Goal: Task Accomplishment & Management: Manage account settings

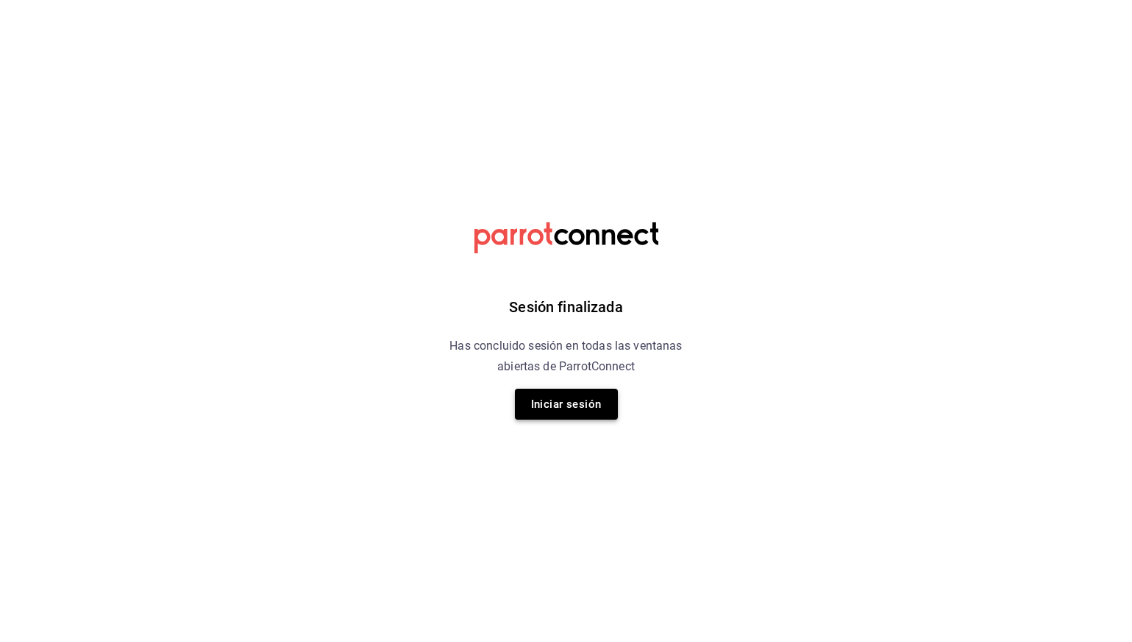
click at [584, 410] on button "Iniciar sesión" at bounding box center [566, 403] width 103 height 31
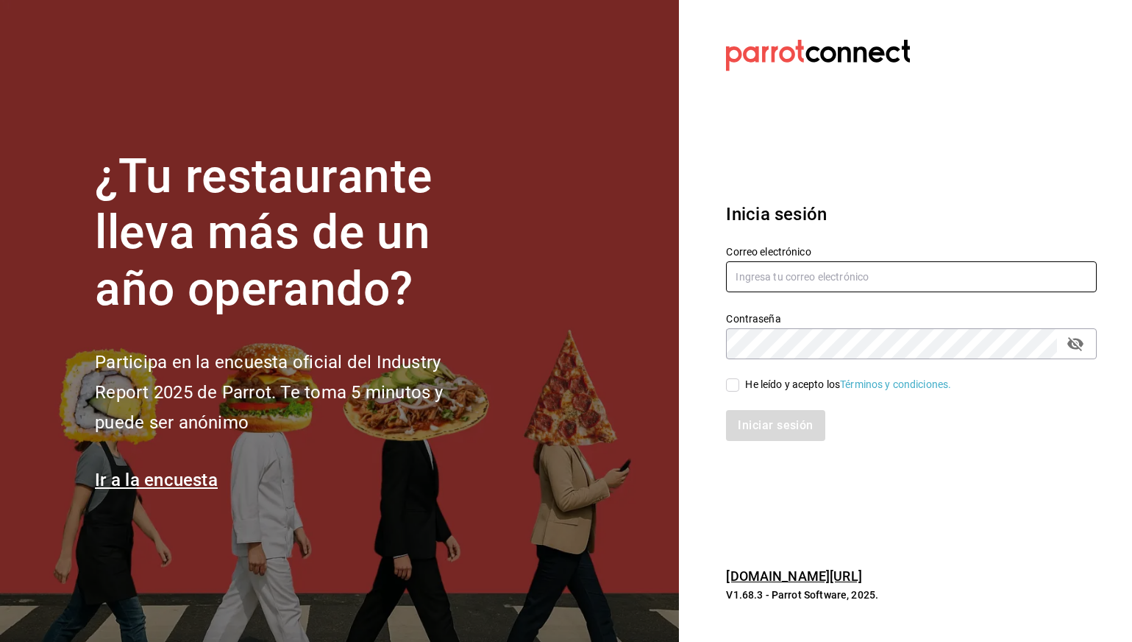
type input "carlos.rb@airepaz.com"
click at [739, 385] on input "He leído y acepto los Términos y condiciones." at bounding box center [732, 384] width 13 height 13
checkbox input "true"
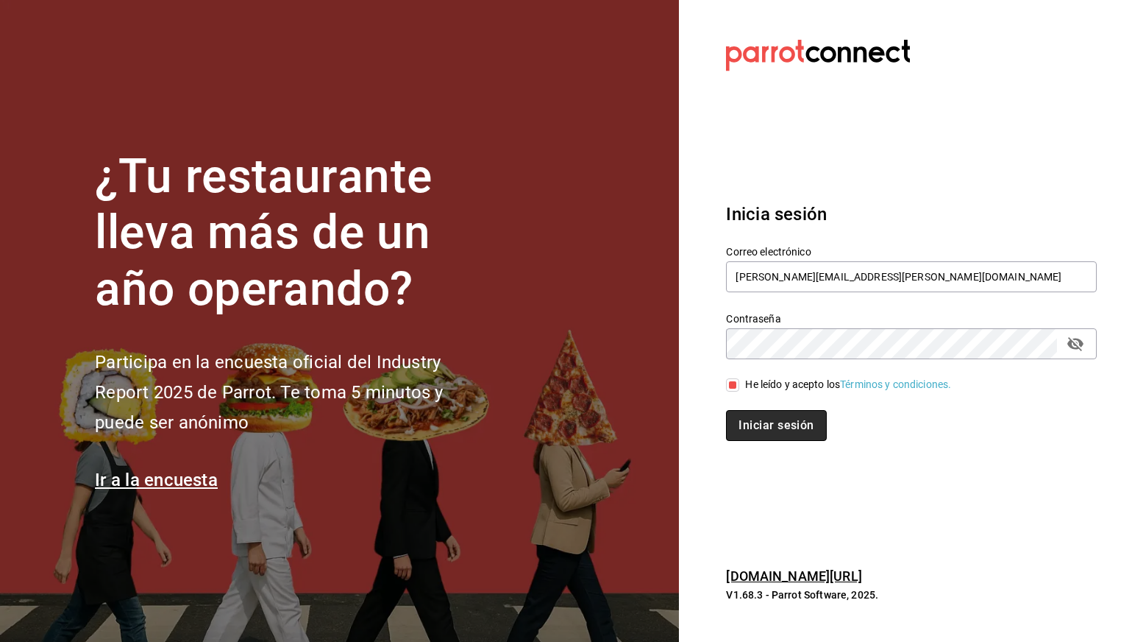
click at [753, 419] on button "Iniciar sesión" at bounding box center [776, 425] width 100 height 31
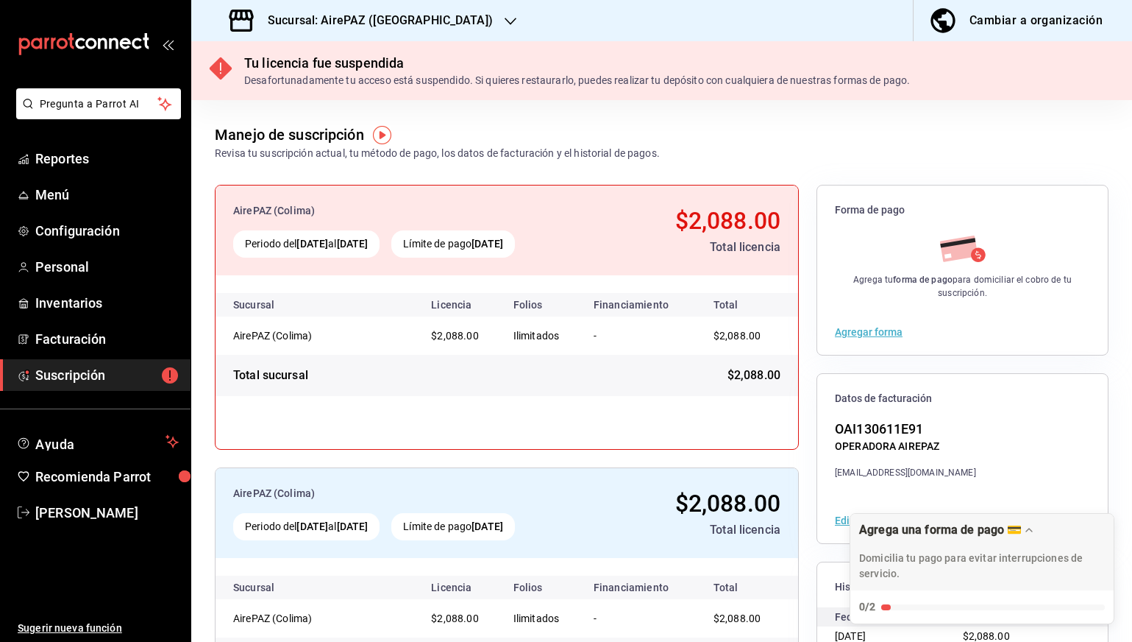
click at [364, 21] on h3 "Sucursal: AirePAZ (Colima)" at bounding box center [374, 21] width 237 height 18
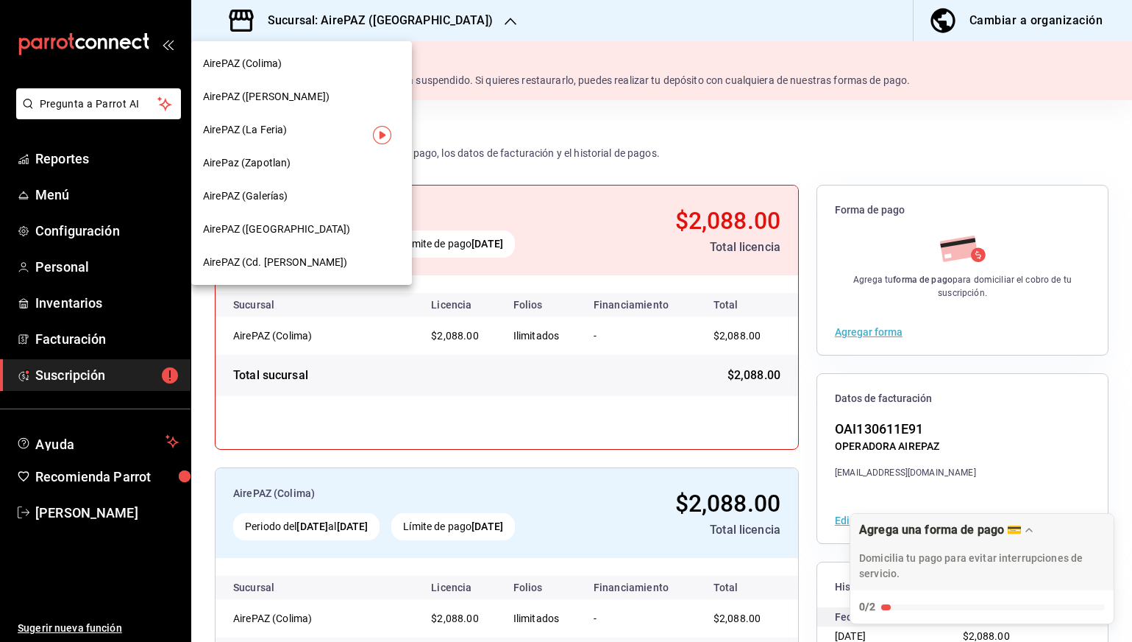
click at [313, 94] on div "AirePAZ ([PERSON_NAME])" at bounding box center [301, 96] width 197 height 15
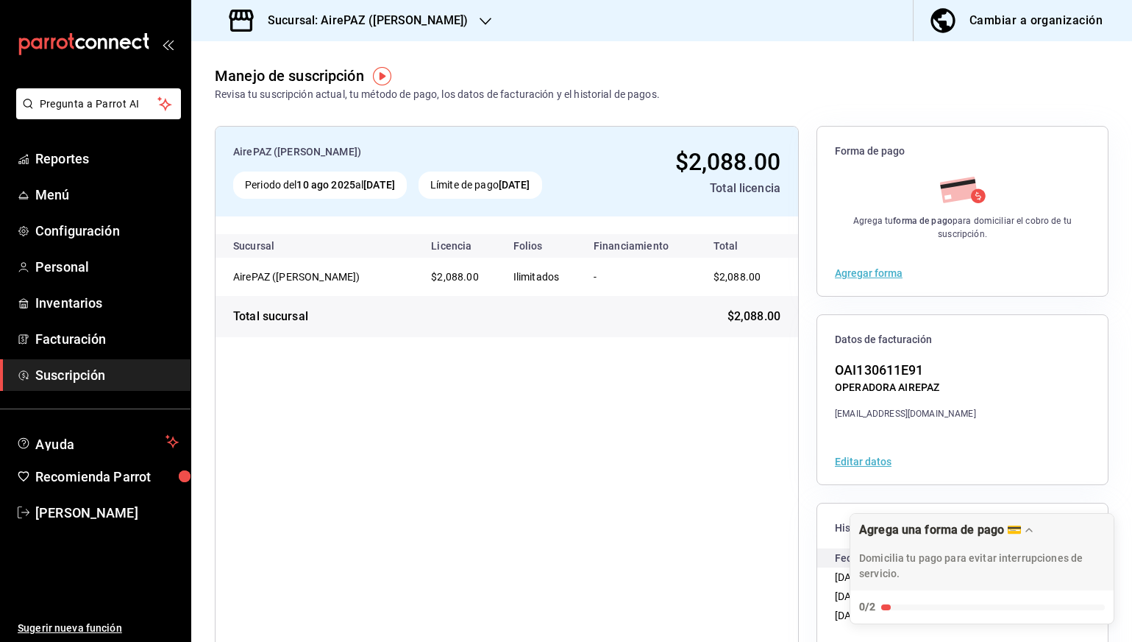
click at [358, 17] on h3 "Sucursal: AirePAZ ([PERSON_NAME])" at bounding box center [362, 21] width 212 height 18
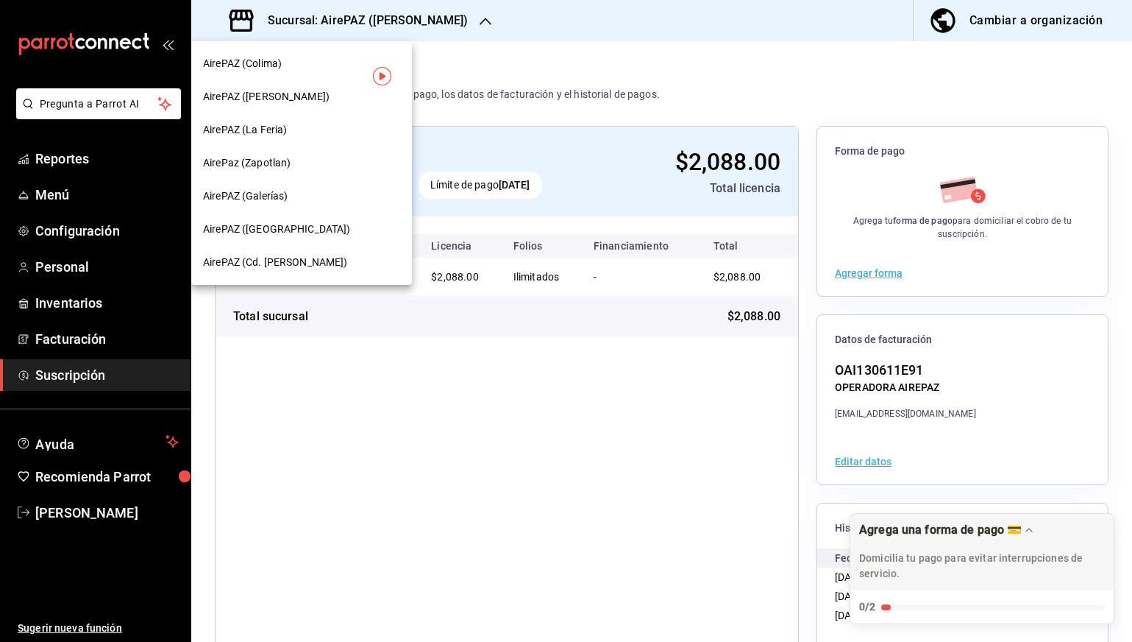
click at [271, 197] on span "AirePAZ (Galerías)" at bounding box center [245, 195] width 85 height 15
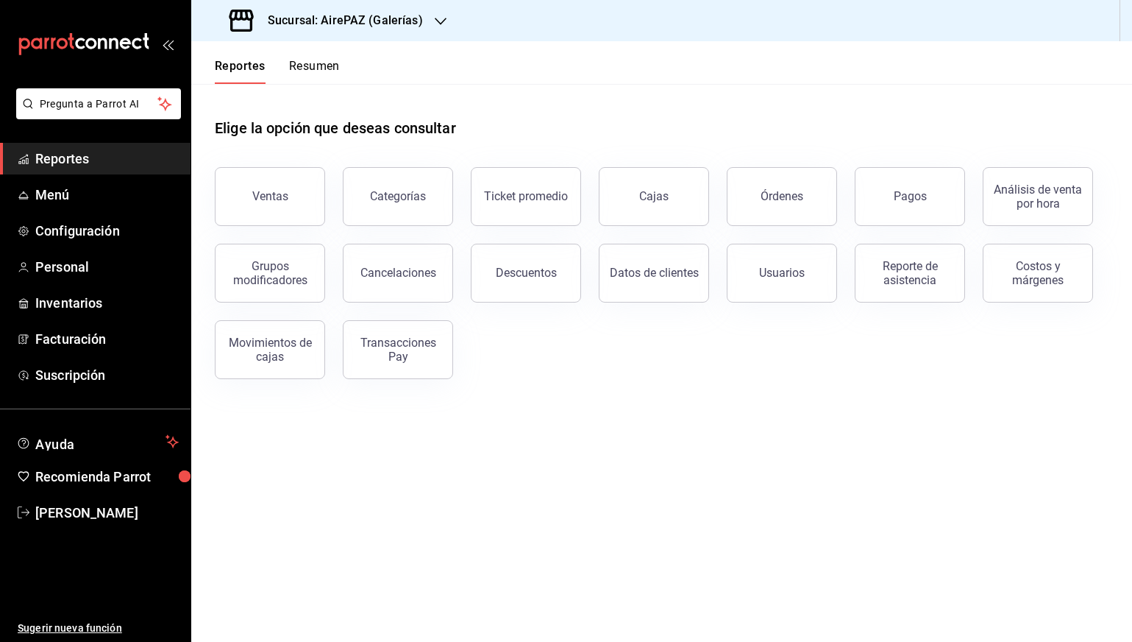
click at [396, 18] on h3 "Sucursal: AirePAZ (Galerías)" at bounding box center [339, 21] width 167 height 18
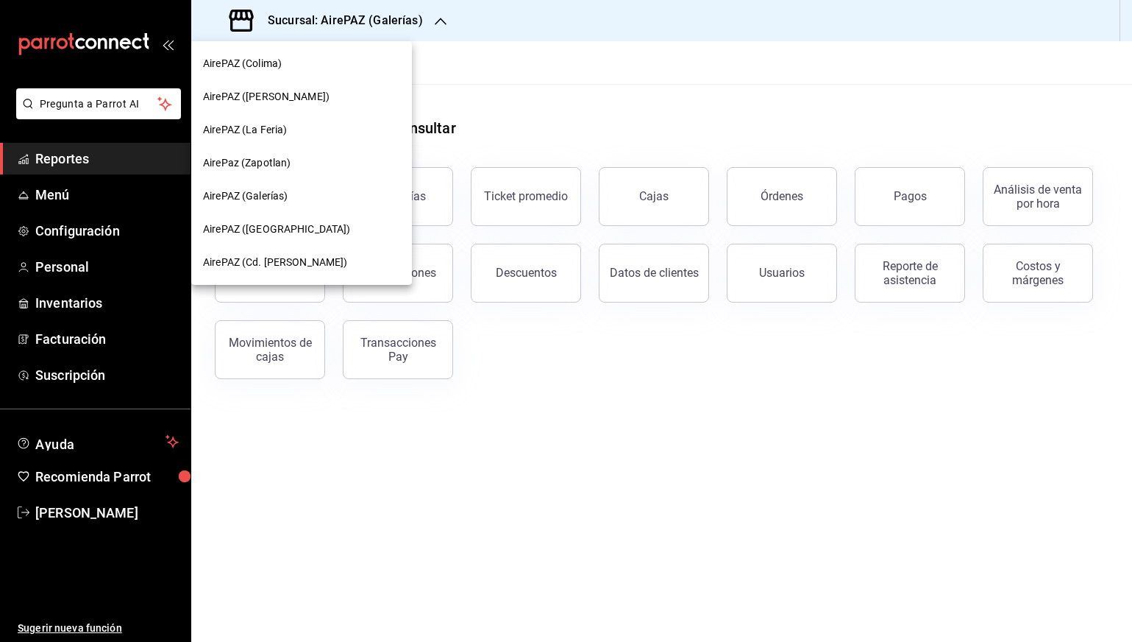
click at [528, 75] on div at bounding box center [566, 321] width 1132 height 642
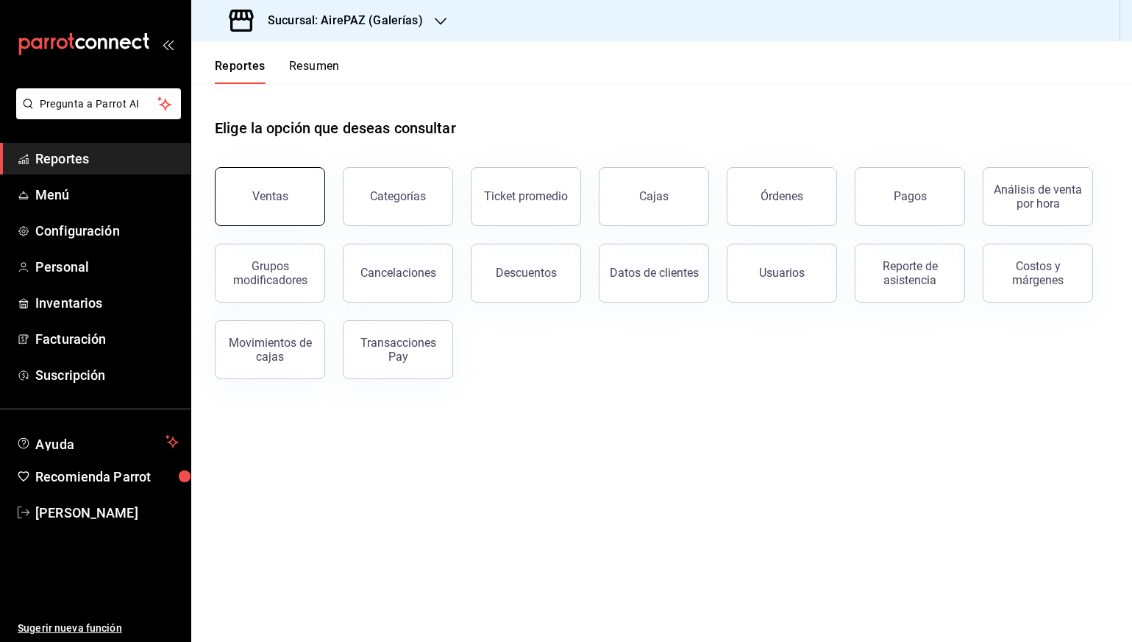
click at [258, 197] on div "Ventas" at bounding box center [270, 196] width 36 height 14
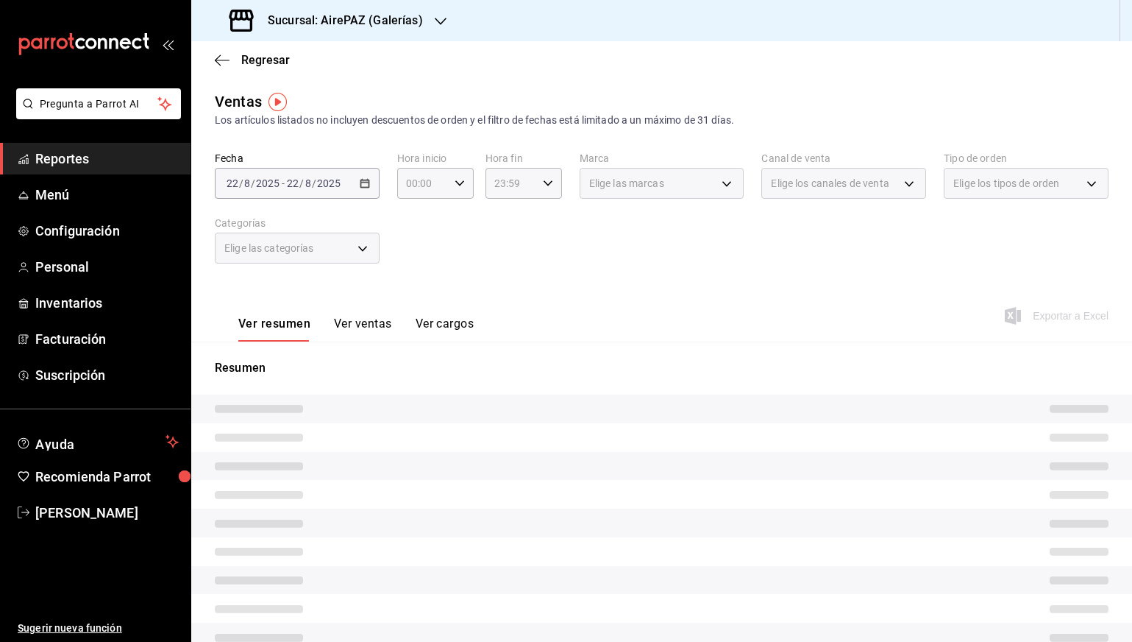
click at [373, 179] on div "[DATE] [DATE] - [DATE] [DATE]" at bounding box center [297, 183] width 165 height 31
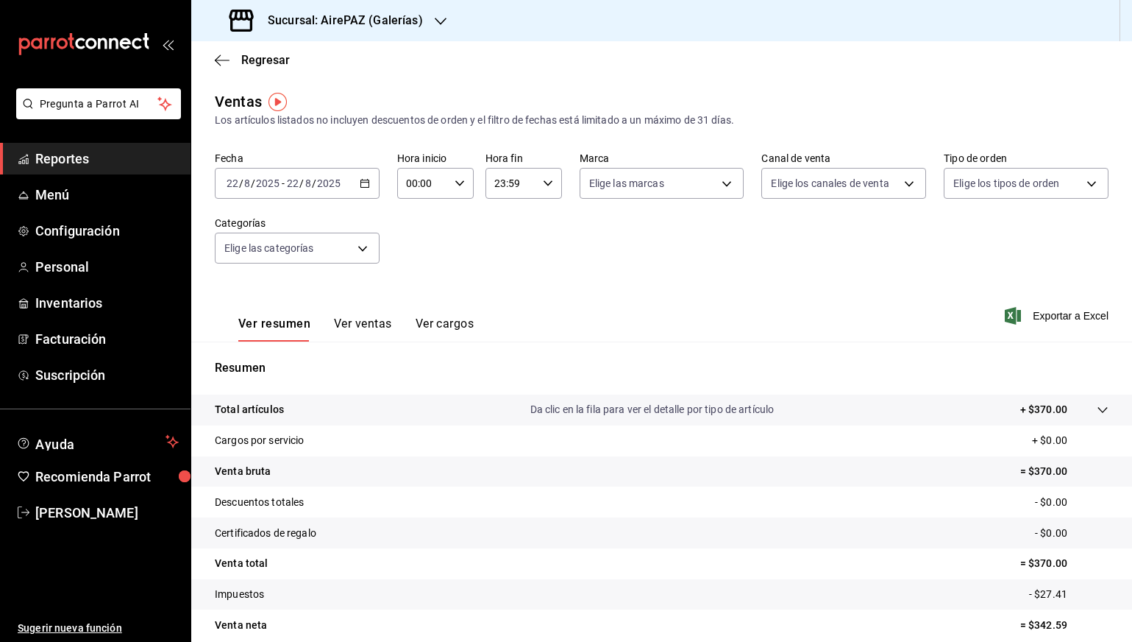
click at [371, 319] on button "Ver ventas" at bounding box center [363, 328] width 58 height 25
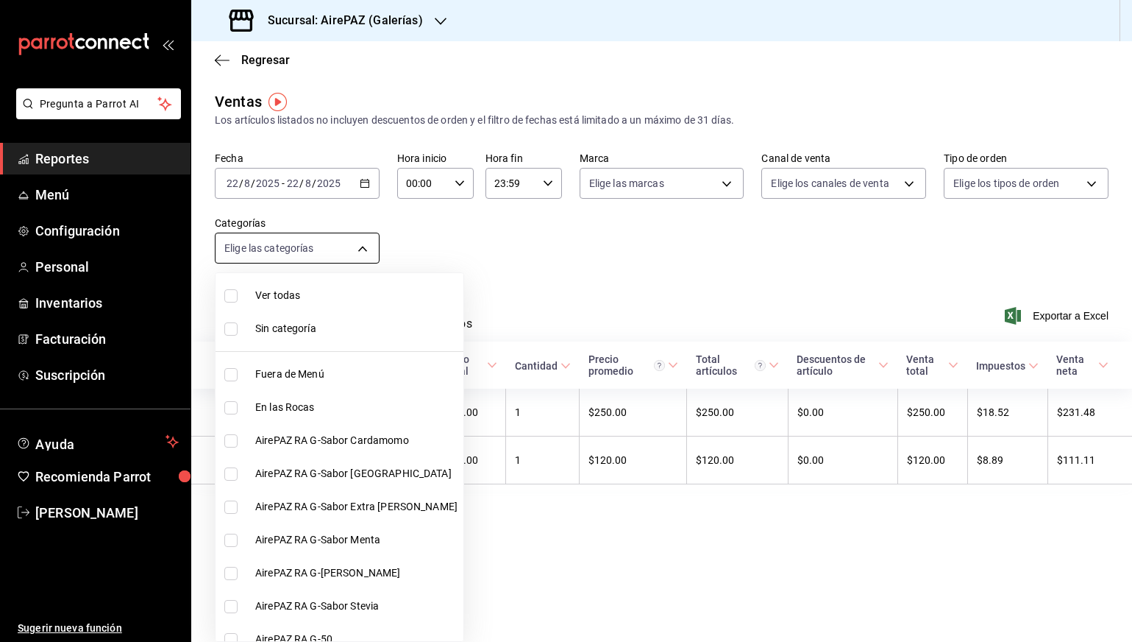
click at [361, 260] on body "Pregunta a Parrot AI Reportes Menú Configuración Personal Inventarios Facturaci…" at bounding box center [566, 321] width 1132 height 642
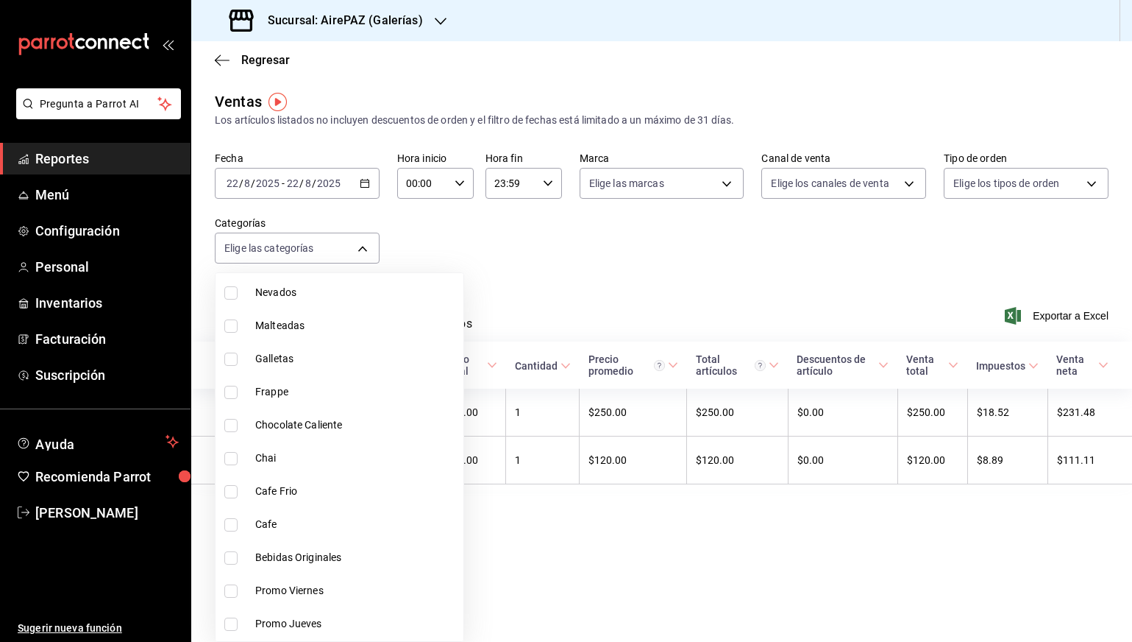
scroll to position [1144, 0]
click at [296, 359] on span "Galletas" at bounding box center [356, 355] width 202 height 15
type input "9a88c816-7144-4a92-a4e7-2ca6e7cd7624"
checkbox input "true"
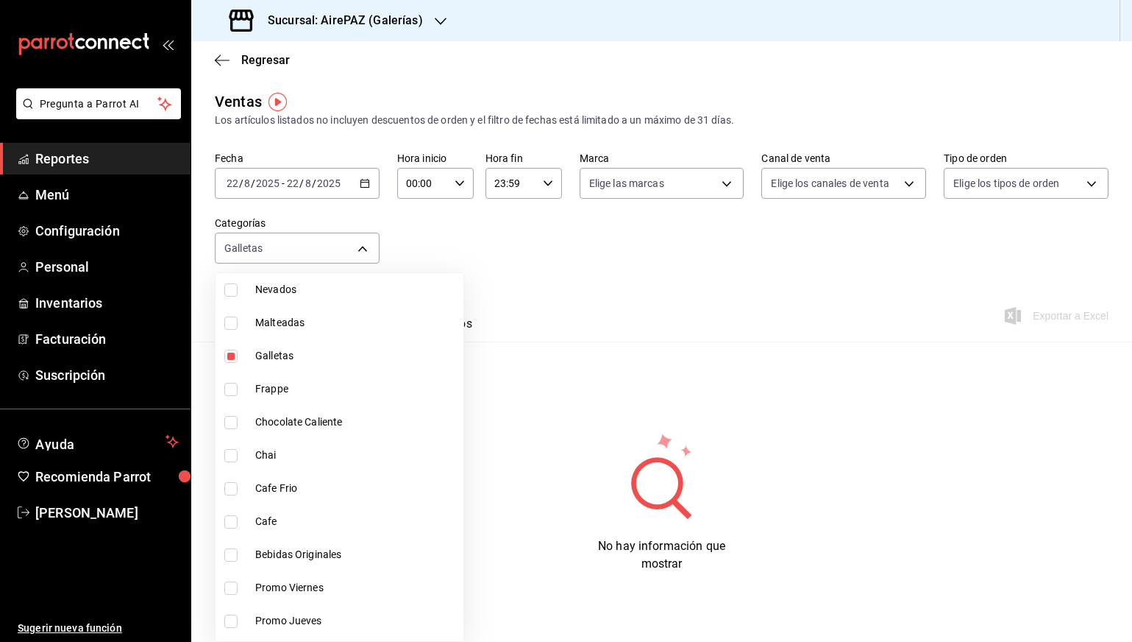
click at [366, 185] on div at bounding box center [566, 321] width 1132 height 642
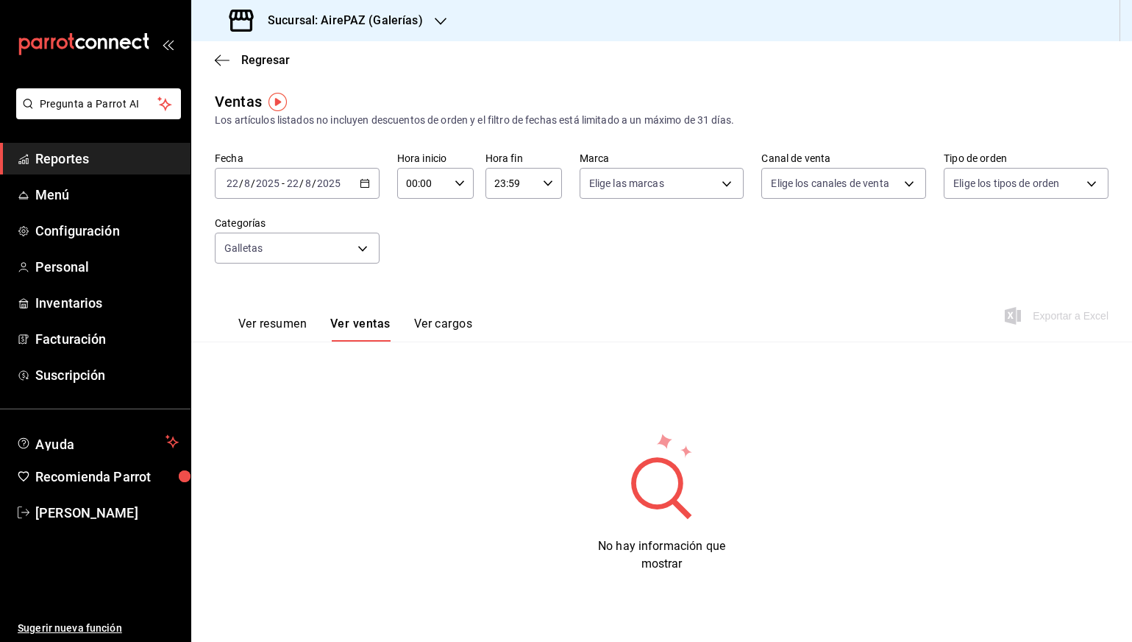
click at [358, 185] on div "[DATE] [DATE] - [DATE] [DATE]" at bounding box center [297, 183] width 165 height 31
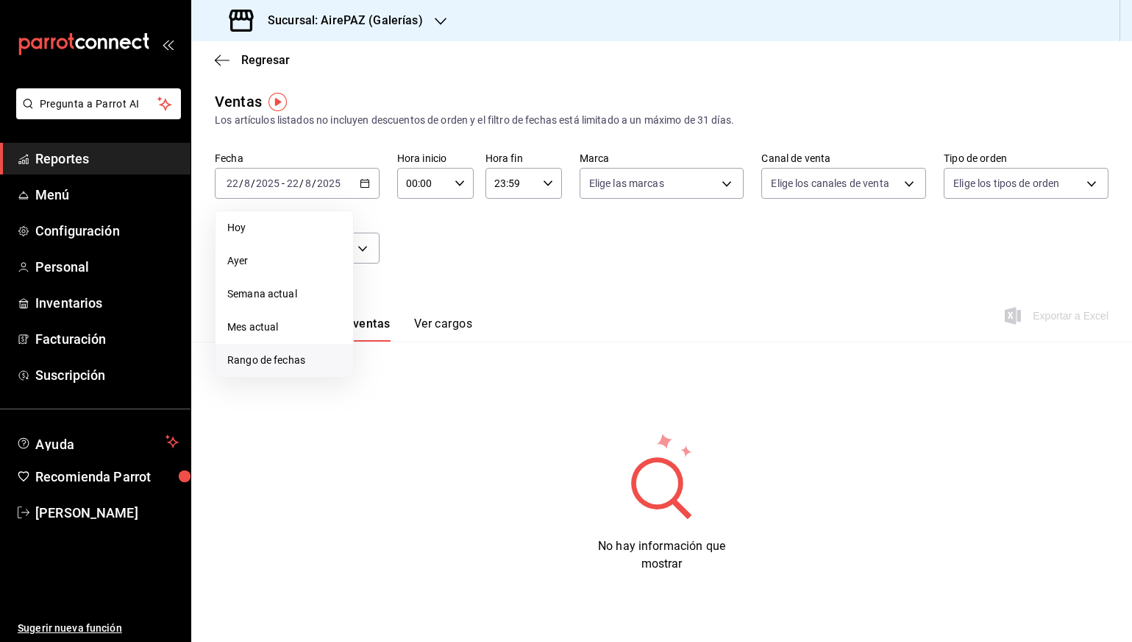
click at [288, 362] on span "Rango de fechas" at bounding box center [284, 359] width 114 height 15
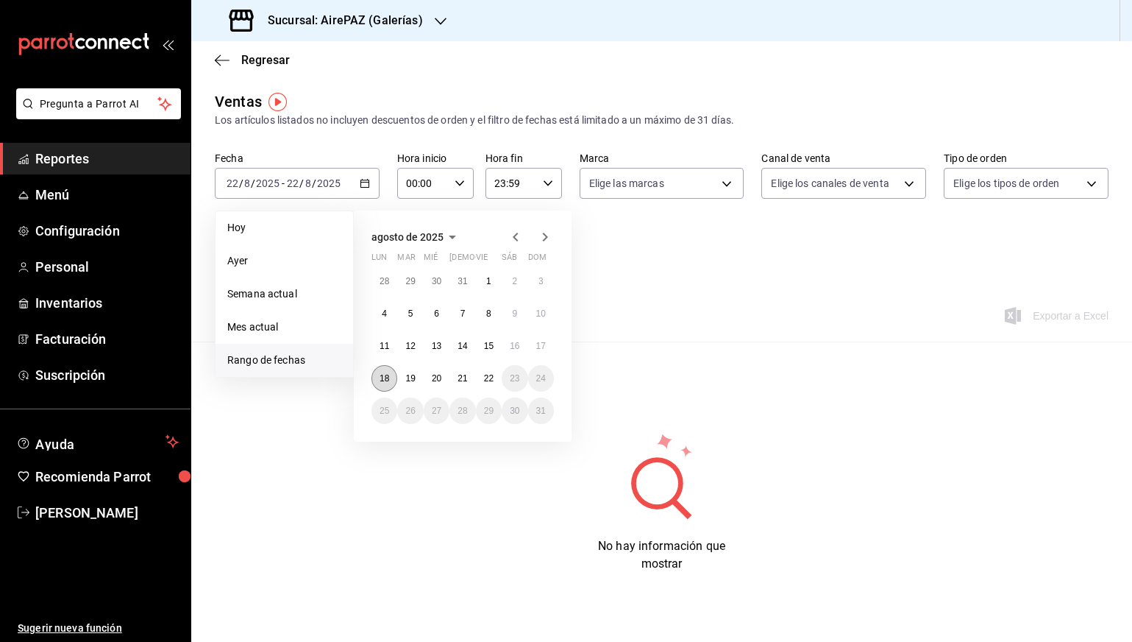
click at [387, 382] on abbr "18" at bounding box center [385, 378] width 10 height 10
click at [484, 380] on abbr "22" at bounding box center [489, 378] width 10 height 10
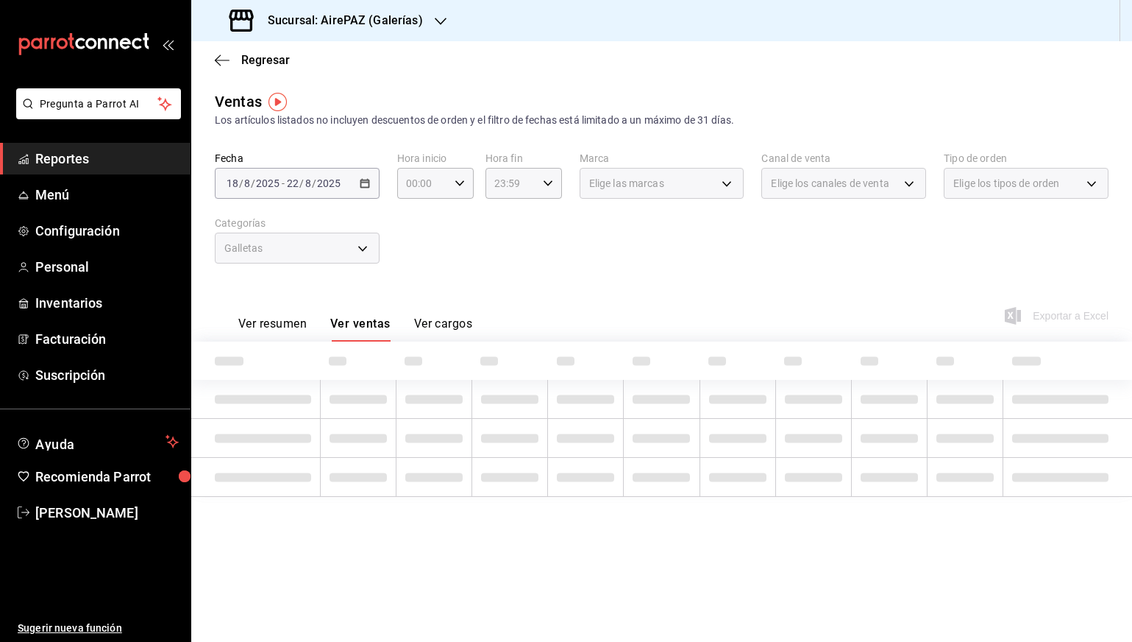
click at [639, 267] on div "Fecha [DATE] [DATE] - [DATE] [DATE] Hora inicio 00:00 Hora inicio Hora fin 23:5…" at bounding box center [662, 216] width 894 height 129
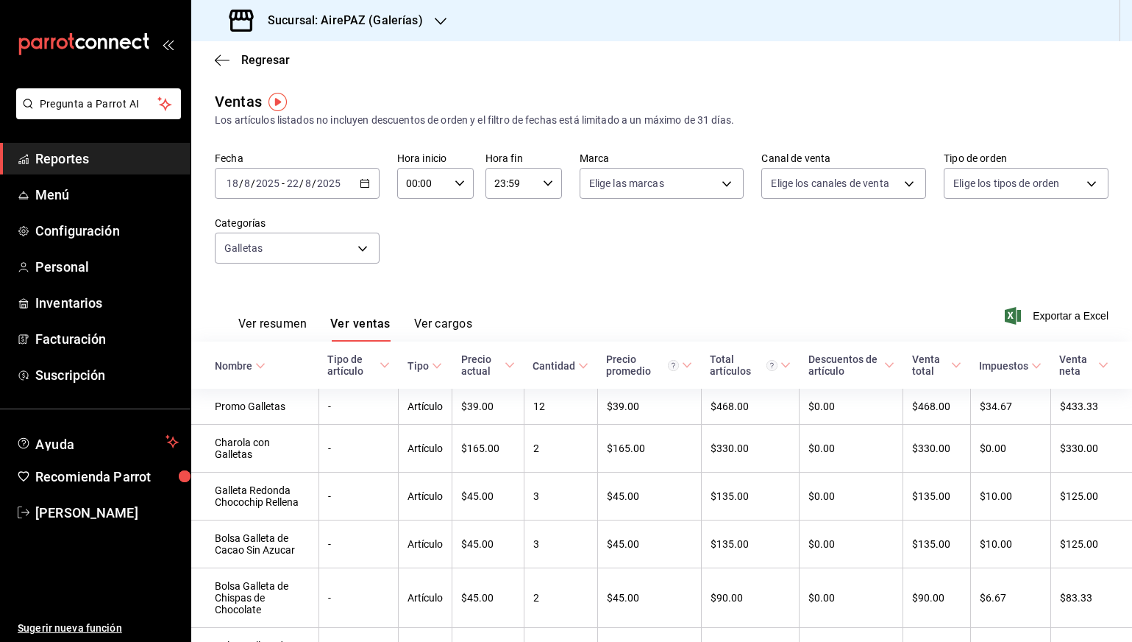
click at [419, 17] on h3 "Sucursal: AirePAZ (Galerías)" at bounding box center [339, 21] width 167 height 18
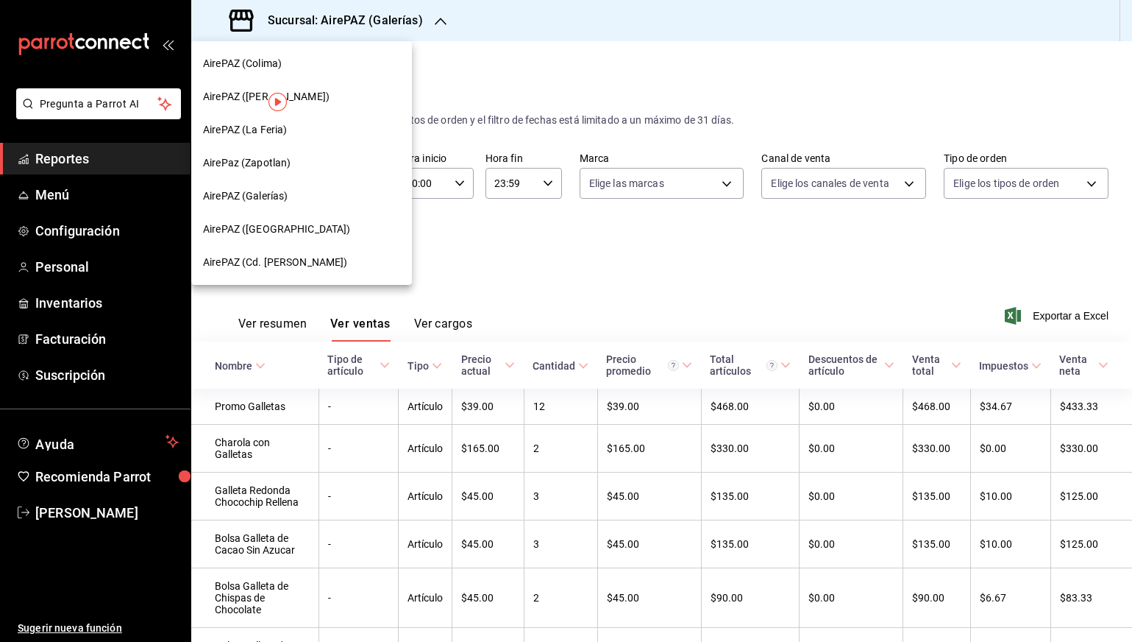
click at [294, 260] on span "AirePAZ (Cd. [PERSON_NAME])" at bounding box center [275, 262] width 145 height 15
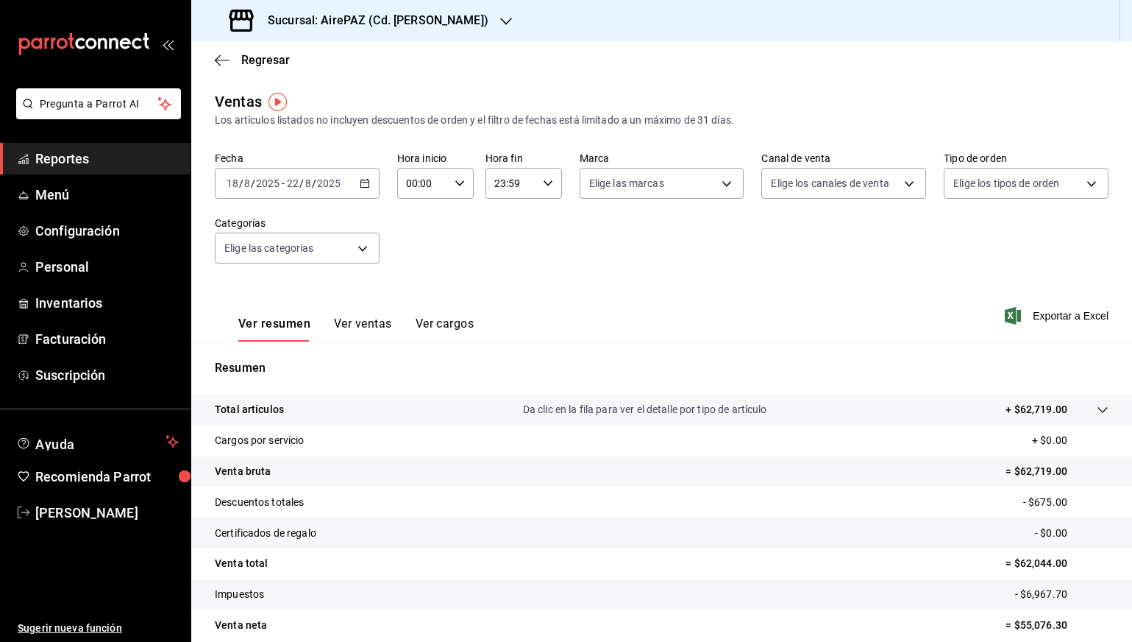
click at [294, 260] on body "Pregunta a Parrot AI Reportes Menú Configuración Personal Inventarios Facturaci…" at bounding box center [566, 321] width 1132 height 642
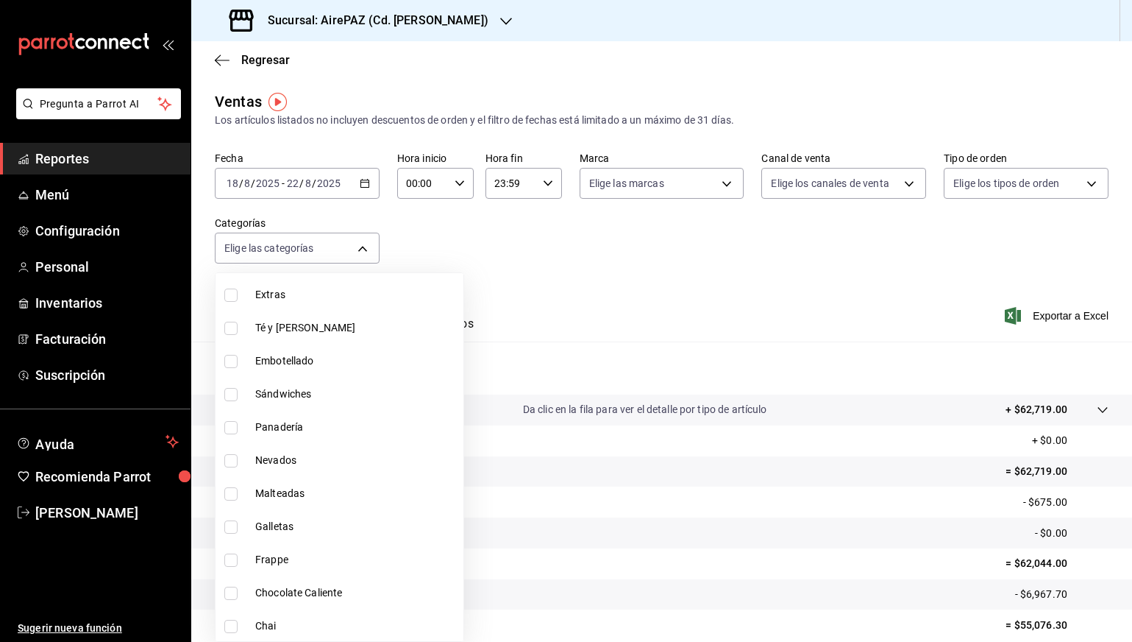
scroll to position [974, 0]
click at [311, 536] on li "Galletas" at bounding box center [340, 525] width 248 height 33
type input "23cf2093-cf70-405f-b112-a254c4afb8cb"
checkbox input "true"
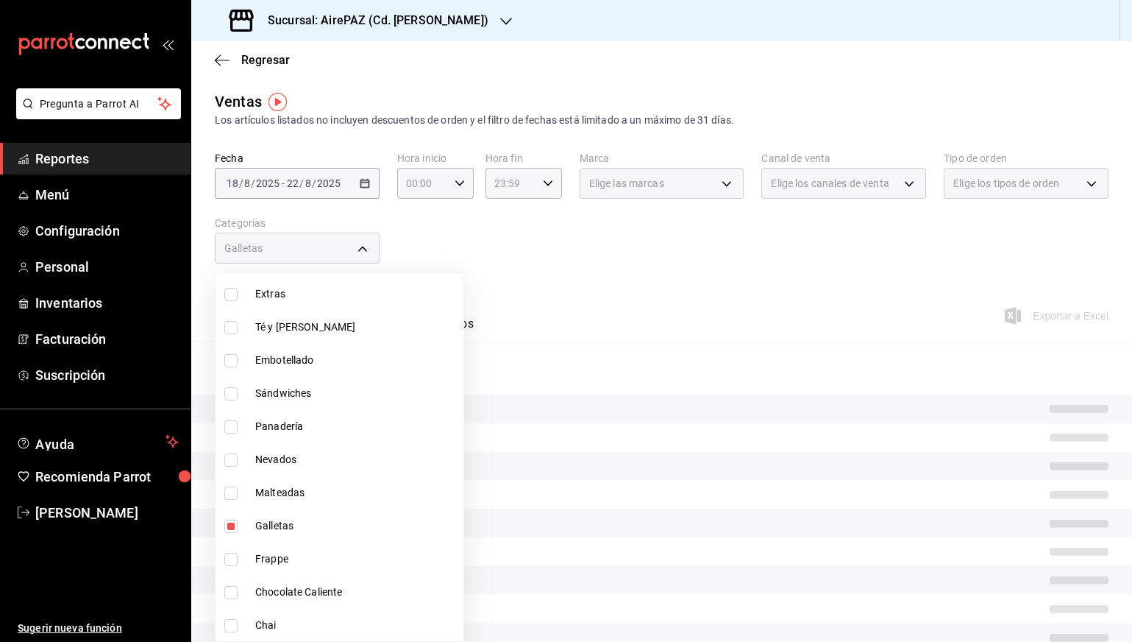
click at [516, 269] on div at bounding box center [566, 321] width 1132 height 642
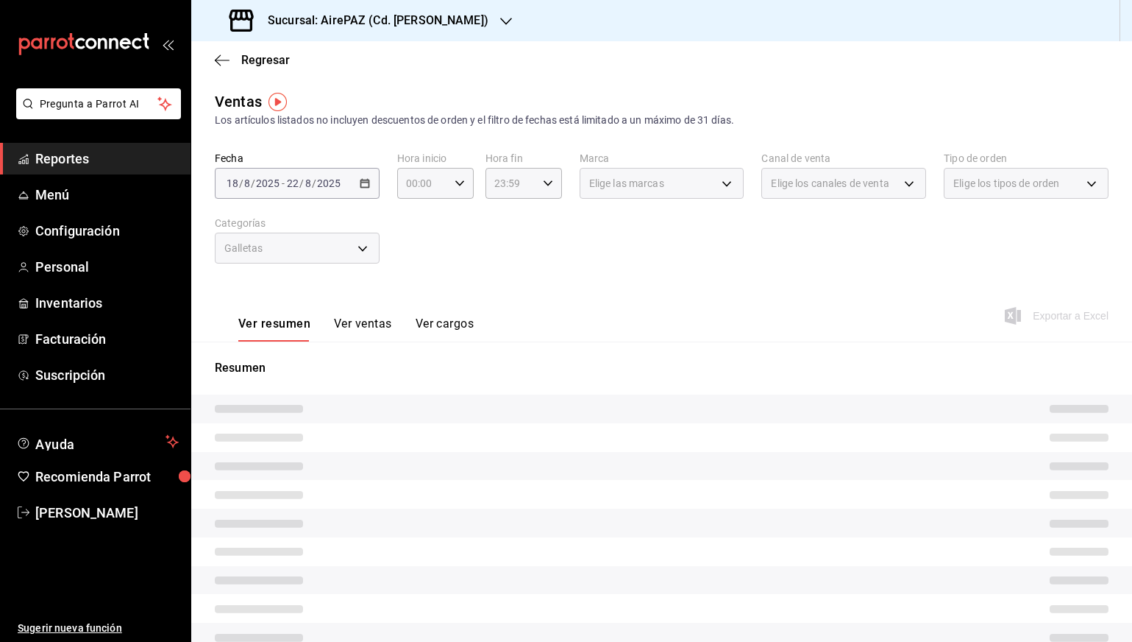
click at [372, 320] on button "Ver ventas" at bounding box center [363, 328] width 58 height 25
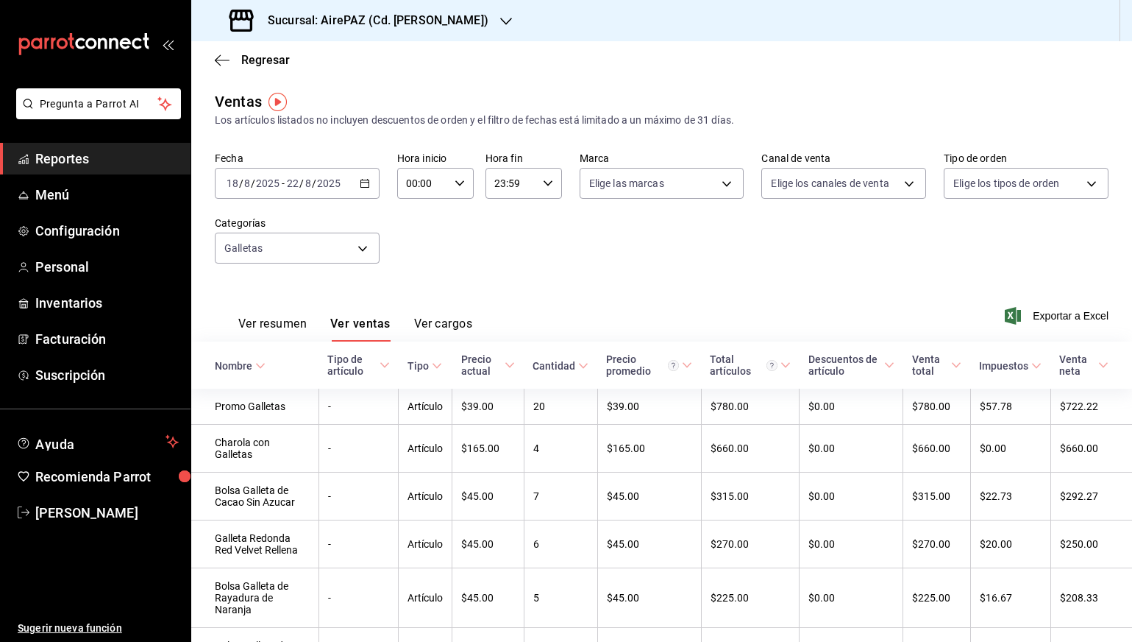
click at [342, 16] on h3 "Sucursal: AirePAZ (Cd. [PERSON_NAME])" at bounding box center [372, 21] width 233 height 18
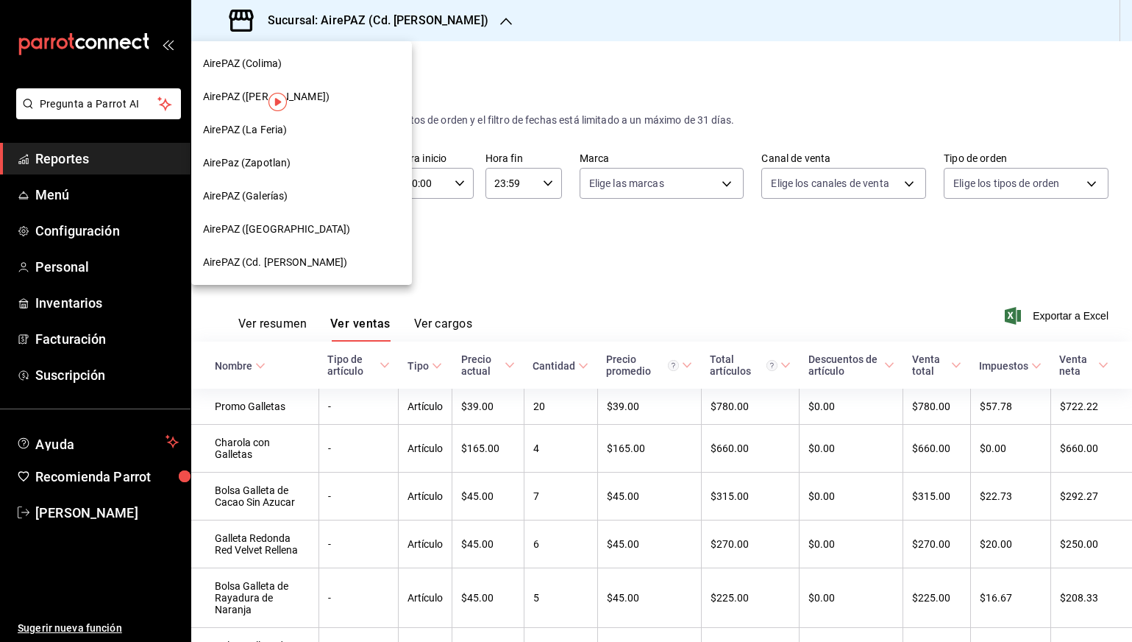
click at [486, 60] on div at bounding box center [566, 321] width 1132 height 642
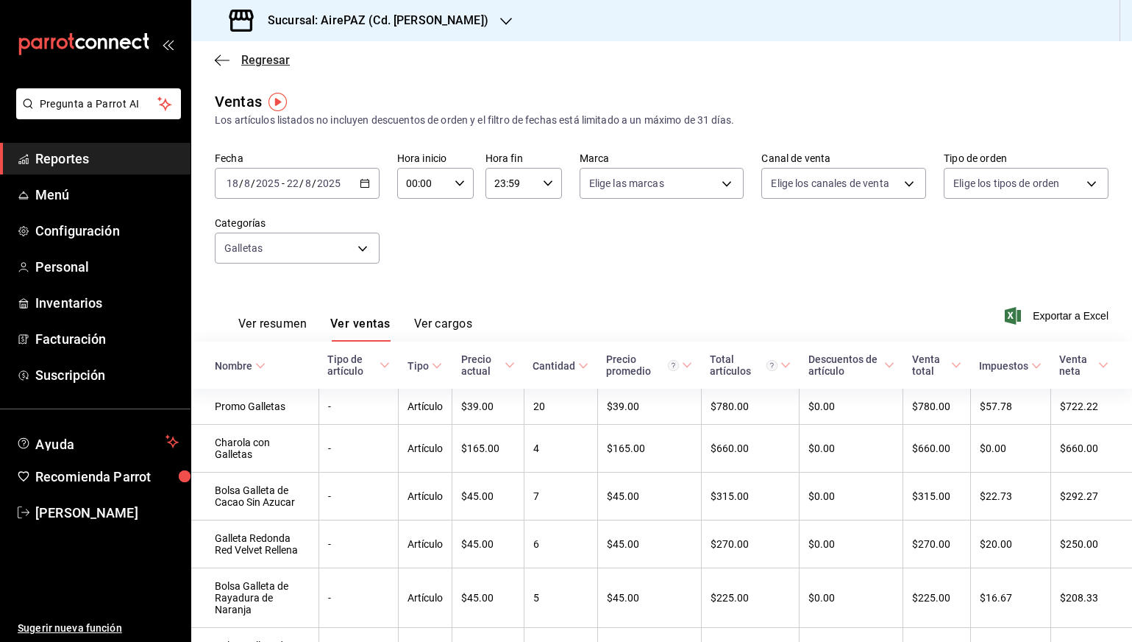
click at [216, 65] on icon "button" at bounding box center [222, 60] width 15 height 13
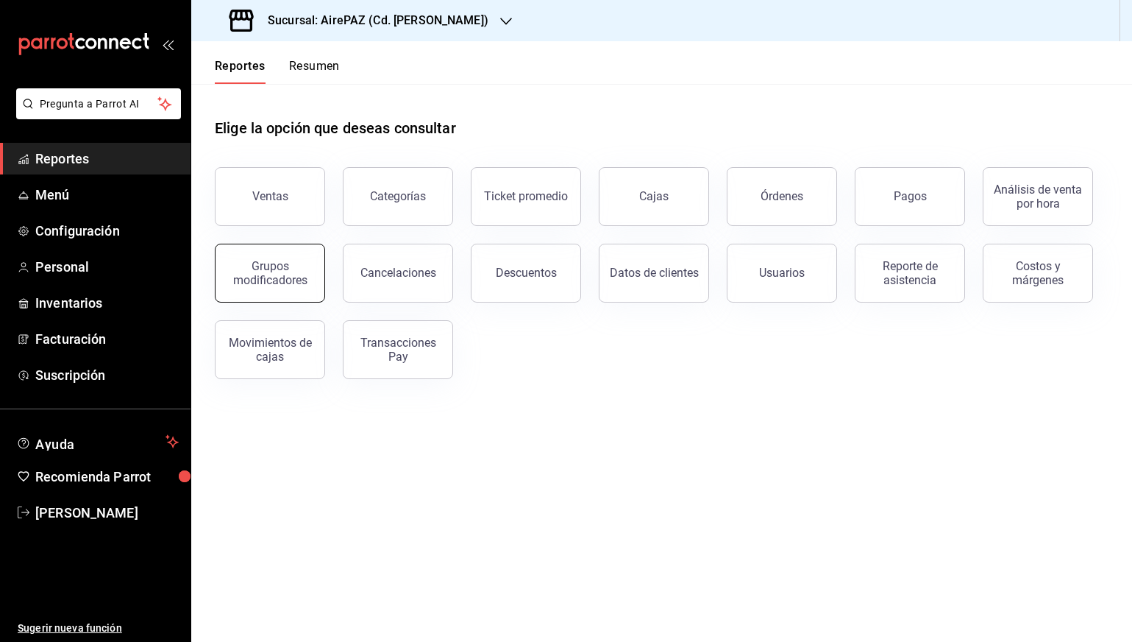
click at [289, 279] on div "Grupos modificadores" at bounding box center [269, 273] width 91 height 28
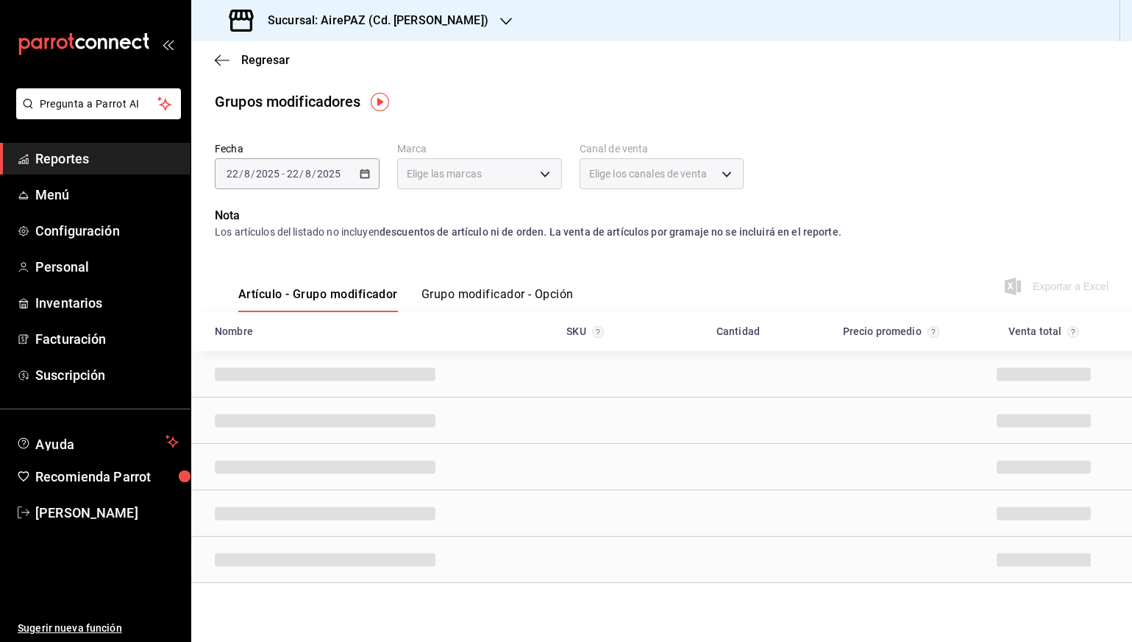
click at [551, 284] on div "Artículo - Grupo modificador Grupo modificador - Opción" at bounding box center [394, 290] width 359 height 43
click at [542, 295] on button "Grupo modificador - Opción" at bounding box center [498, 299] width 152 height 25
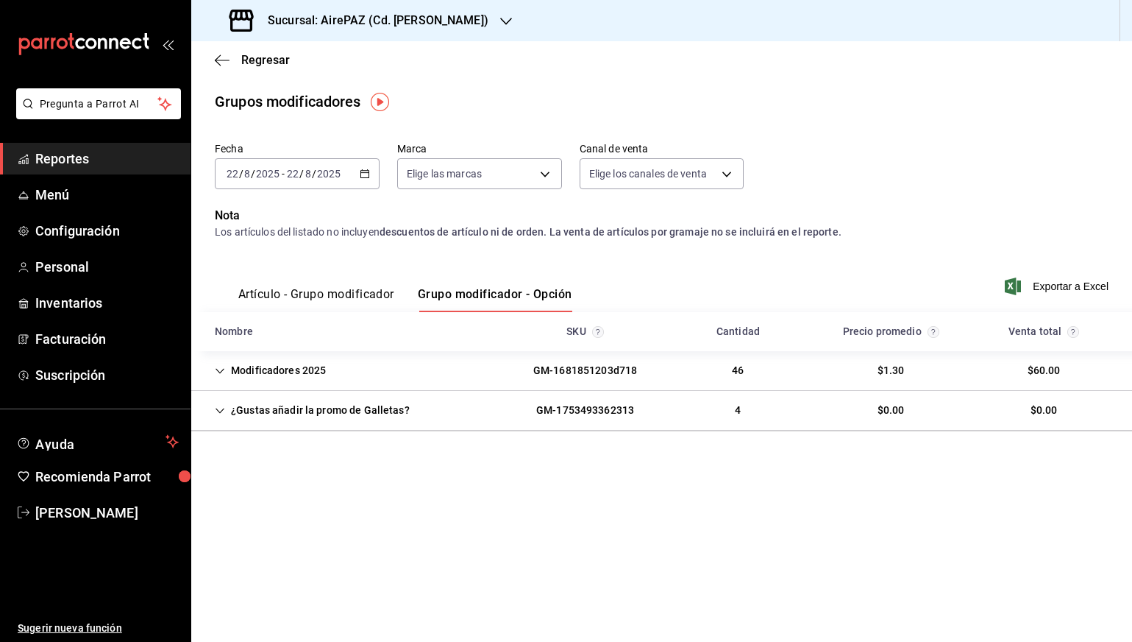
click at [337, 411] on div "¿Gustas añadir la promo de Galletas?" at bounding box center [312, 410] width 219 height 27
click at [363, 175] on icon "button" at bounding box center [365, 173] width 10 height 10
click at [368, 168] on icon "button" at bounding box center [365, 173] width 10 height 10
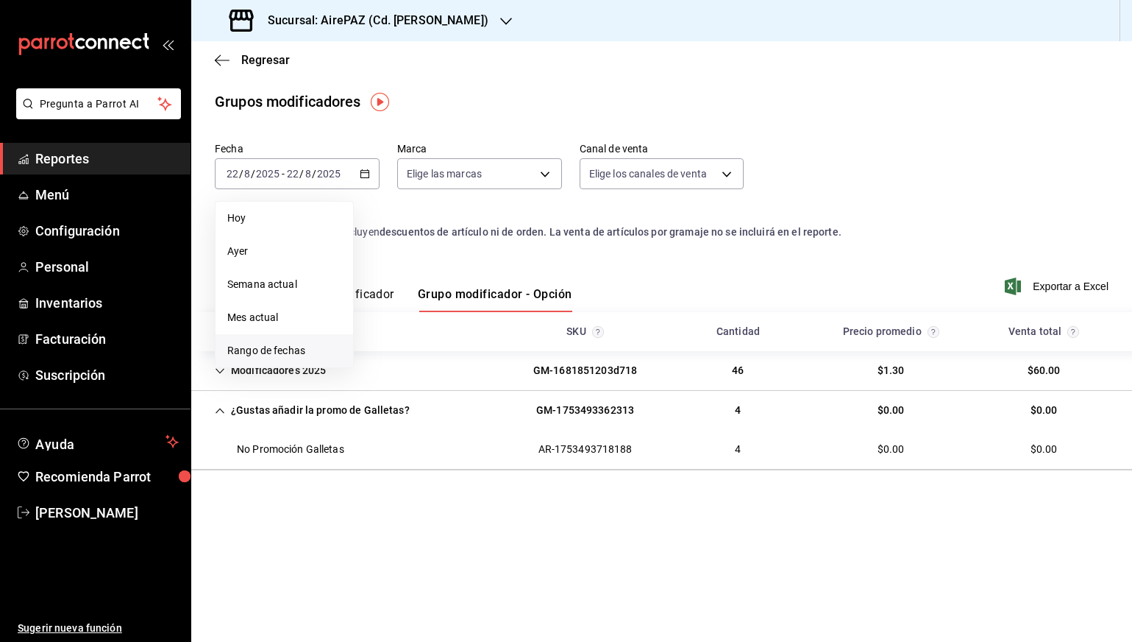
click at [280, 345] on span "Rango de fechas" at bounding box center [284, 350] width 114 height 15
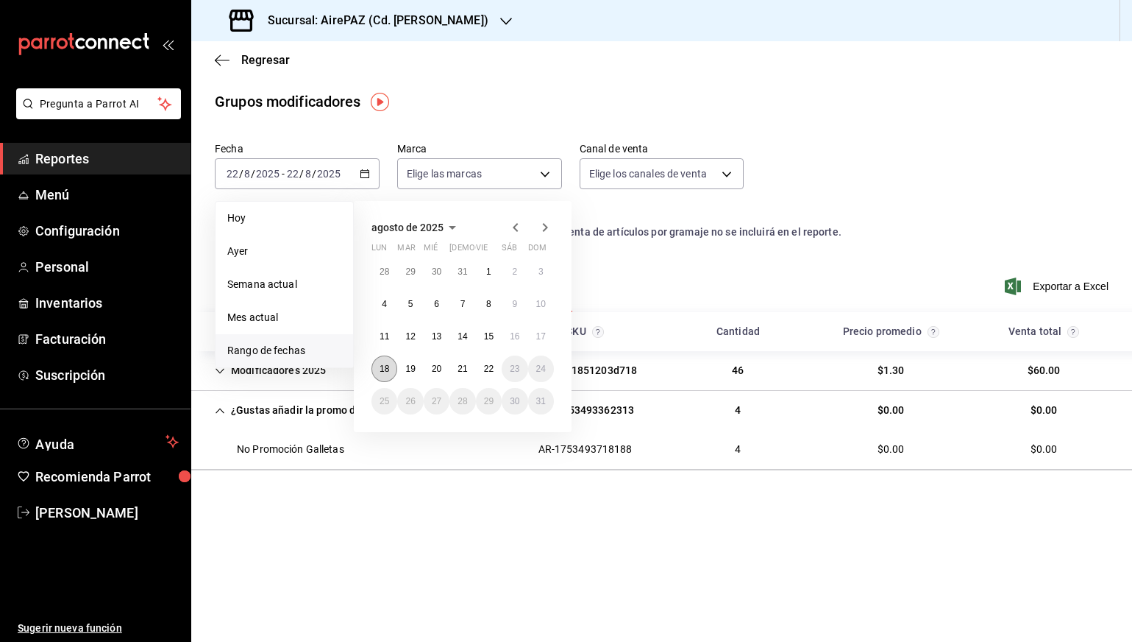
click at [390, 375] on button "18" at bounding box center [385, 368] width 26 height 26
click at [488, 371] on abbr "22" at bounding box center [489, 368] width 10 height 10
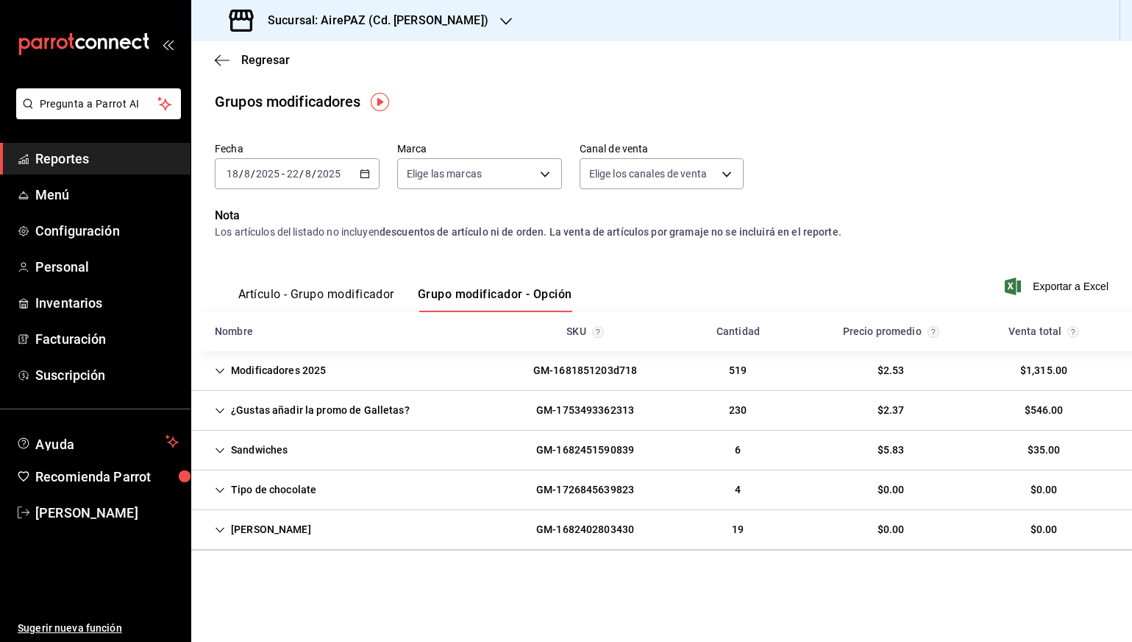
click at [358, 374] on div "Modificadores 2025 GM-1681851203d718 519 $2.53 $1,315.00" at bounding box center [661, 371] width 941 height 40
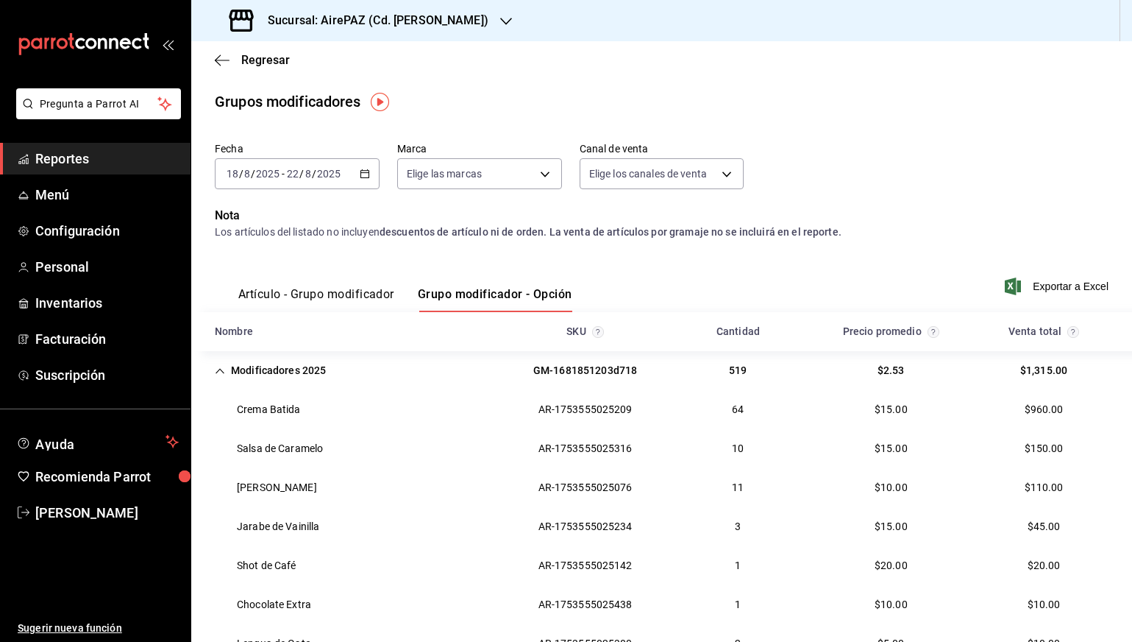
click at [277, 369] on div "Modificadores 2025" at bounding box center [270, 370] width 135 height 27
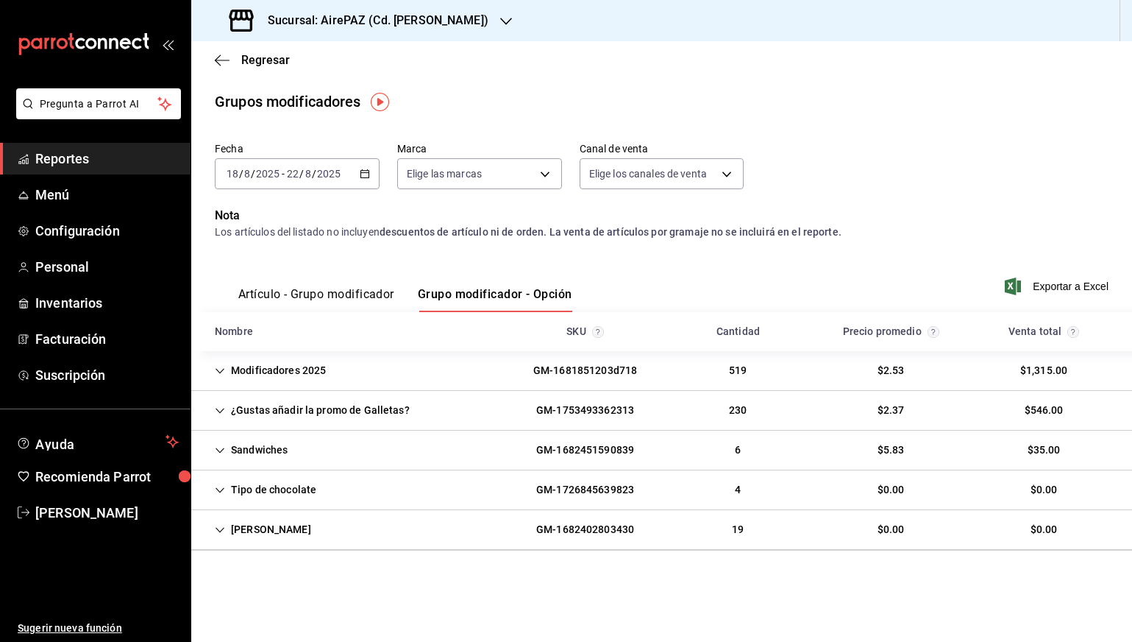
click at [280, 404] on div "¿Gustas añadir la promo de Galletas?" at bounding box center [312, 410] width 219 height 27
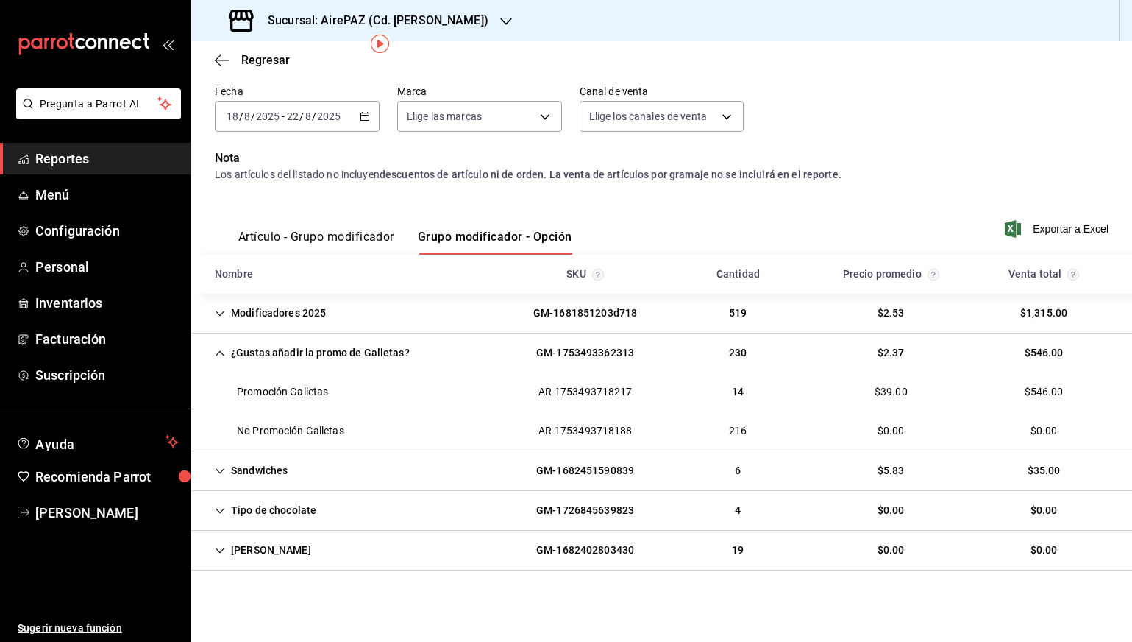
scroll to position [57, 0]
click at [442, 28] on div "Sucursal: AirePAZ (Cd. [PERSON_NAME])" at bounding box center [360, 20] width 315 height 41
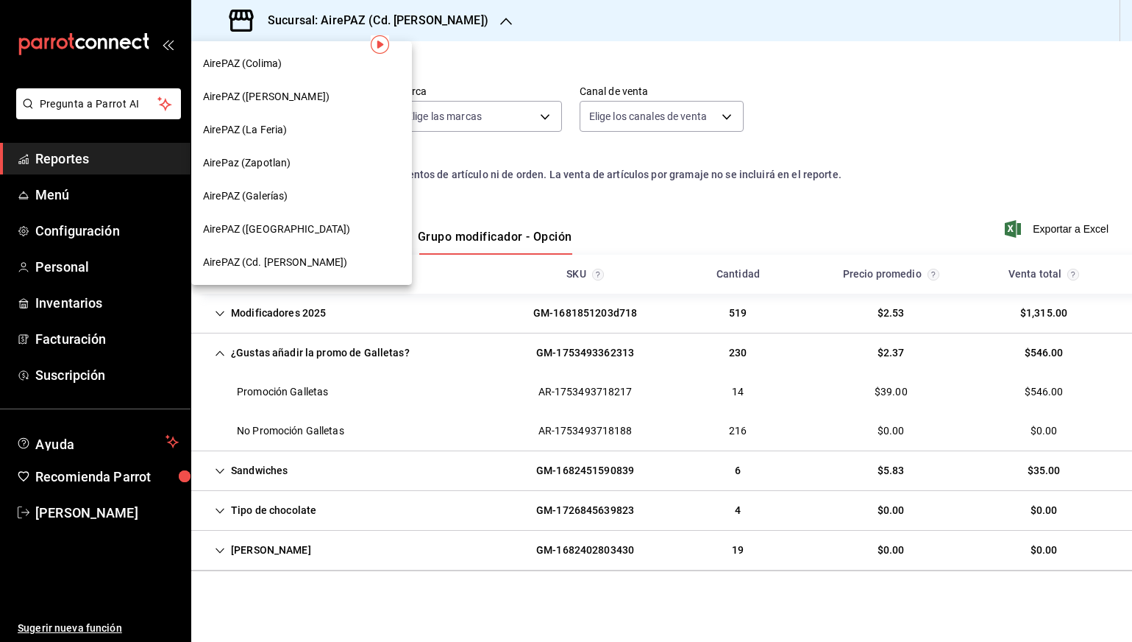
click at [327, 202] on div "AirePAZ (Galerías)" at bounding box center [301, 195] width 197 height 15
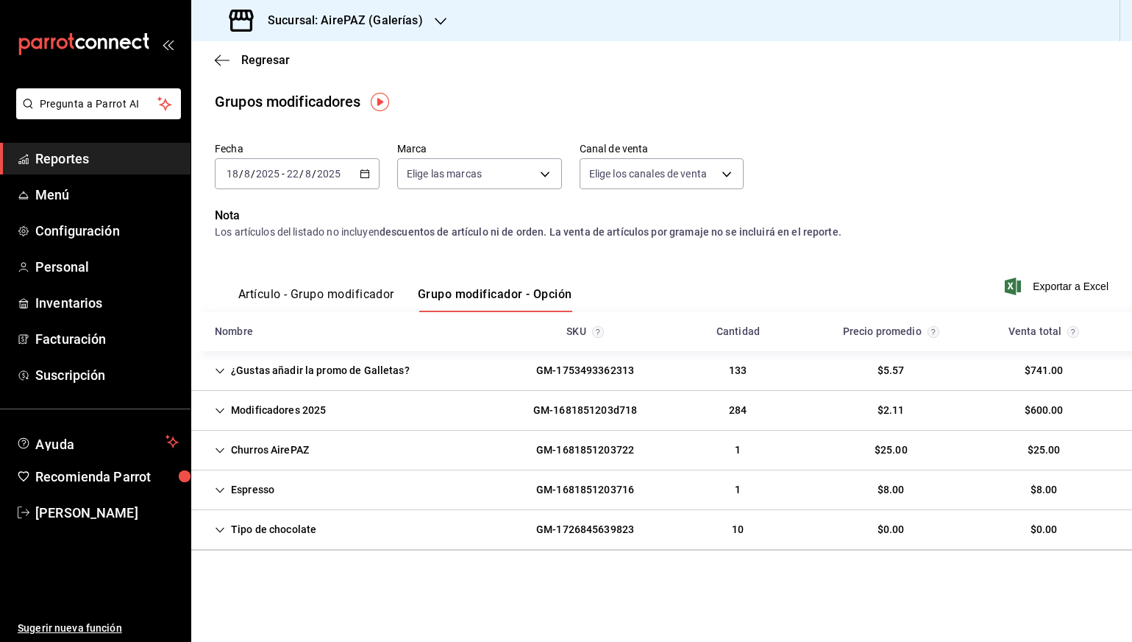
click at [236, 375] on div "¿Gustas añadir la promo de Galletas?" at bounding box center [312, 370] width 219 height 27
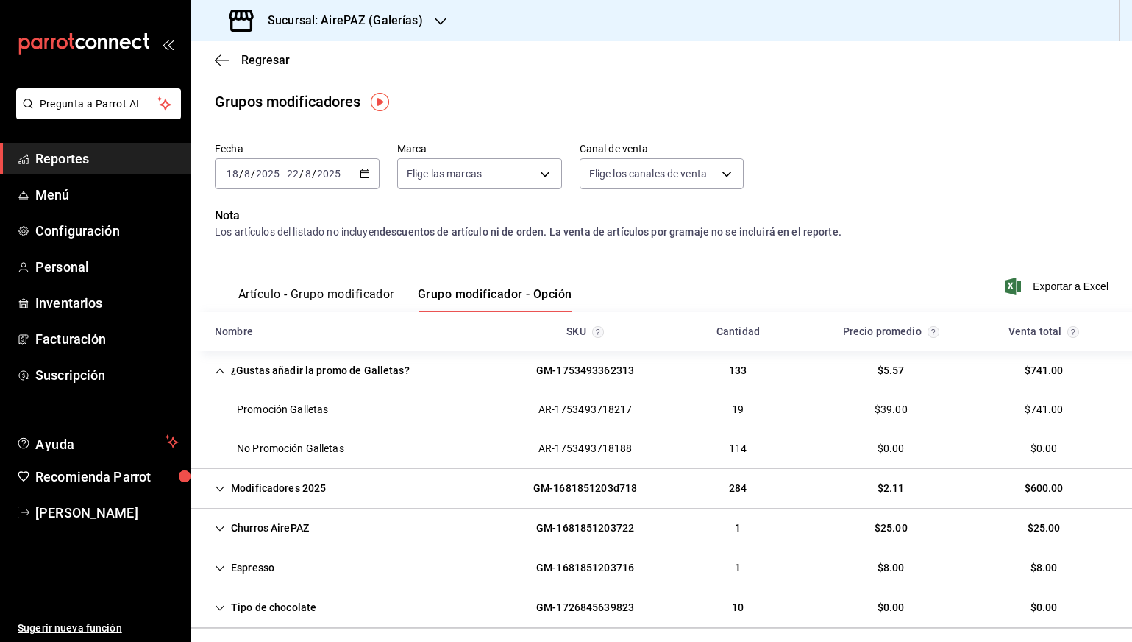
click at [366, 35] on div "Sucursal: AirePAZ (Galerías)" at bounding box center [327, 20] width 249 height 41
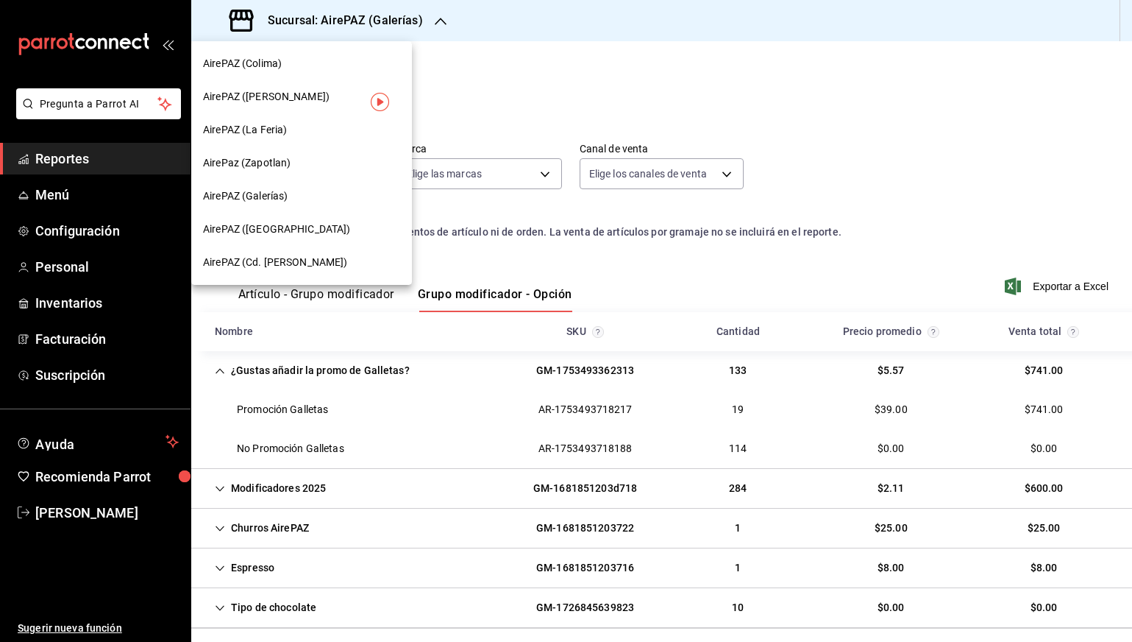
click at [285, 163] on span "AirePaz (Zapotlan)" at bounding box center [247, 162] width 88 height 15
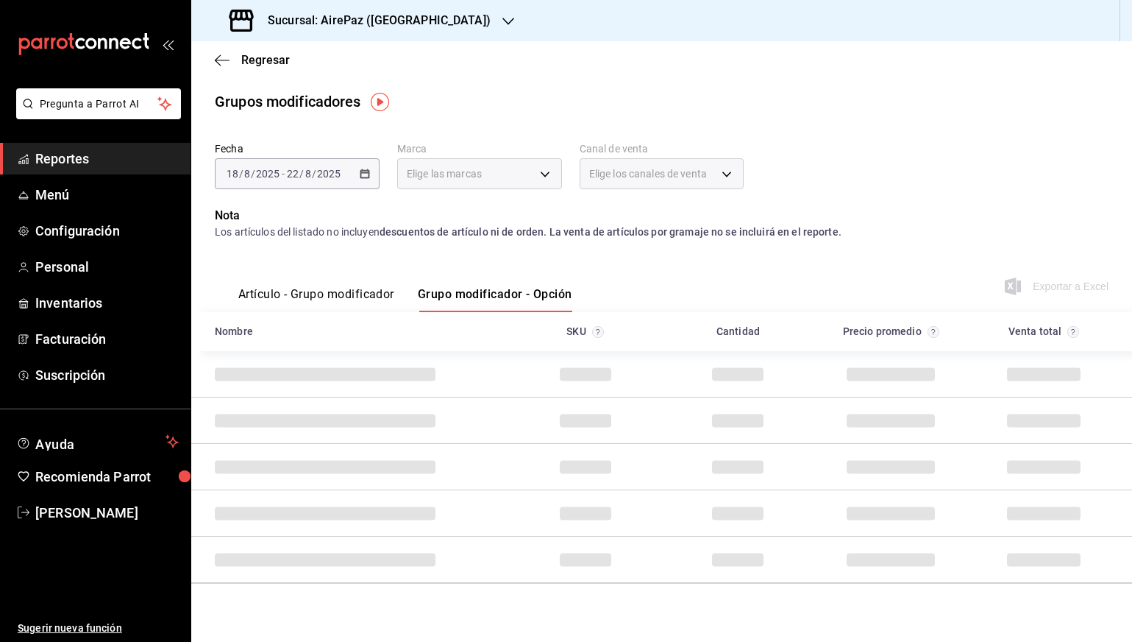
click at [375, 173] on div "[DATE] [DATE] - [DATE] [DATE]" at bounding box center [297, 173] width 165 height 31
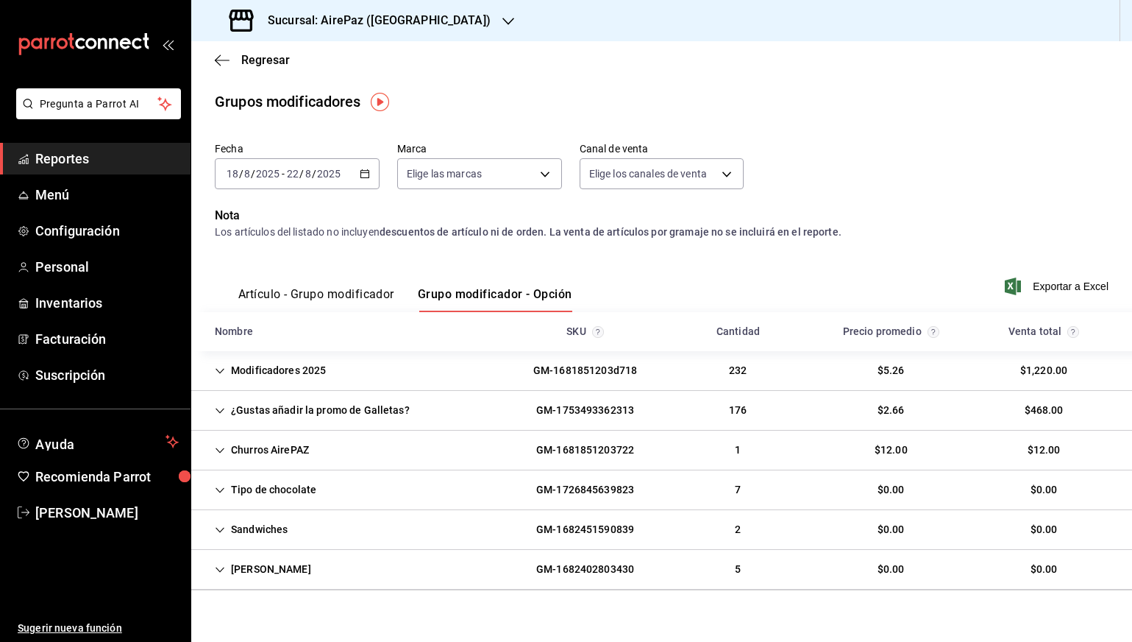
click at [222, 408] on icon "Cell" at bounding box center [220, 410] width 10 height 10
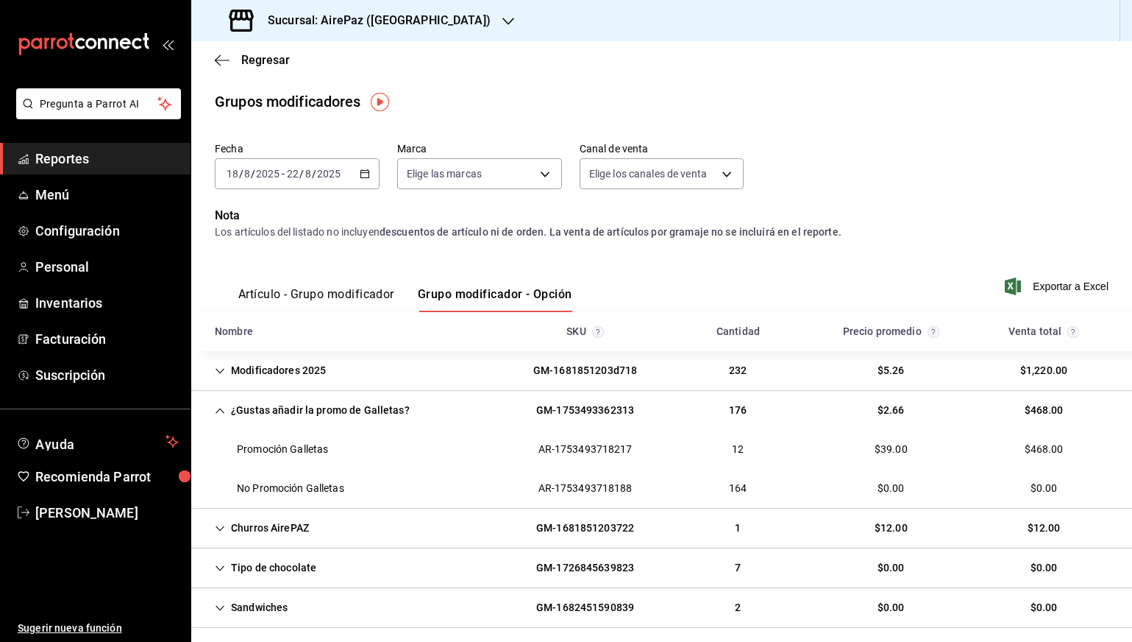
click at [288, 291] on button "Artículo - Grupo modificador" at bounding box center [316, 299] width 156 height 25
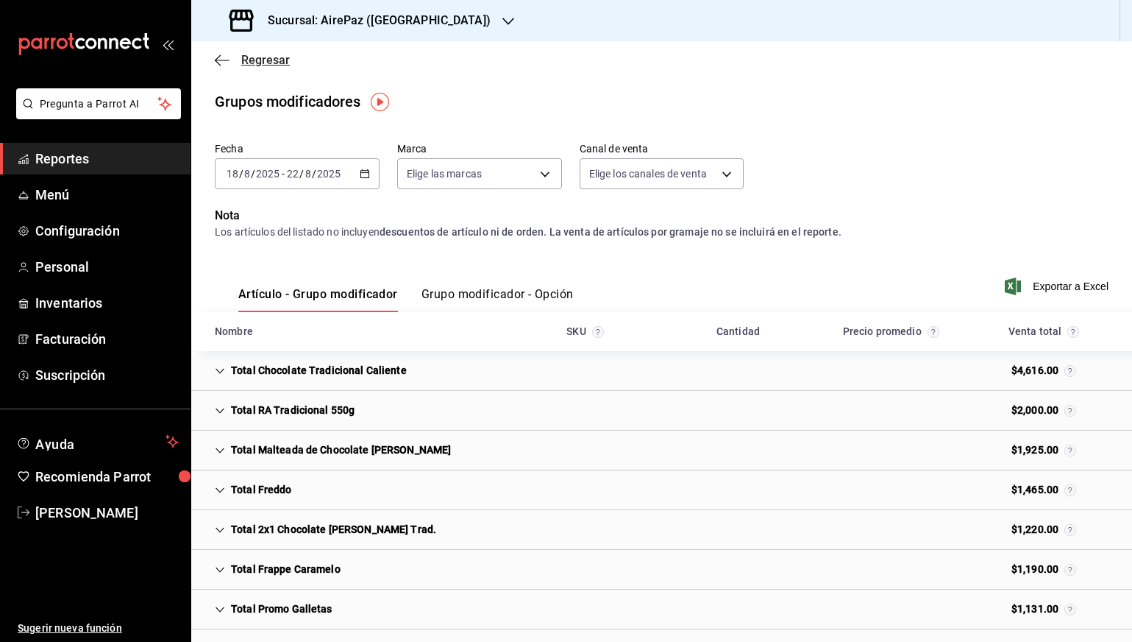
click at [221, 57] on icon "button" at bounding box center [222, 60] width 15 height 13
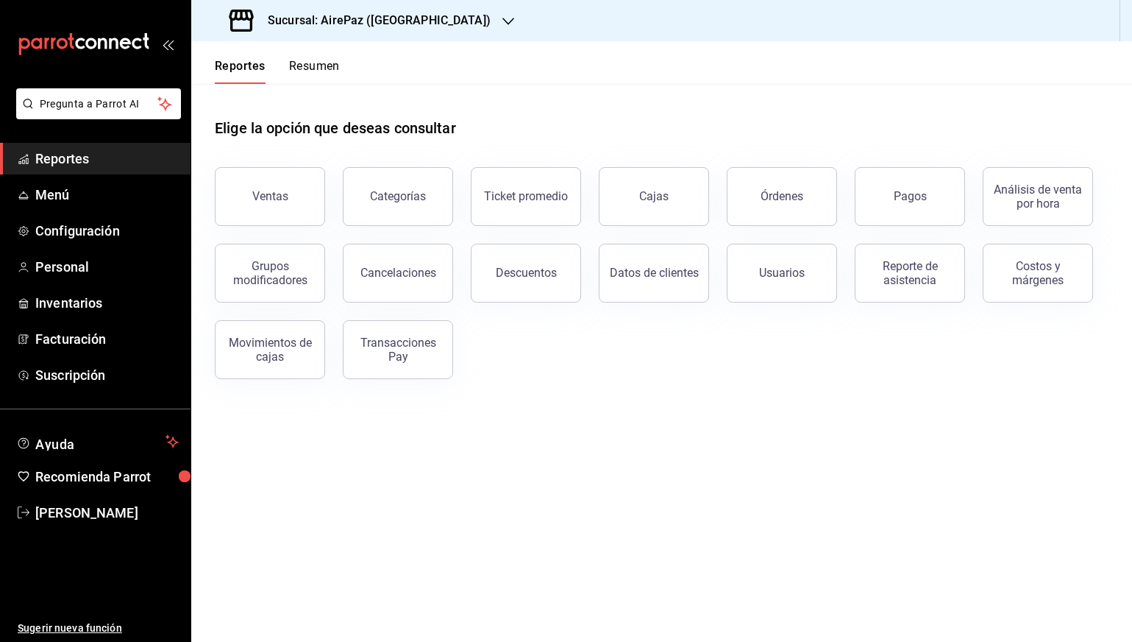
click at [291, 223] on div "Ventas" at bounding box center [261, 187] width 128 height 77
click at [293, 209] on button "Ventas" at bounding box center [270, 196] width 110 height 59
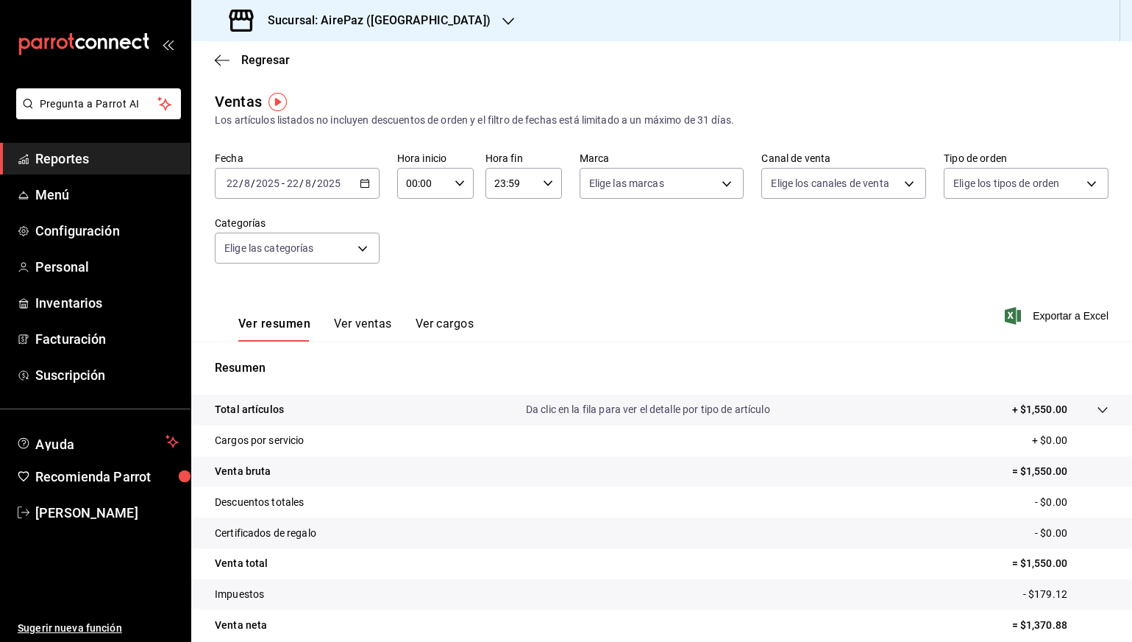
click at [369, 183] on \(Stroke\) "button" at bounding box center [365, 184] width 9 height 8
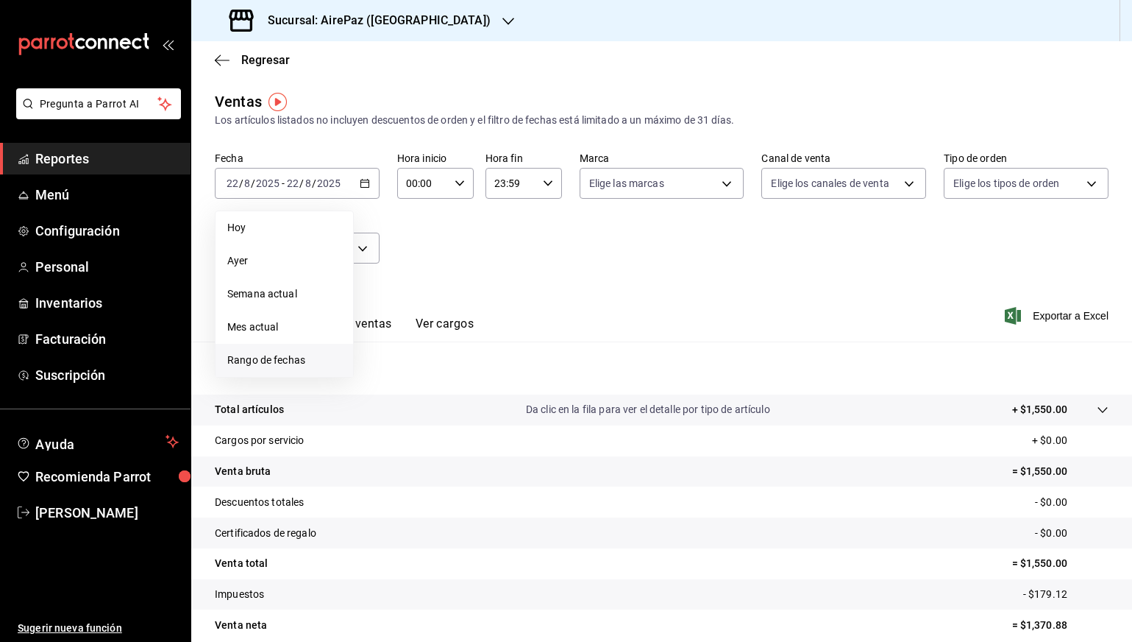
click at [253, 357] on span "Rango de fechas" at bounding box center [284, 359] width 114 height 15
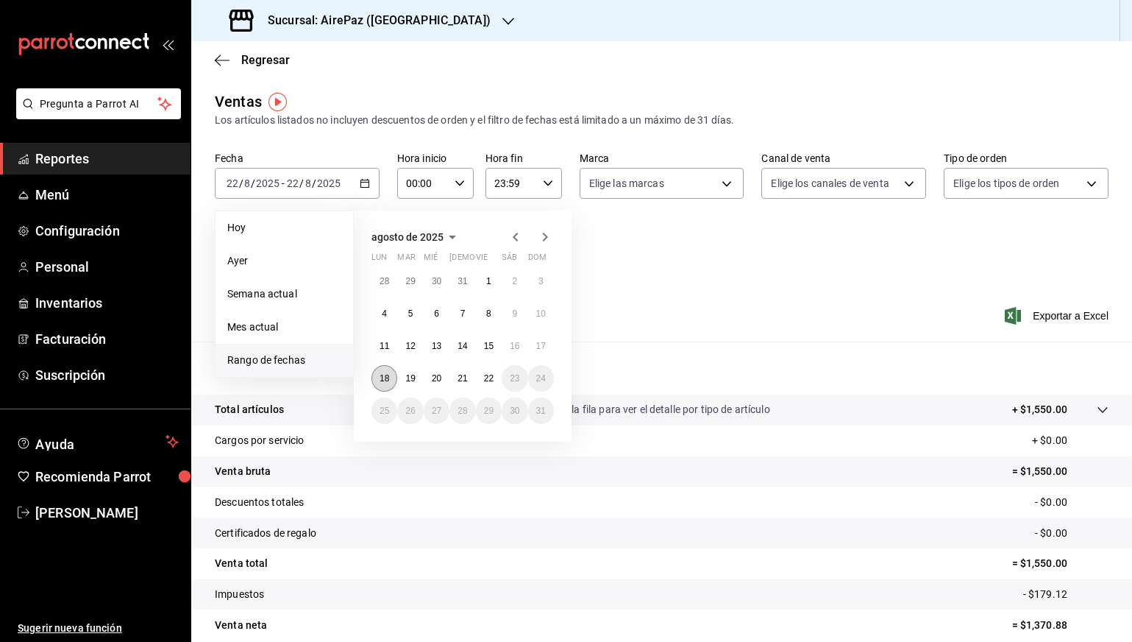
click at [386, 375] on abbr "18" at bounding box center [385, 378] width 10 height 10
click at [490, 377] on abbr "22" at bounding box center [489, 378] width 10 height 10
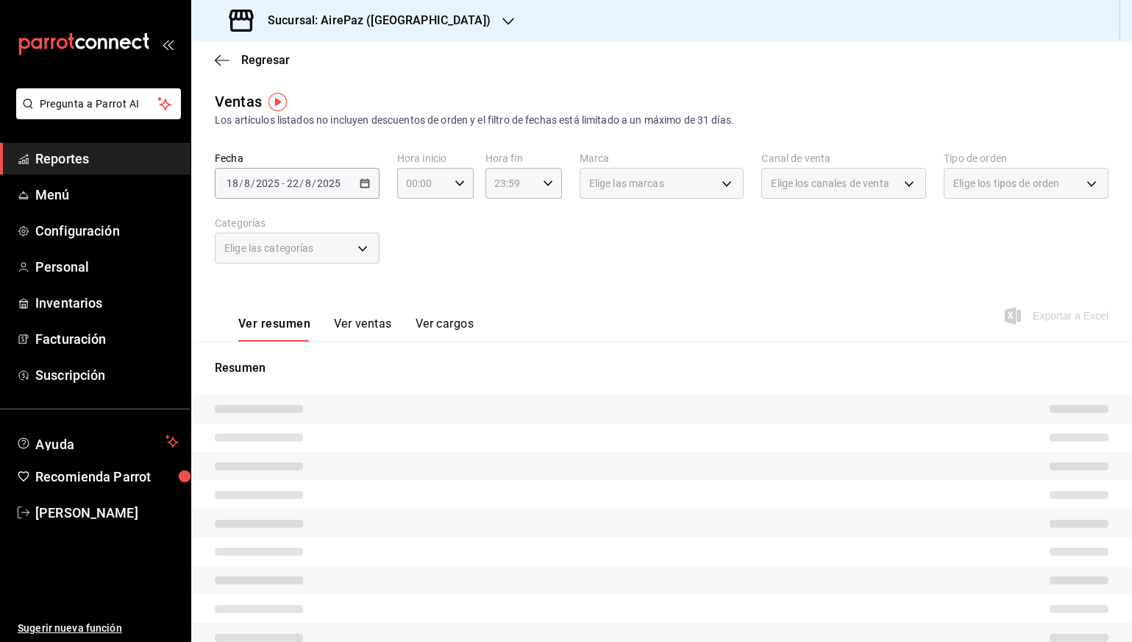
click at [618, 295] on div "Ver resumen Ver ventas Ver cargos Exportar a Excel" at bounding box center [661, 311] width 941 height 60
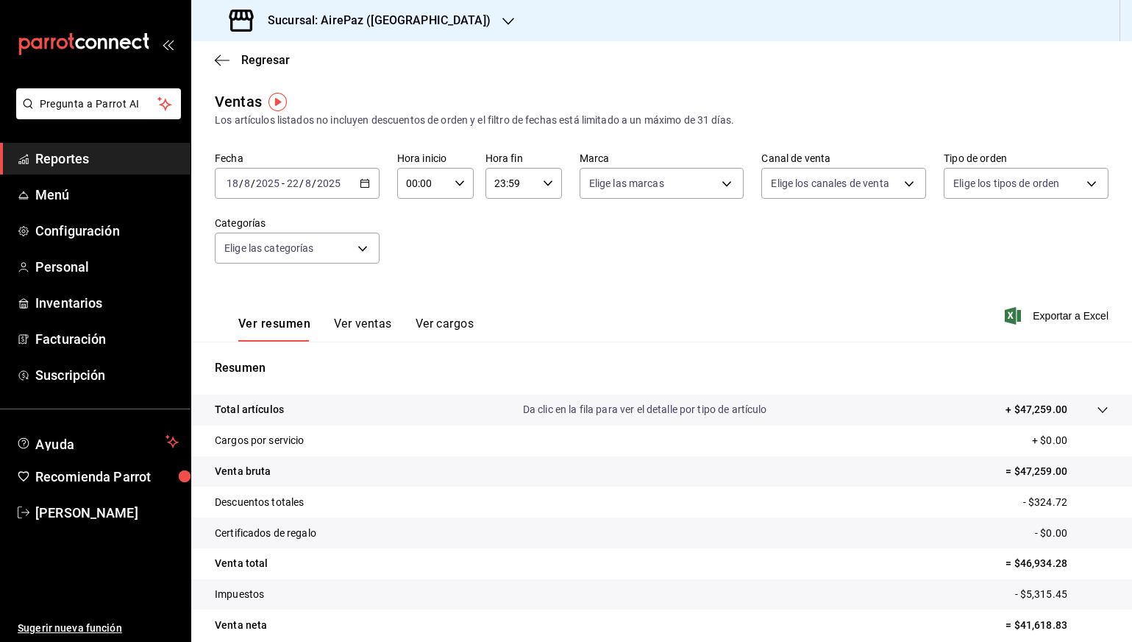
click at [366, 325] on button "Ver ventas" at bounding box center [363, 328] width 58 height 25
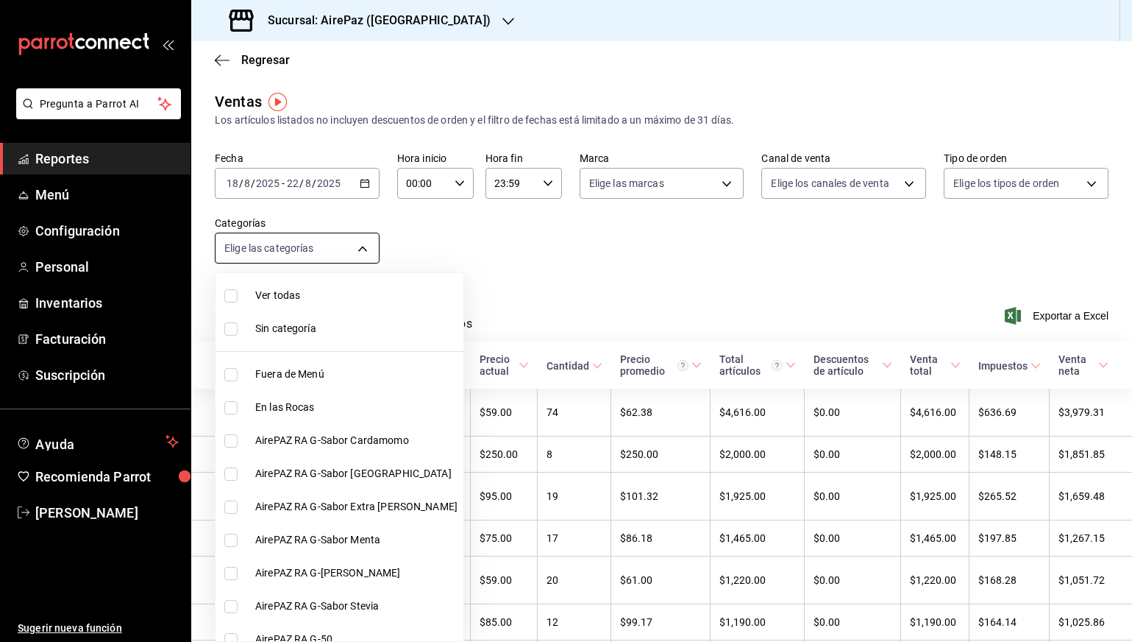
click at [357, 244] on body "Pregunta a Parrot AI Reportes Menú Configuración Personal Inventarios Facturaci…" at bounding box center [566, 321] width 1132 height 642
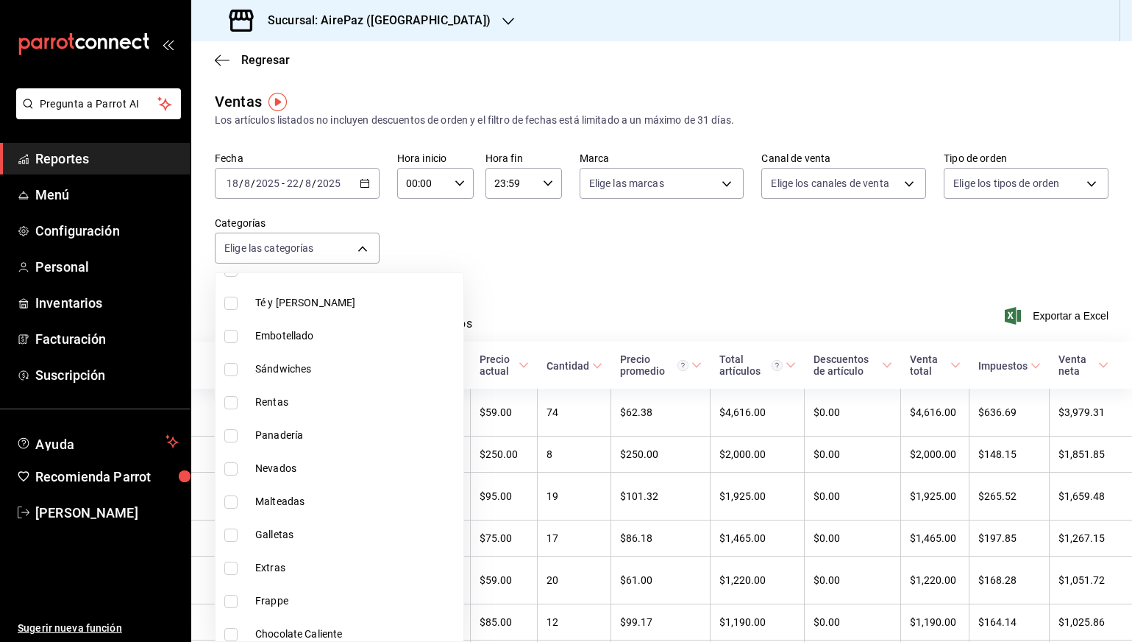
scroll to position [934, 0]
click at [274, 519] on li "Galletas" at bounding box center [340, 533] width 248 height 33
type input "f5f1a7e2-126c-4c05-ab16-ab8a81d9063a"
checkbox input "true"
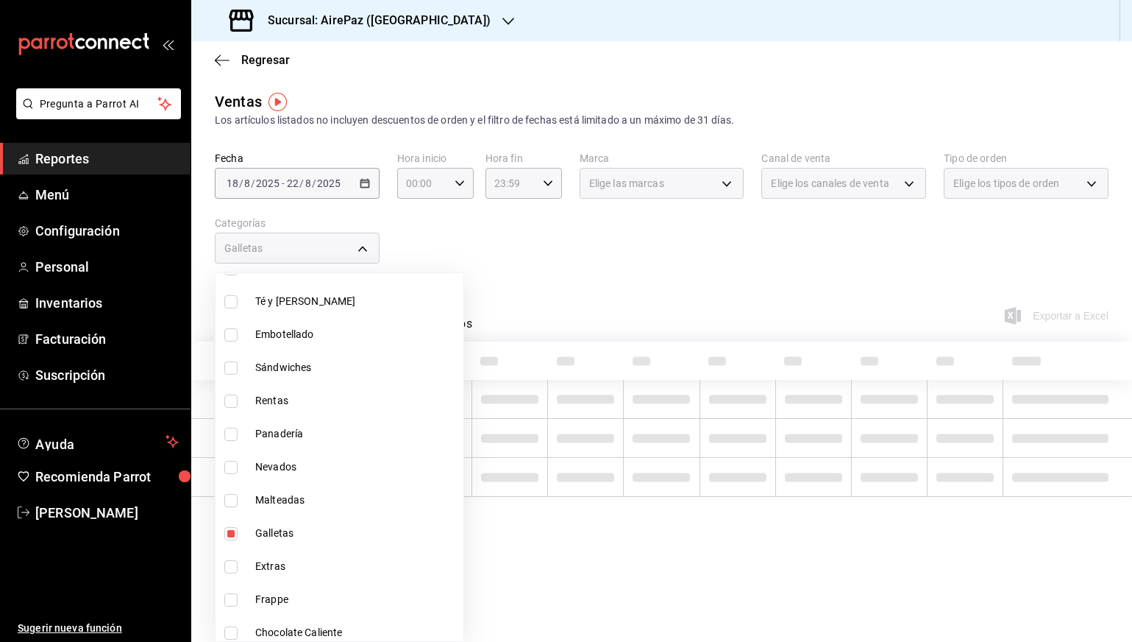
click at [477, 294] on div at bounding box center [566, 321] width 1132 height 642
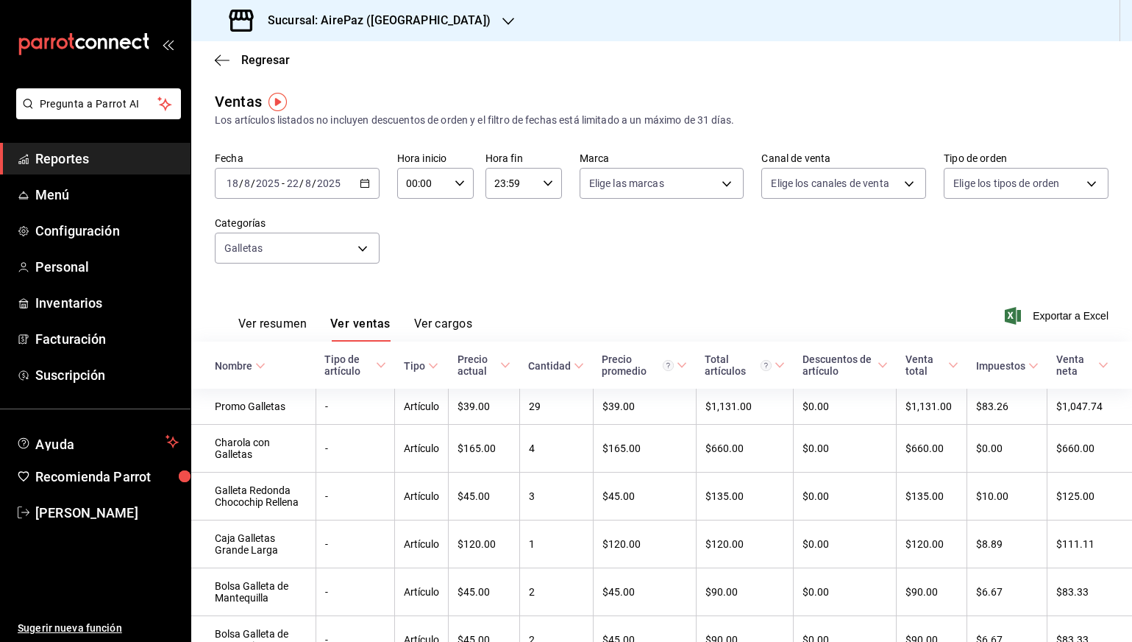
click at [364, 12] on h3 "Sucursal: AirePaz ([GEOGRAPHIC_DATA])" at bounding box center [373, 21] width 235 height 18
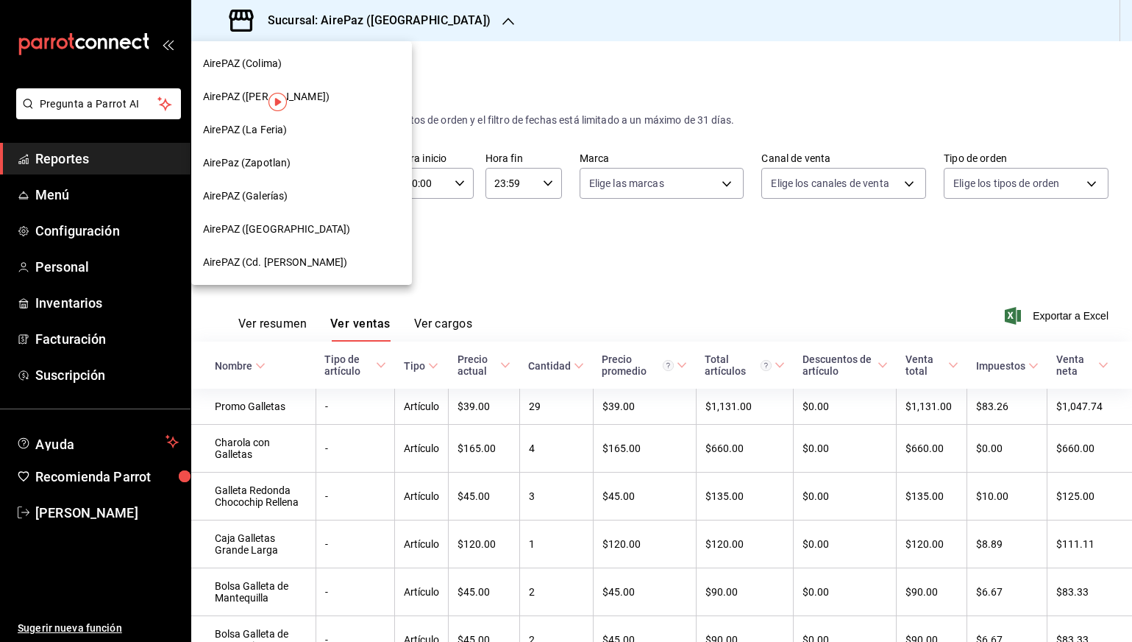
click at [281, 138] on div "AirePAZ (La Feria)" at bounding box center [301, 129] width 221 height 33
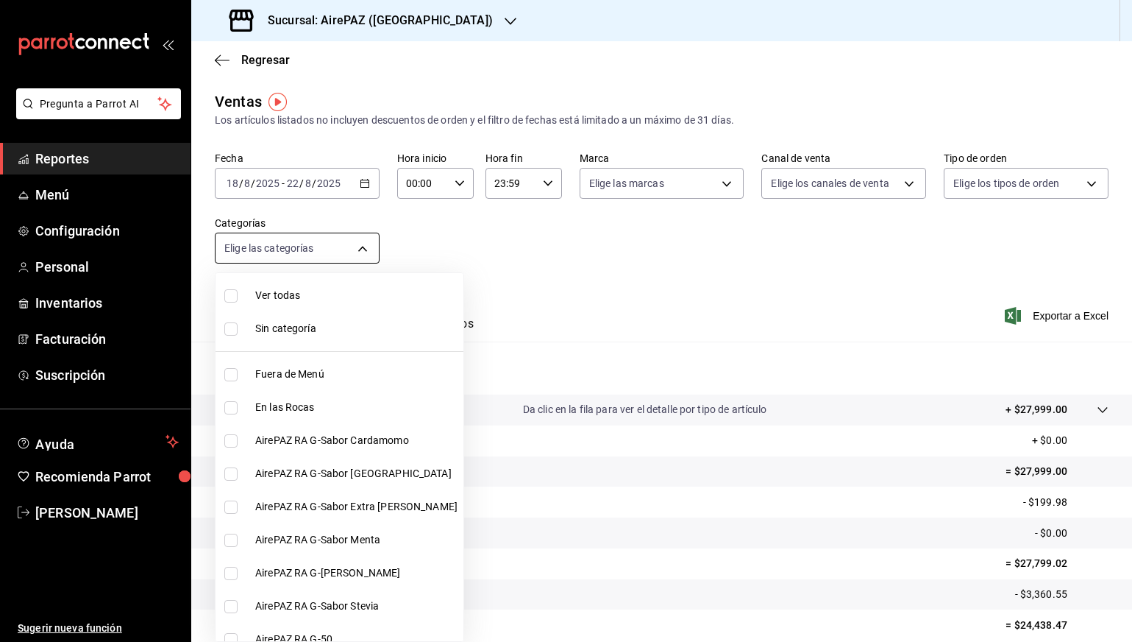
click at [335, 242] on body "Pregunta a Parrot AI Reportes Menú Configuración Personal Inventarios Facturaci…" at bounding box center [566, 321] width 1132 height 642
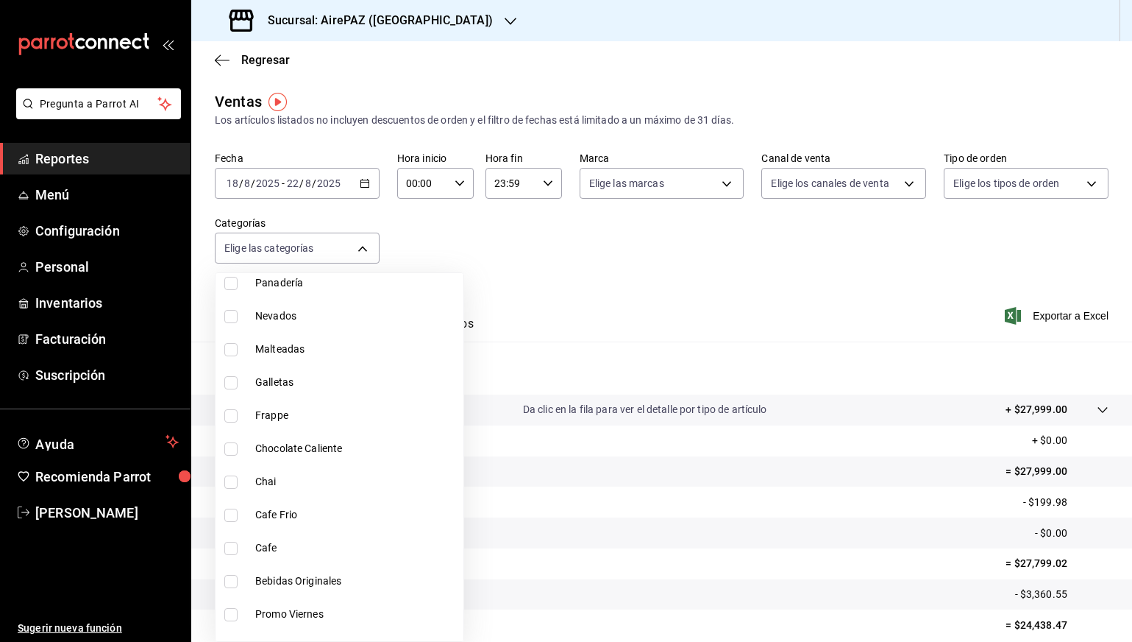
scroll to position [1160, 0]
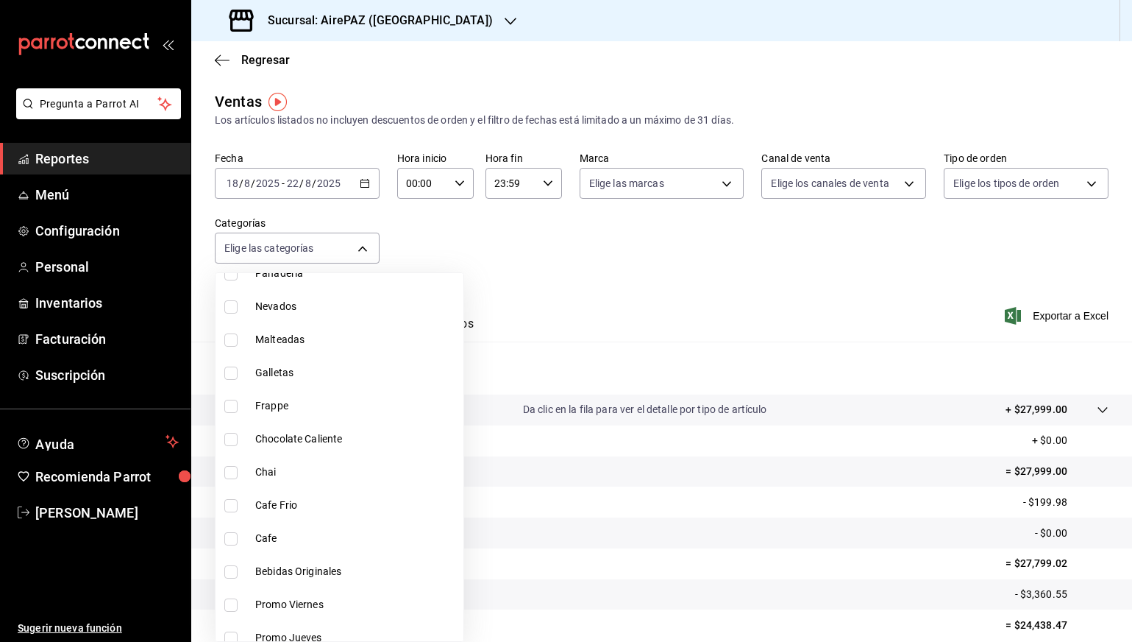
click at [305, 384] on li "Galletas" at bounding box center [340, 372] width 248 height 33
type input "f07a997b-0ed5-424c-8c21-1e45342f115f"
checkbox input "true"
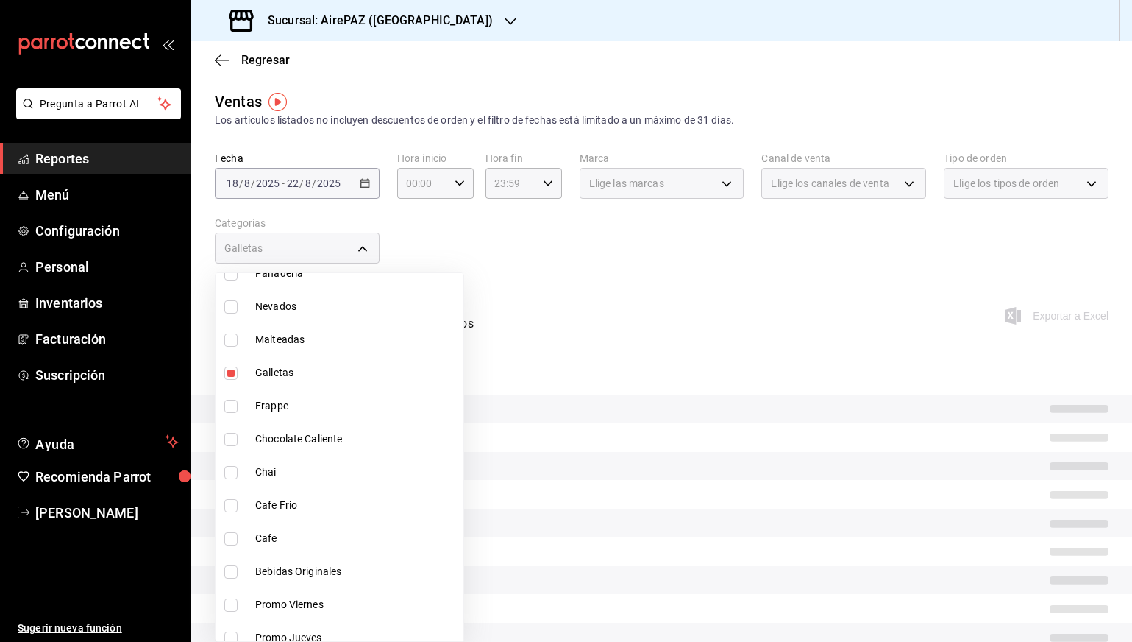
click at [504, 281] on div at bounding box center [566, 321] width 1132 height 642
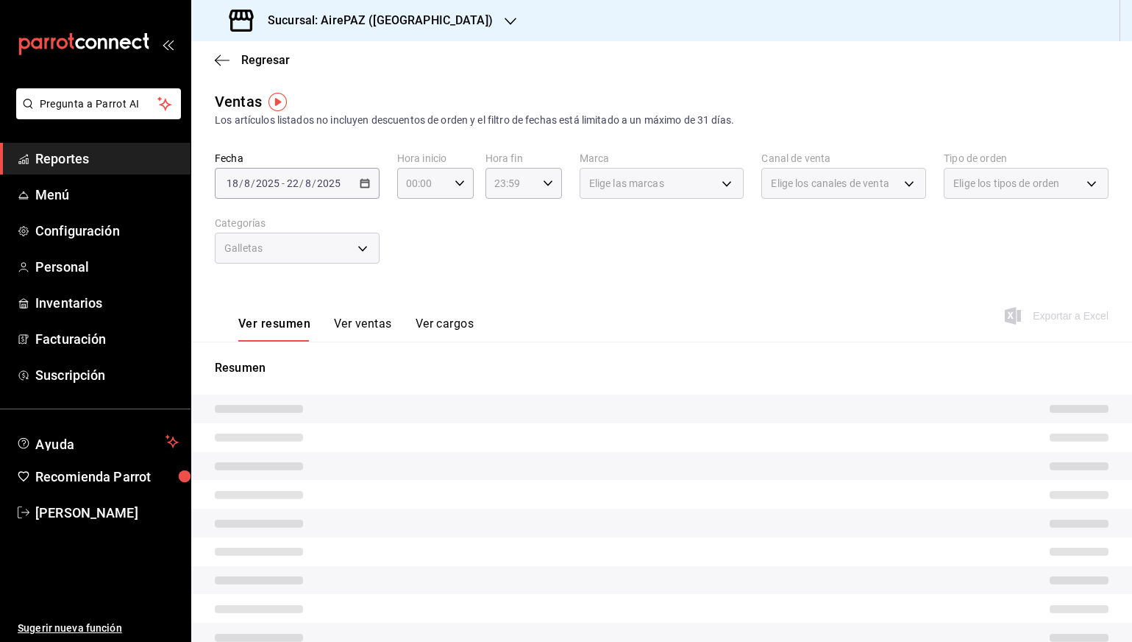
click at [343, 328] on button "Ver ventas" at bounding box center [363, 328] width 58 height 25
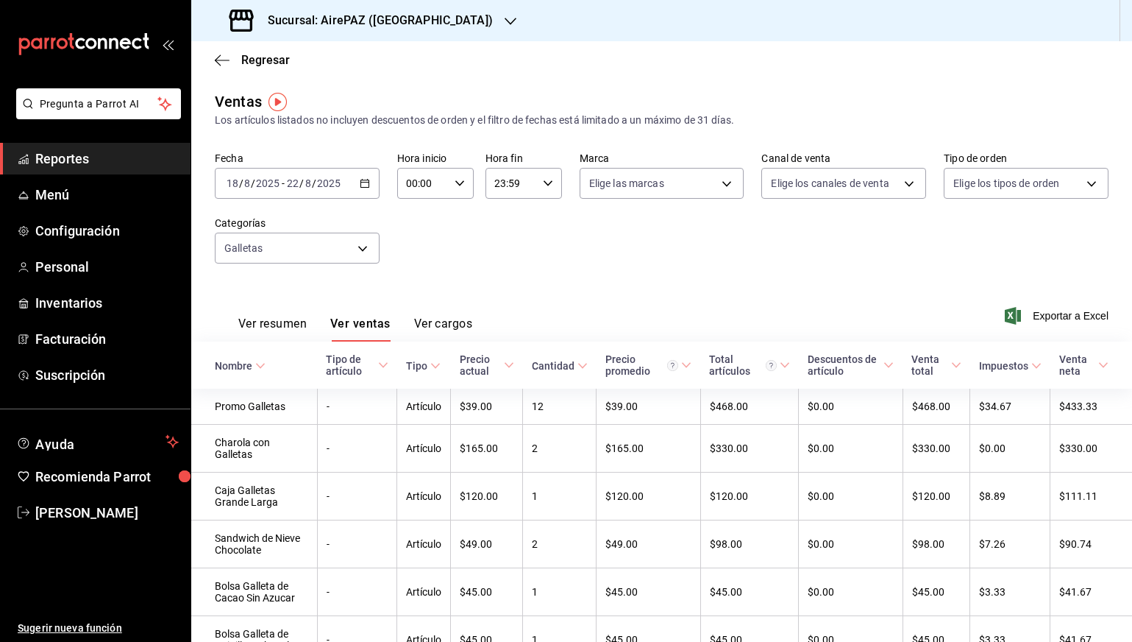
click at [231, 49] on div "Regresar" at bounding box center [661, 60] width 941 height 38
click at [227, 54] on icon "button" at bounding box center [222, 60] width 15 height 13
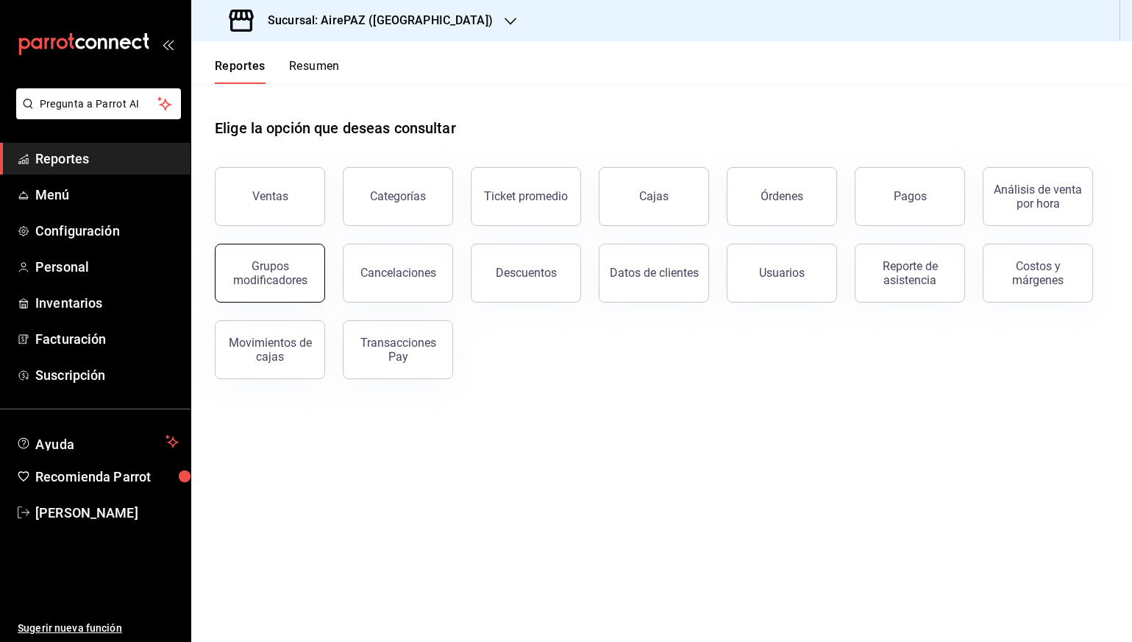
click at [288, 266] on div "Grupos modificadores" at bounding box center [269, 273] width 91 height 28
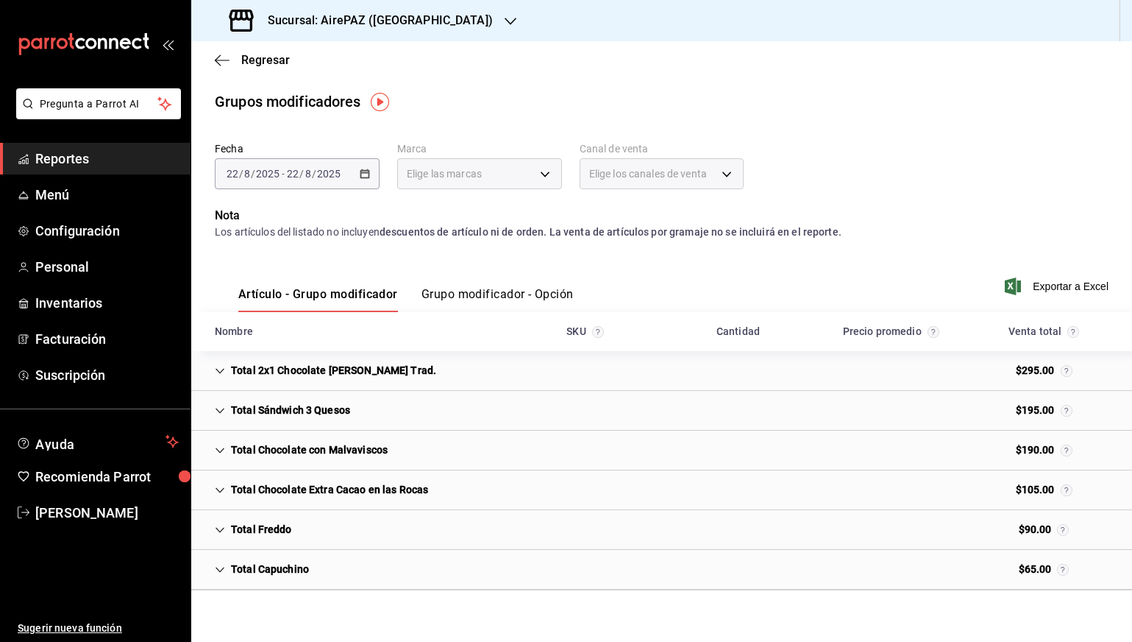
click at [499, 285] on div "Artículo - Grupo modificador Grupo modificador - Opción" at bounding box center [394, 290] width 359 height 43
click at [494, 291] on button "Grupo modificador - Opción" at bounding box center [498, 299] width 152 height 25
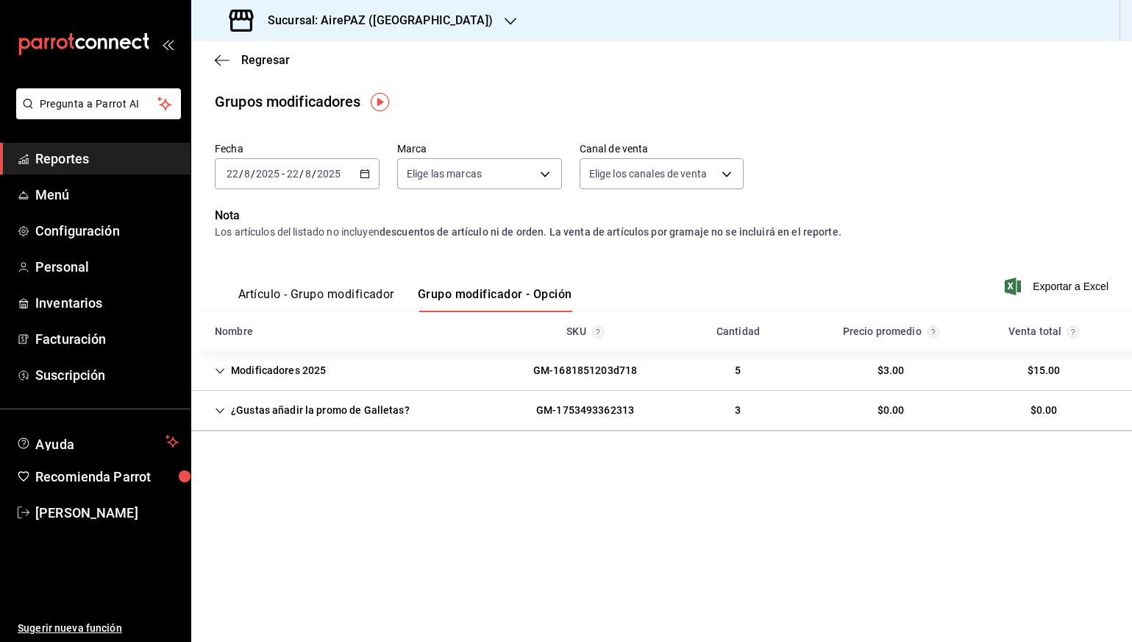
click at [289, 418] on div "¿Gustas añadir la promo de Galletas?" at bounding box center [312, 410] width 219 height 27
click at [364, 183] on div "[DATE] [DATE] - [DATE] [DATE]" at bounding box center [297, 173] width 165 height 31
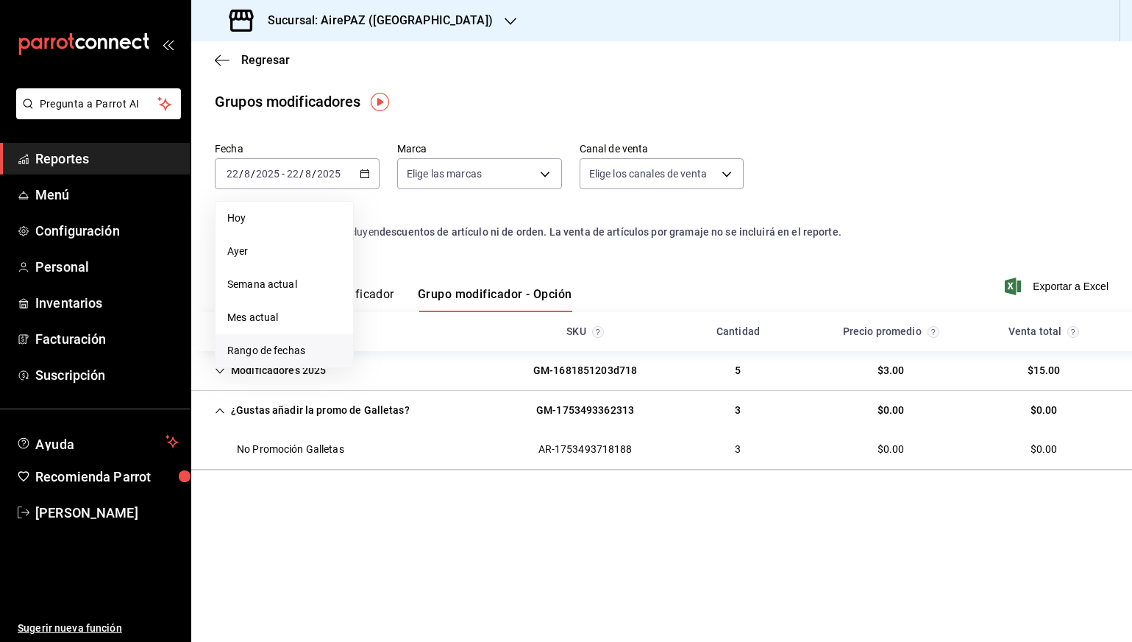
click at [267, 350] on span "Rango de fechas" at bounding box center [284, 350] width 114 height 15
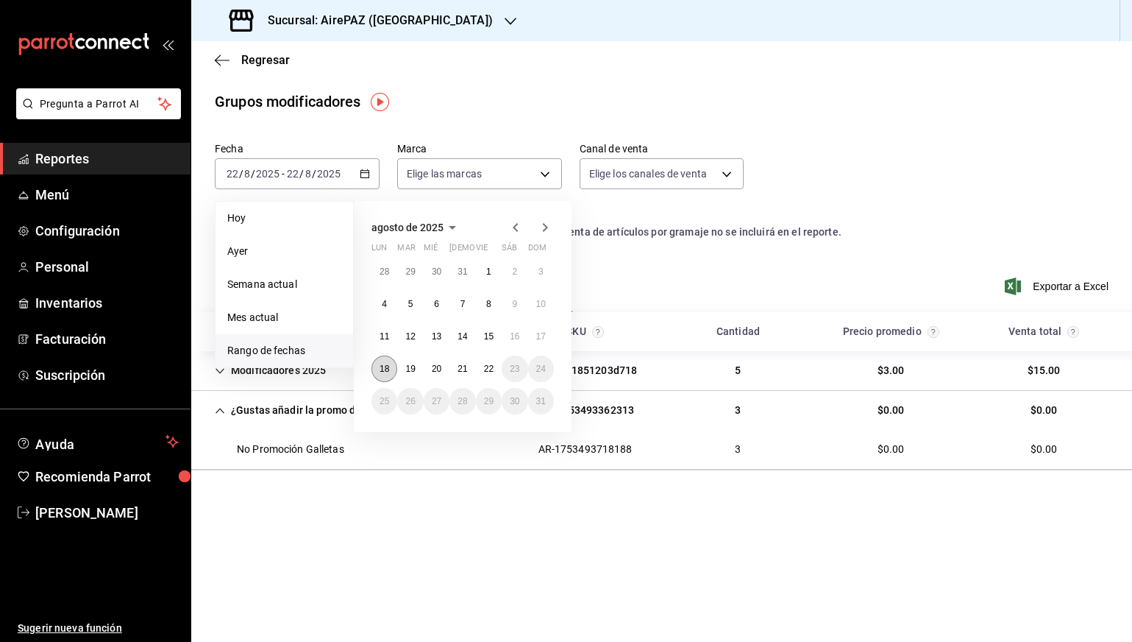
click at [383, 375] on button "18" at bounding box center [385, 368] width 26 height 26
click at [495, 372] on button "22" at bounding box center [489, 368] width 26 height 26
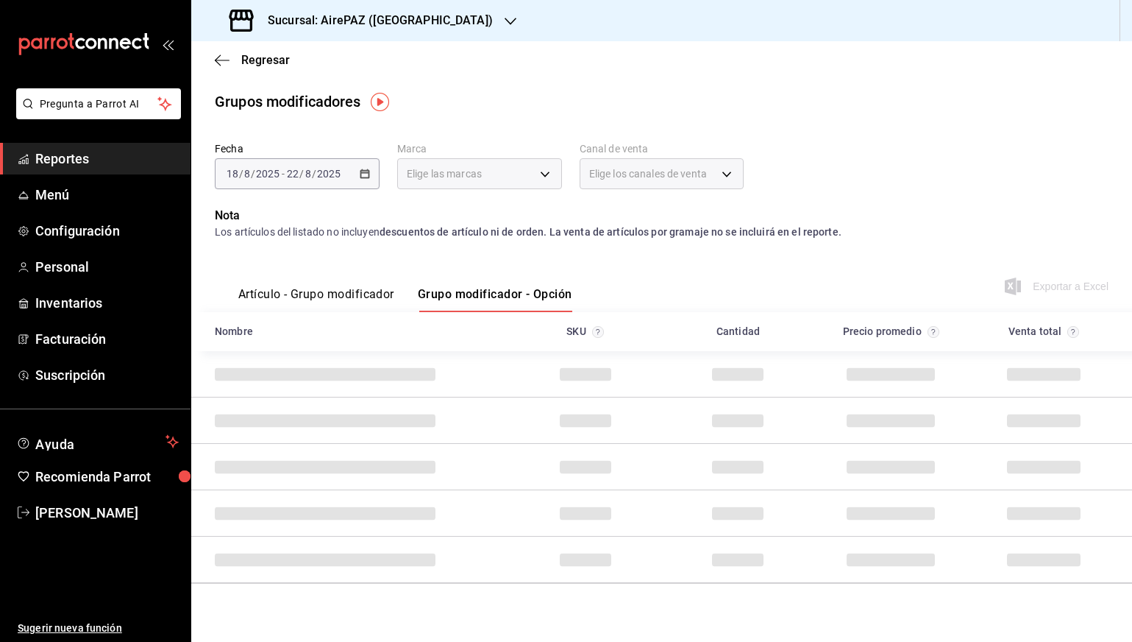
click at [660, 269] on div "Artículo - Grupo modificador Grupo modificador - Opción Exportar a Excel" at bounding box center [662, 282] width 894 height 60
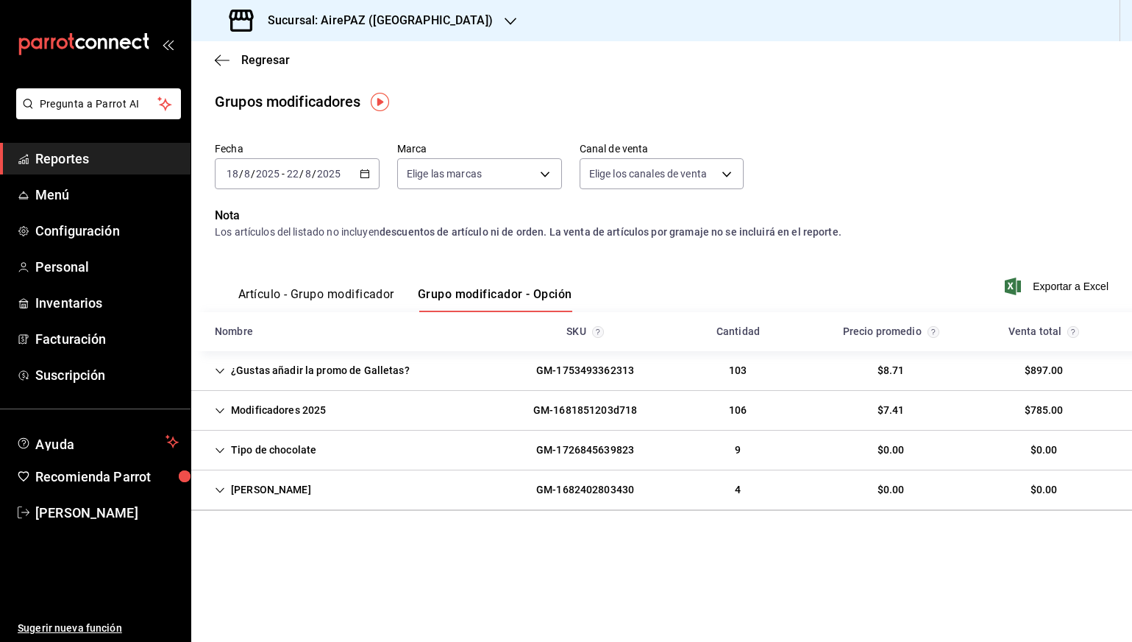
click at [249, 373] on div "¿Gustas añadir la promo de Galletas?" at bounding box center [312, 370] width 219 height 27
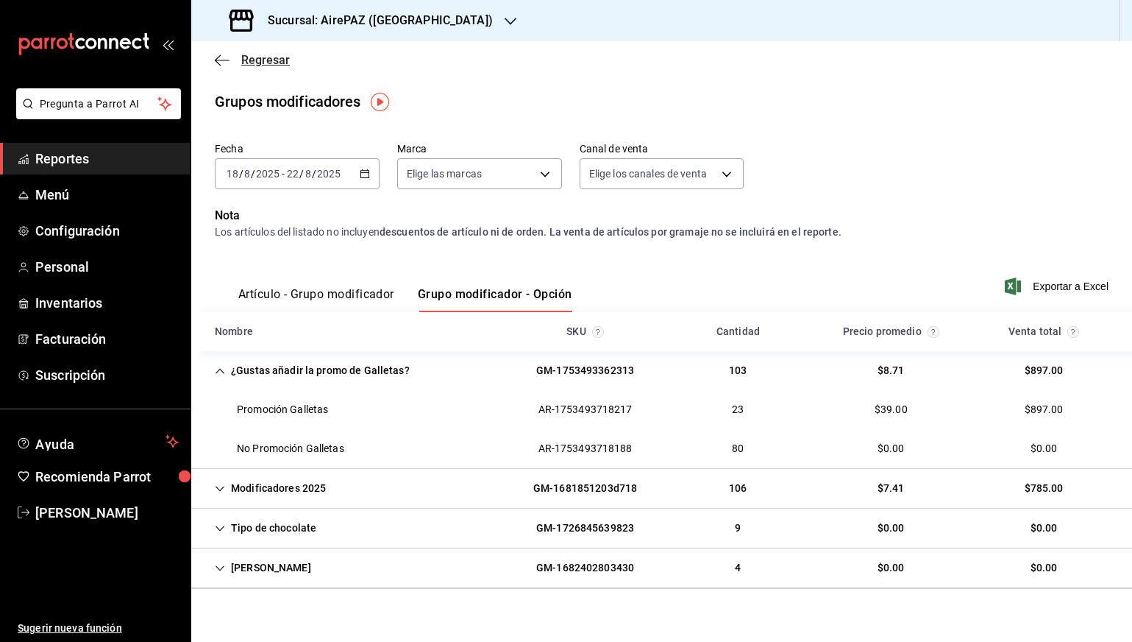
click at [221, 61] on icon "button" at bounding box center [222, 60] width 15 height 13
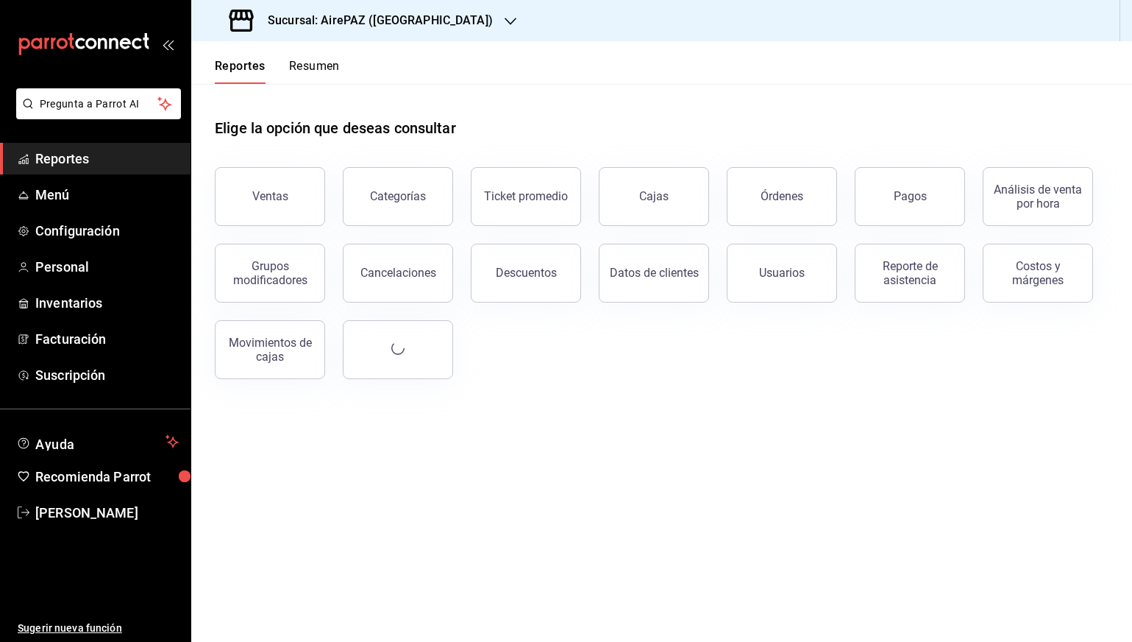
click at [98, 178] on ul "Reportes Menú Configuración Personal Inventarios Facturación Suscripción" at bounding box center [95, 267] width 191 height 248
click at [98, 170] on link "Reportes" at bounding box center [95, 159] width 191 height 32
click at [400, 32] on div "Sucursal: AirePAZ ([GEOGRAPHIC_DATA])" at bounding box center [362, 20] width 319 height 41
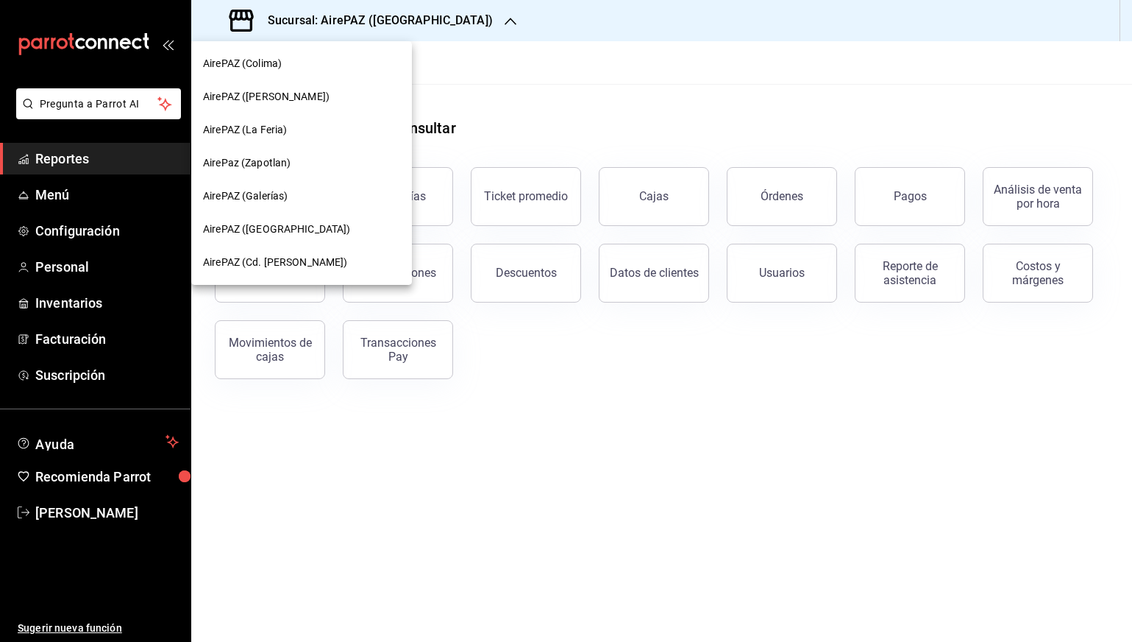
click at [302, 92] on span "AirePAZ ([PERSON_NAME])" at bounding box center [266, 96] width 127 height 15
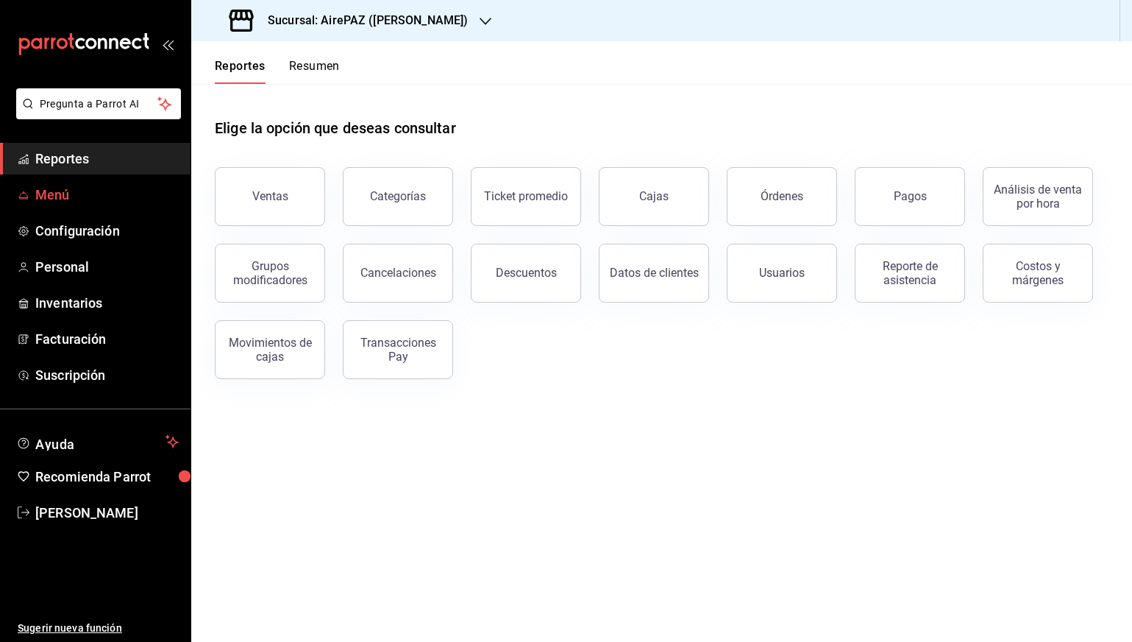
click at [108, 202] on span "Menú" at bounding box center [106, 195] width 143 height 20
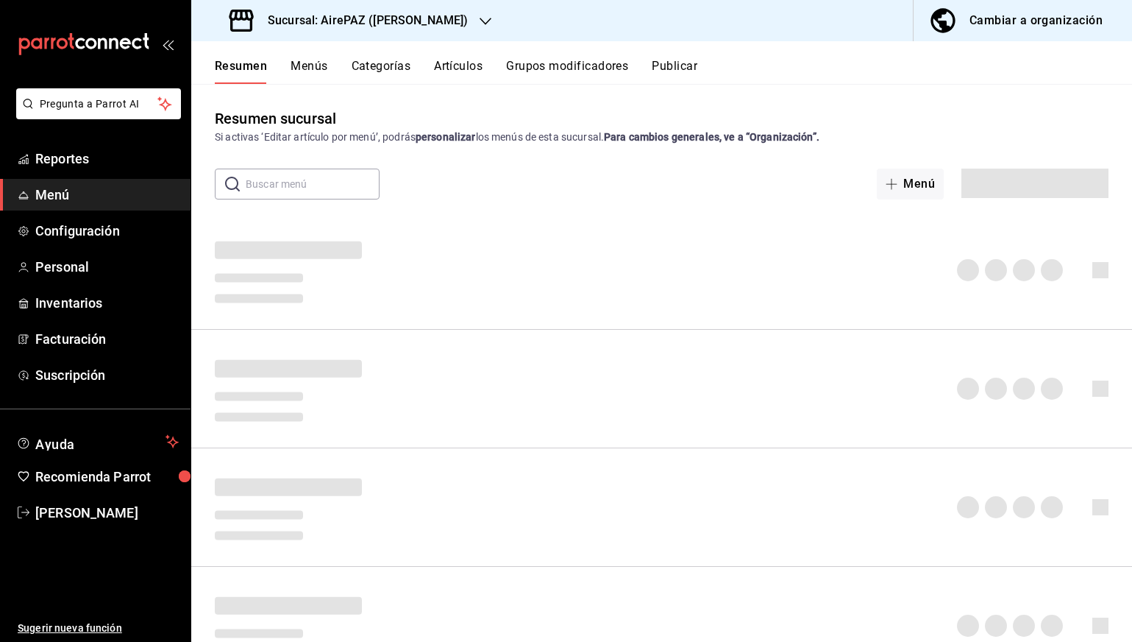
click at [1036, 15] on div "Cambiar a organización" at bounding box center [1036, 20] width 133 height 21
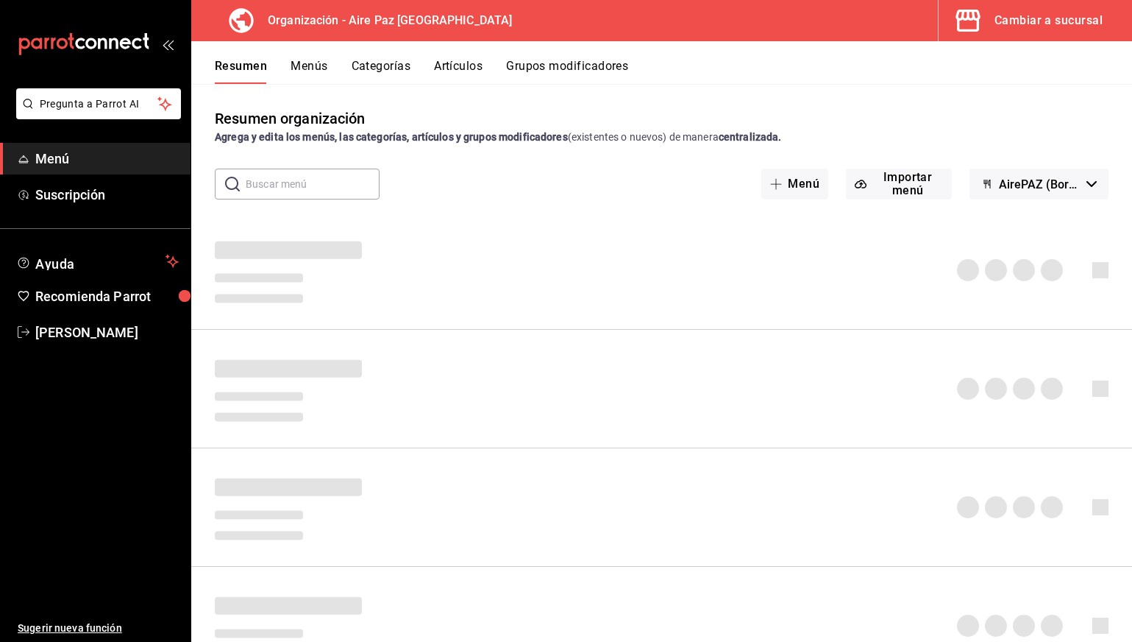
click at [436, 65] on button "Artículos" at bounding box center [458, 71] width 49 height 25
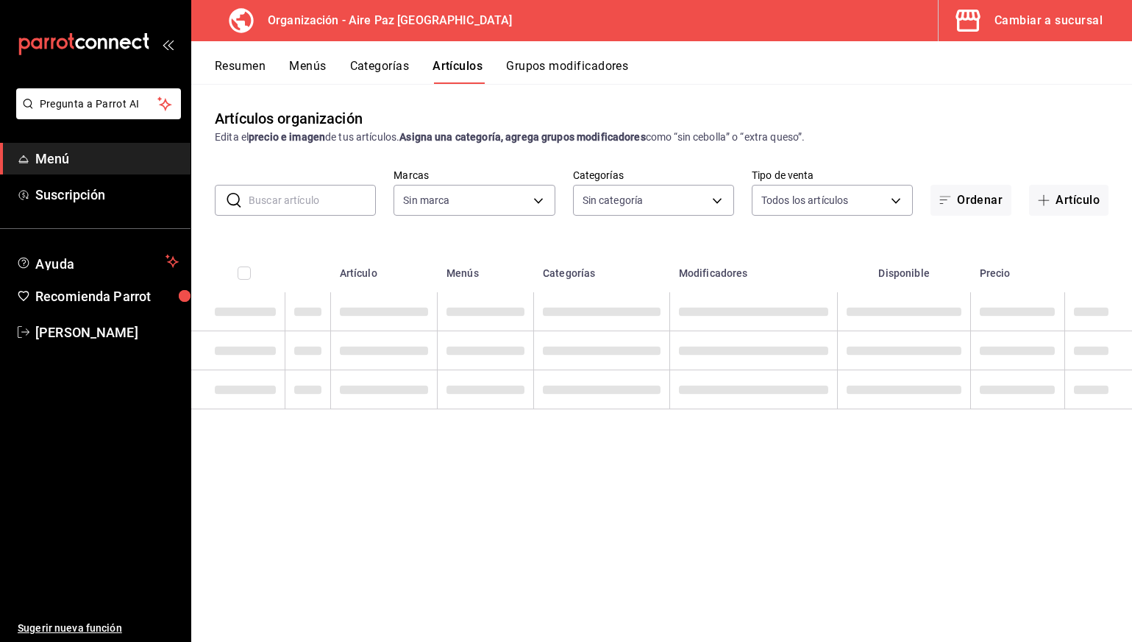
type input "574efdec-e36e-44be-9d70-285aea0449d5"
type input "bdca1fa2-3017-4fde-830d-7208339b269a,7d5ec0f6-5ab5-469c-a0fe-d1cf8b5956d0,8cb96…"
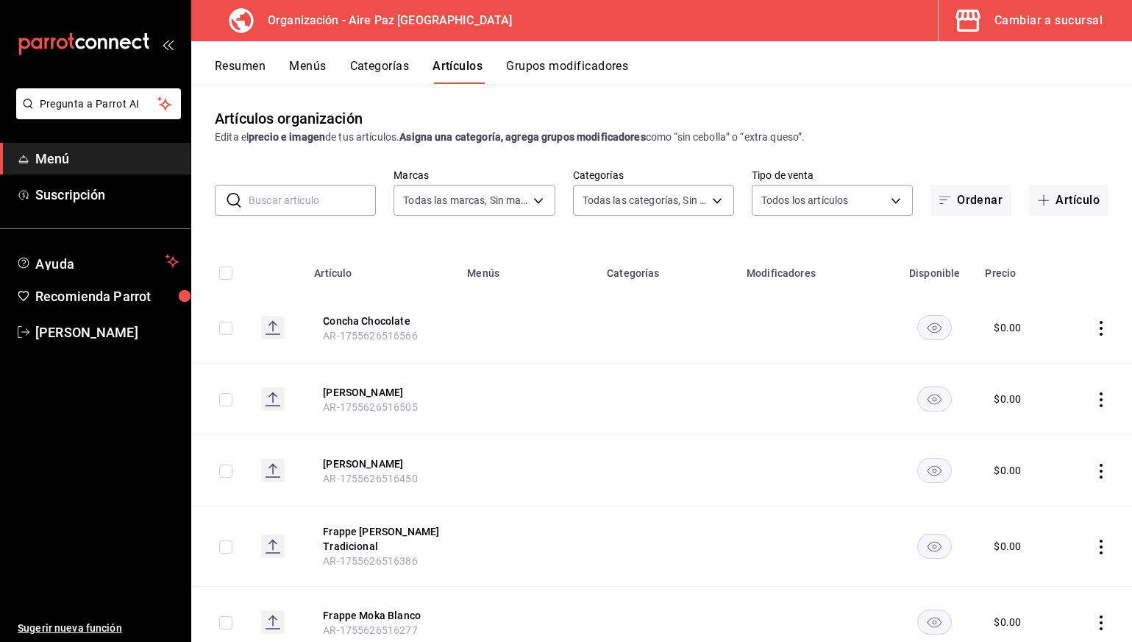
click at [330, 199] on input "text" at bounding box center [312, 199] width 127 height 29
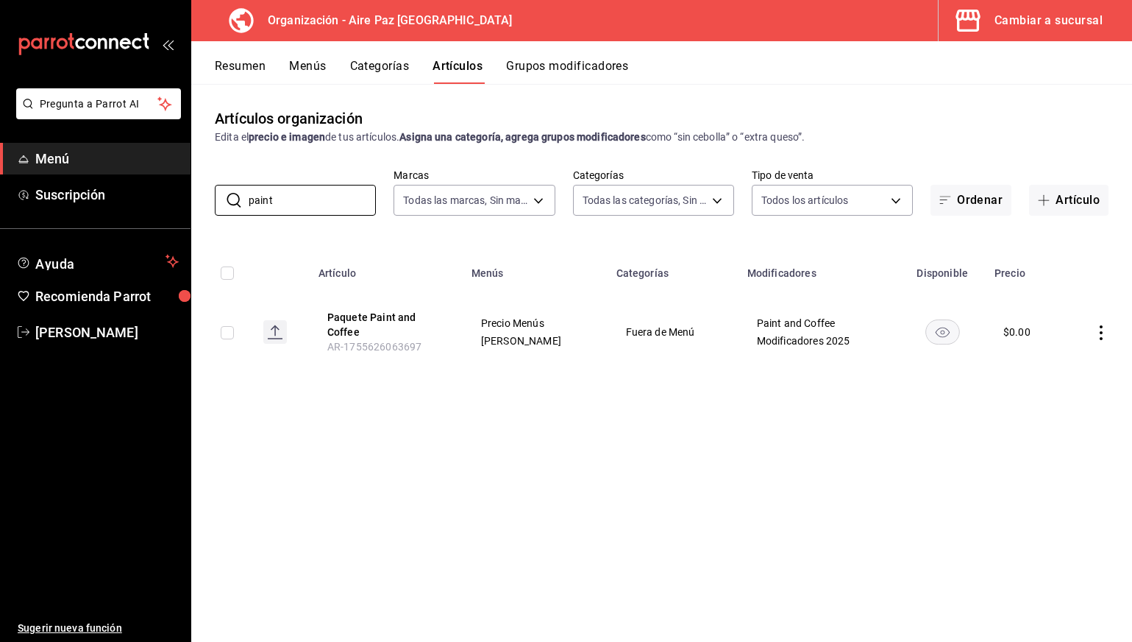
type input "paint"
click at [1109, 335] on icon "actions" at bounding box center [1101, 332] width 15 height 15
click at [1056, 351] on ul "Editar Duplicar Eliminar" at bounding box center [1044, 397] width 88 height 102
click at [1056, 360] on span "Editar" at bounding box center [1057, 366] width 38 height 15
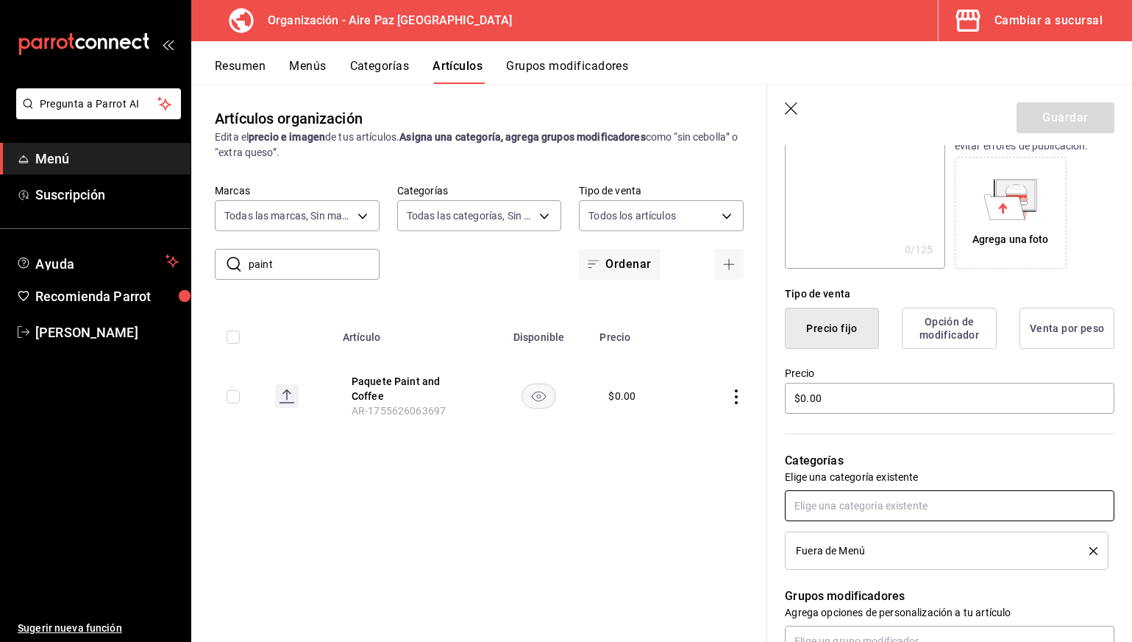
scroll to position [224, 0]
click at [867, 397] on input "$0.00" at bounding box center [950, 397] width 330 height 31
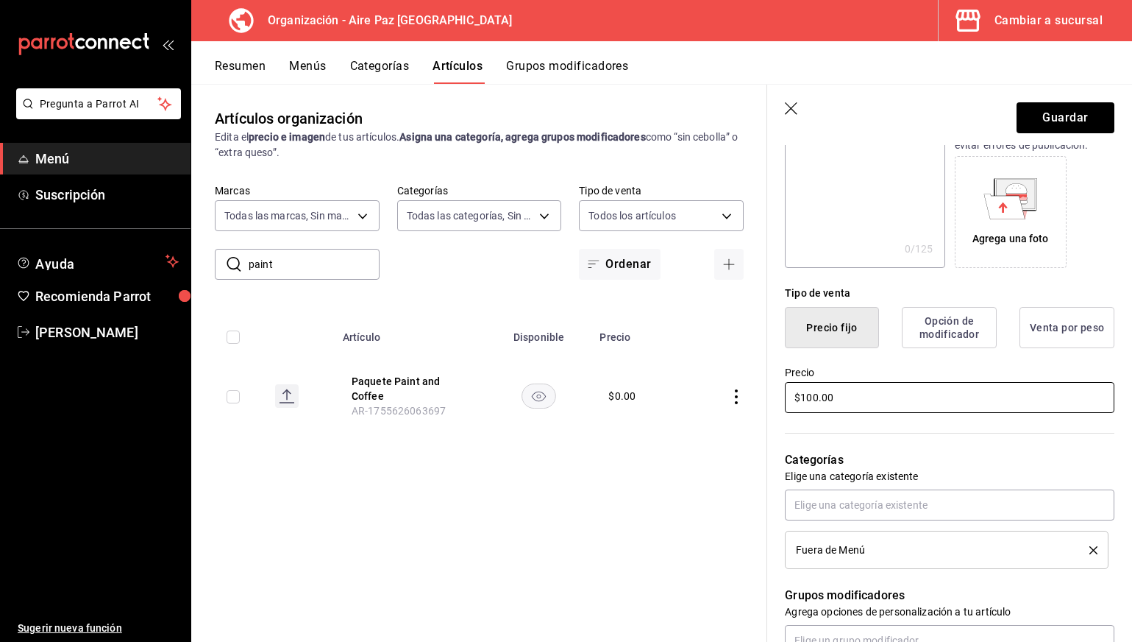
type input "$100.00"
click at [877, 444] on div "Categorías Elige una categoría existente Fuera de Menú" at bounding box center [940, 492] width 347 height 154
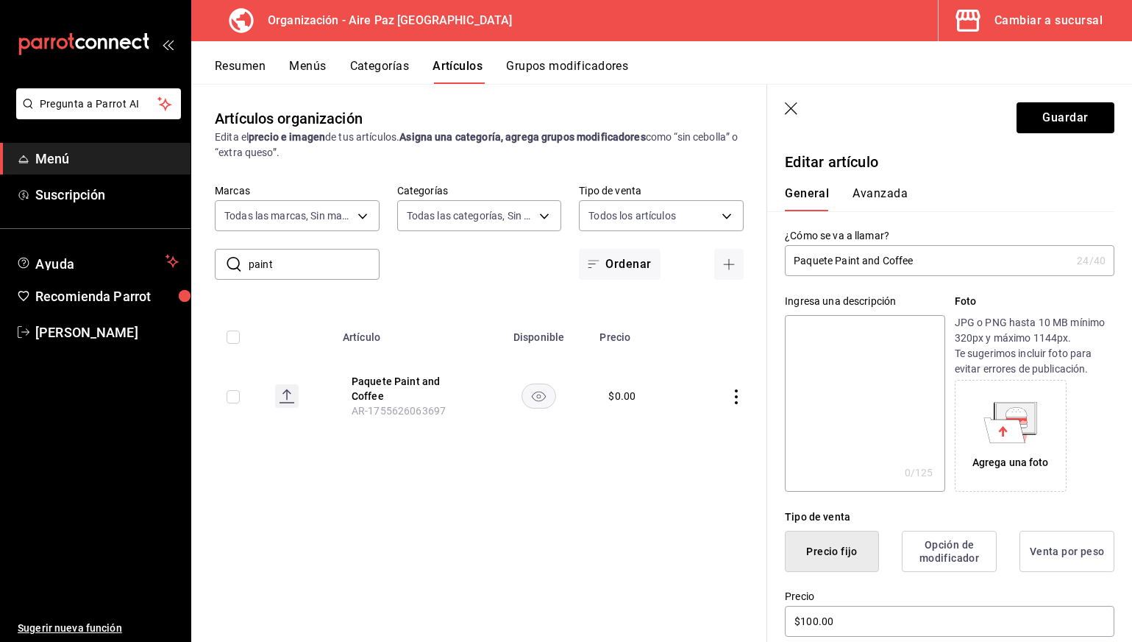
scroll to position [0, 0]
click at [879, 185] on div "General [PERSON_NAME]" at bounding box center [940, 192] width 347 height 38
click at [868, 208] on button "Avanzada" at bounding box center [880, 198] width 55 height 25
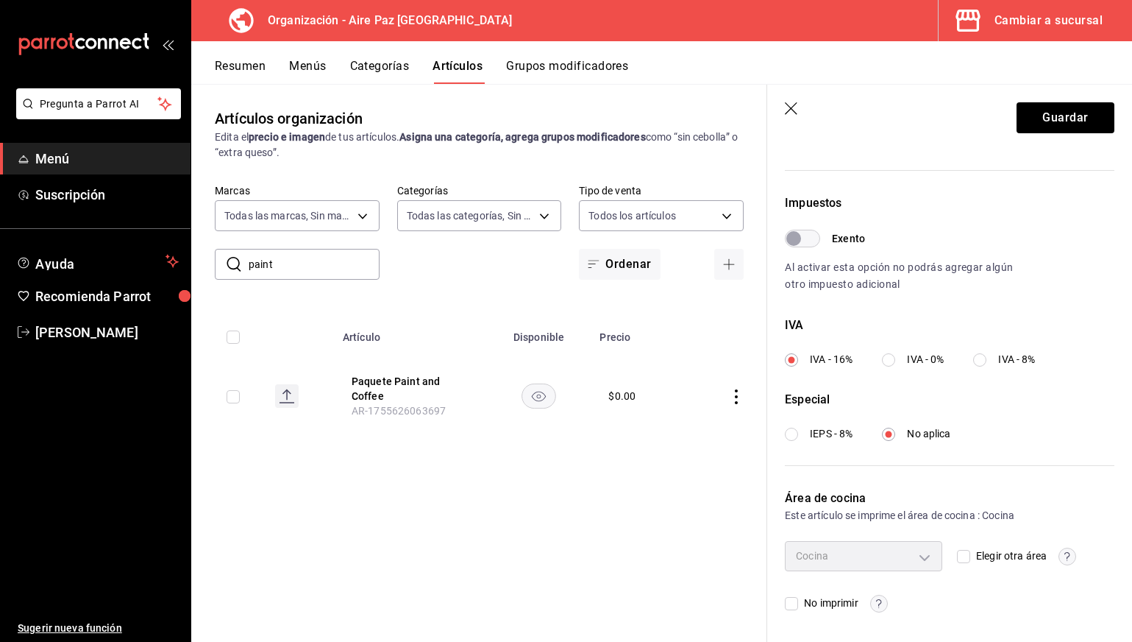
scroll to position [397, 0]
click at [1049, 121] on button "Guardar" at bounding box center [1066, 117] width 98 height 31
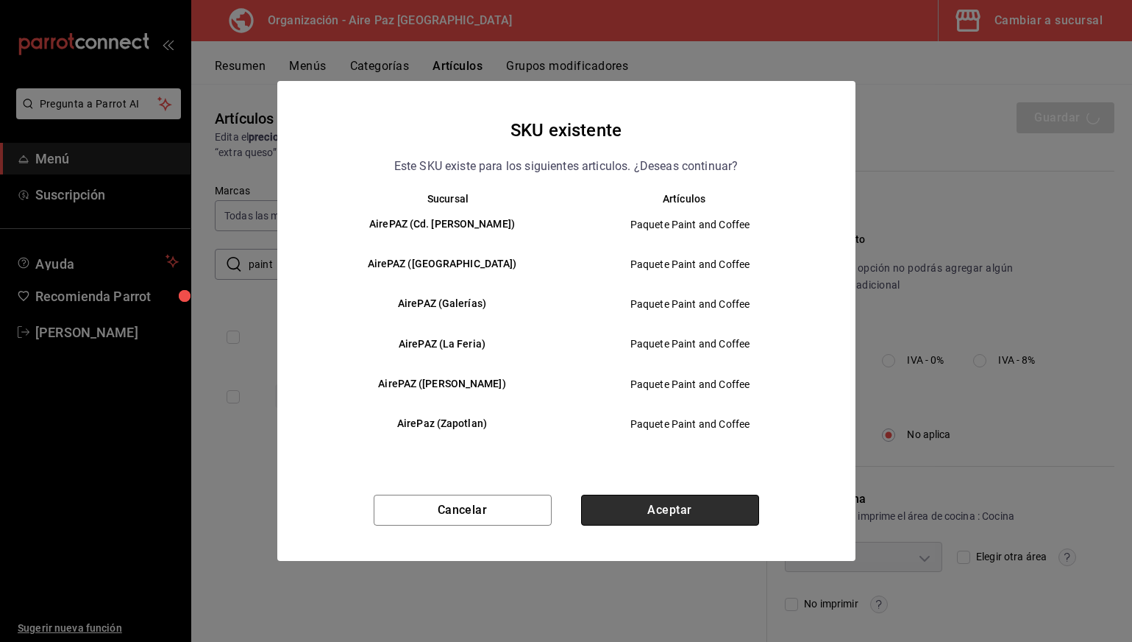
click at [686, 509] on button "Aceptar" at bounding box center [670, 509] width 178 height 31
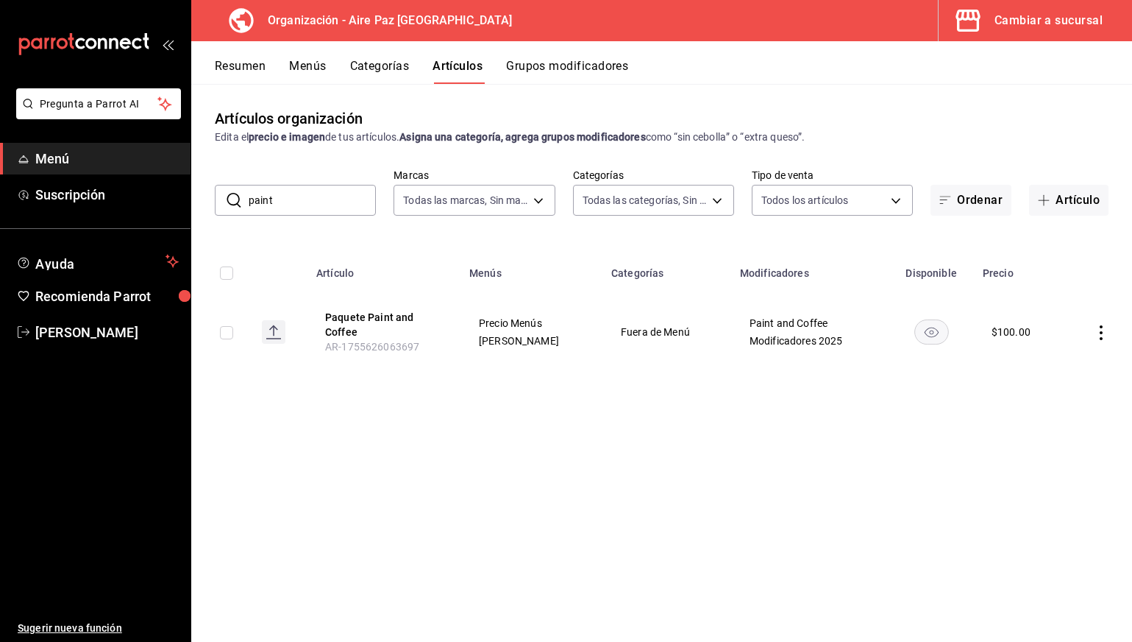
click at [242, 63] on button "Resumen" at bounding box center [240, 71] width 51 height 25
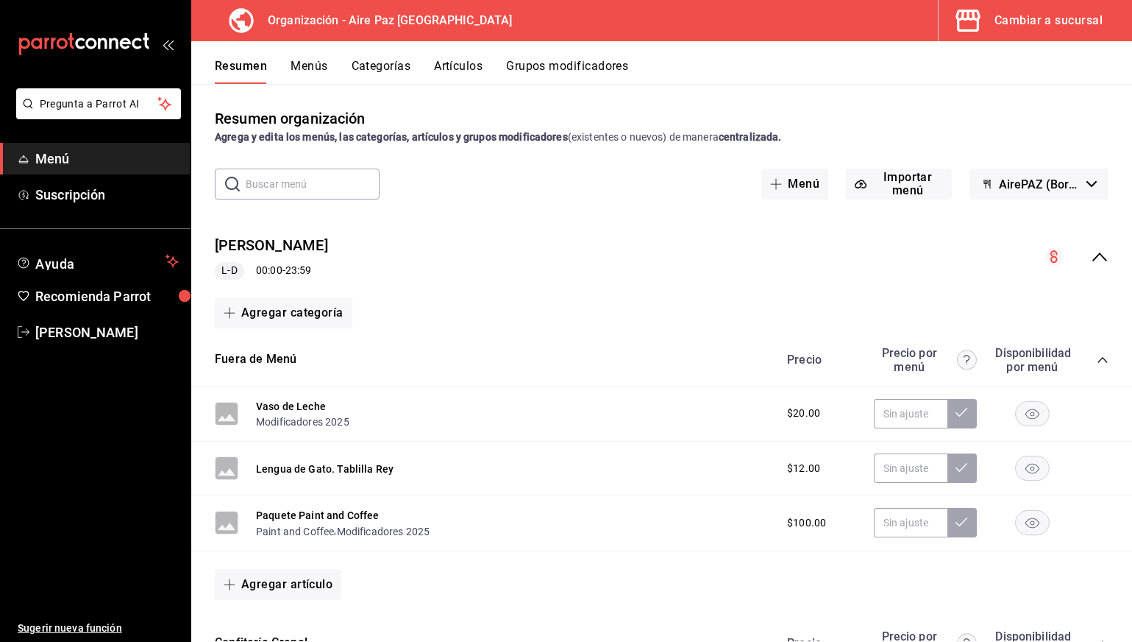
click at [104, 152] on span "Menú" at bounding box center [106, 159] width 143 height 20
click at [330, 60] on div "Resumen Menús Categorías Artículos Grupos modificadores" at bounding box center [674, 71] width 918 height 25
click at [320, 66] on button "Menús" at bounding box center [309, 71] width 37 height 25
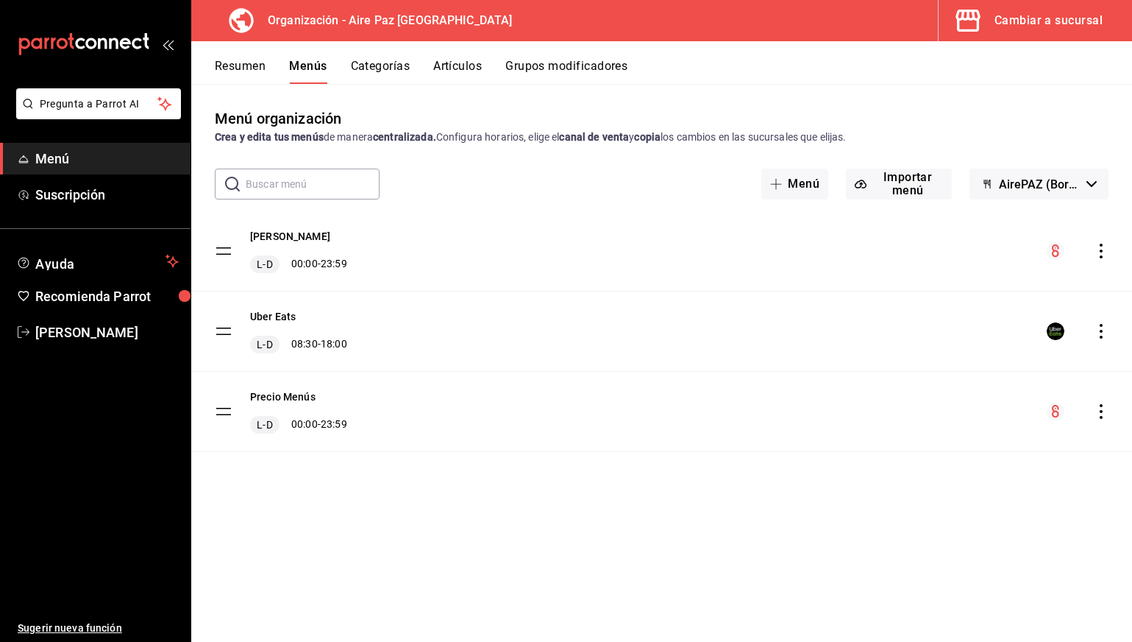
click at [1101, 249] on icon "actions" at bounding box center [1101, 251] width 3 height 15
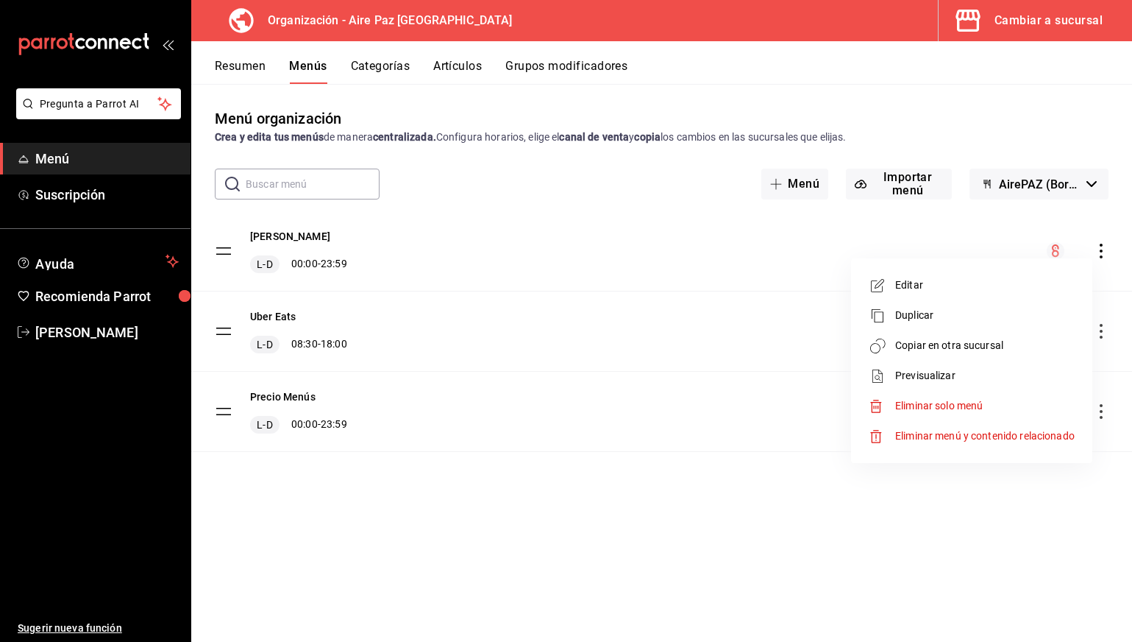
click at [1011, 349] on span "Copiar en otra sucursal" at bounding box center [985, 345] width 180 height 15
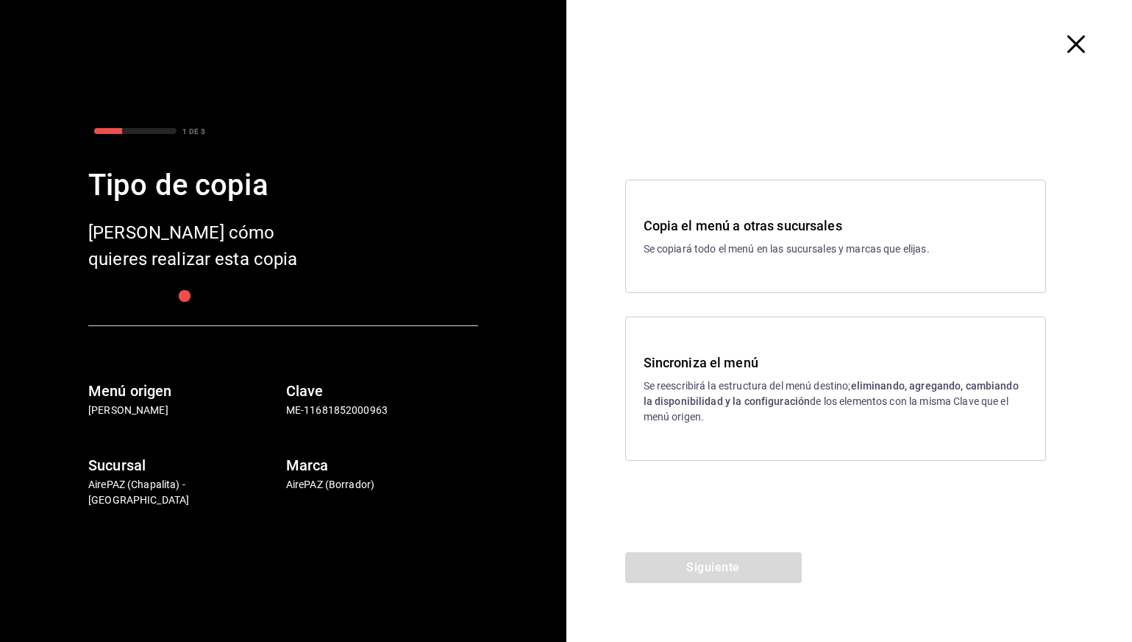
click at [741, 355] on h3 "Sincroniza el menú" at bounding box center [836, 362] width 384 height 20
click at [718, 563] on button "Siguiente" at bounding box center [713, 567] width 177 height 31
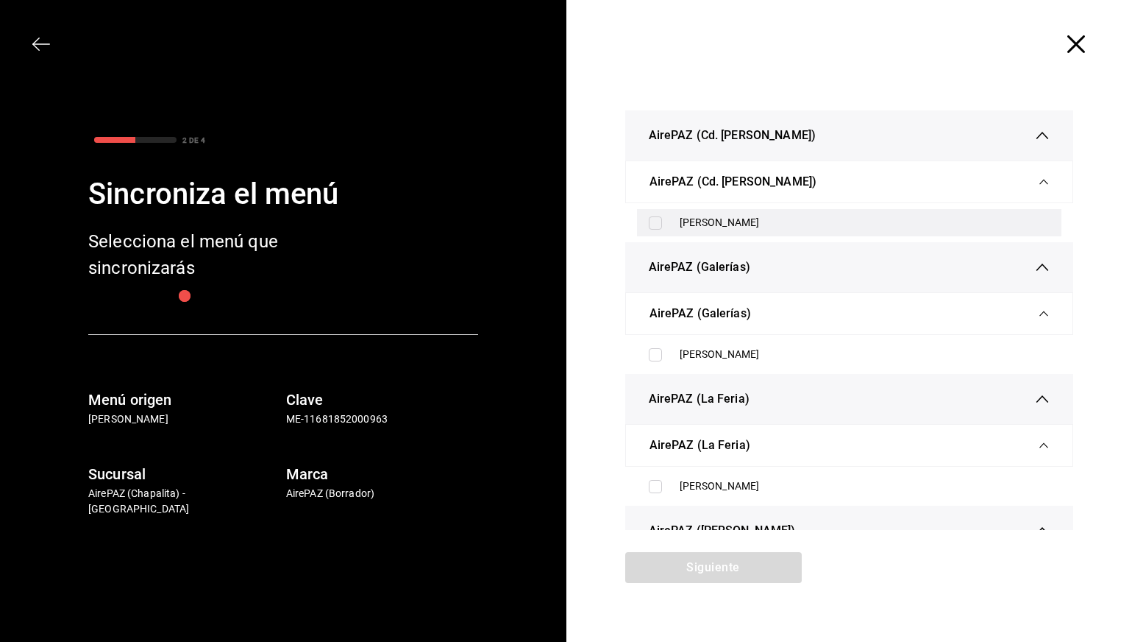
click at [683, 227] on div "[PERSON_NAME]" at bounding box center [865, 222] width 371 height 15
checkbox input "true"
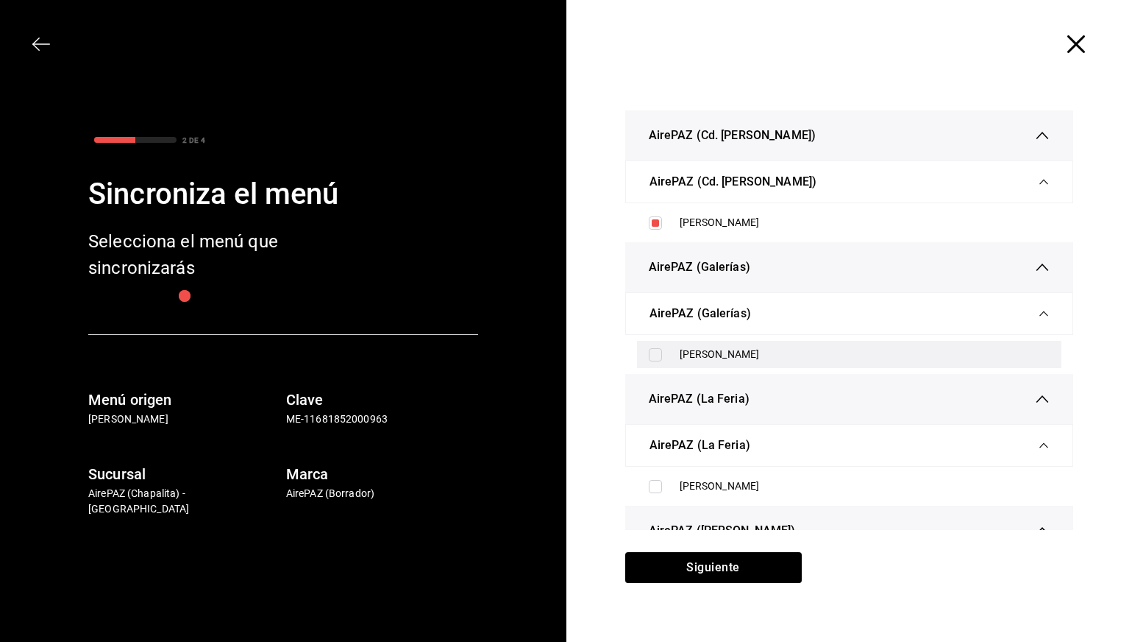
click at [683, 361] on div "[PERSON_NAME]" at bounding box center [865, 354] width 371 height 15
checkbox input "true"
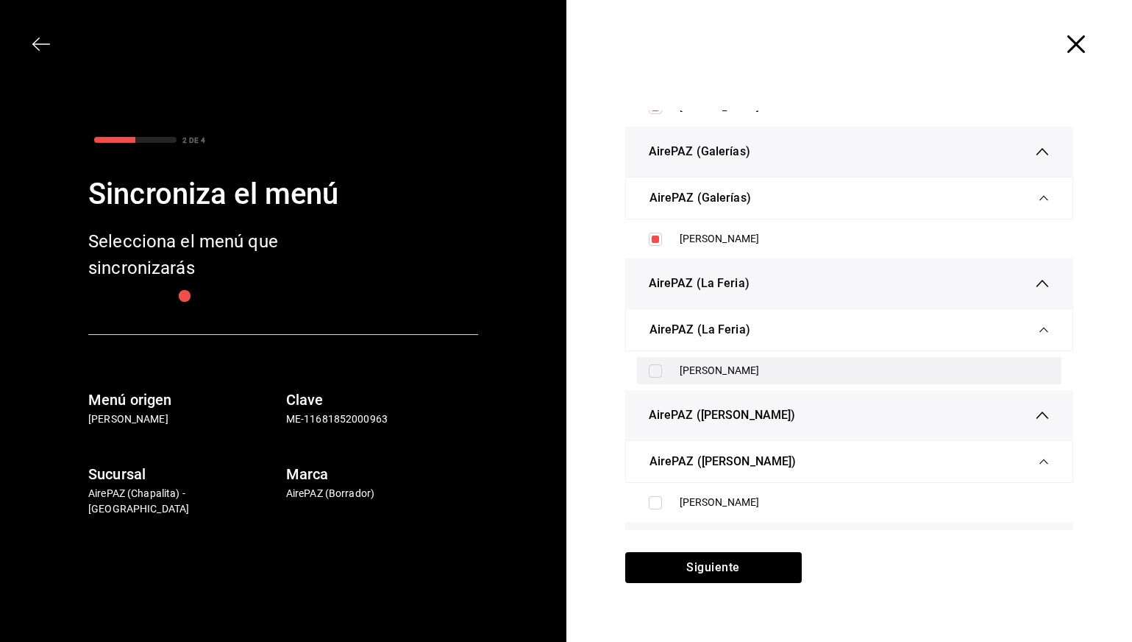
click at [684, 369] on div "[PERSON_NAME]" at bounding box center [865, 370] width 371 height 15
checkbox input "true"
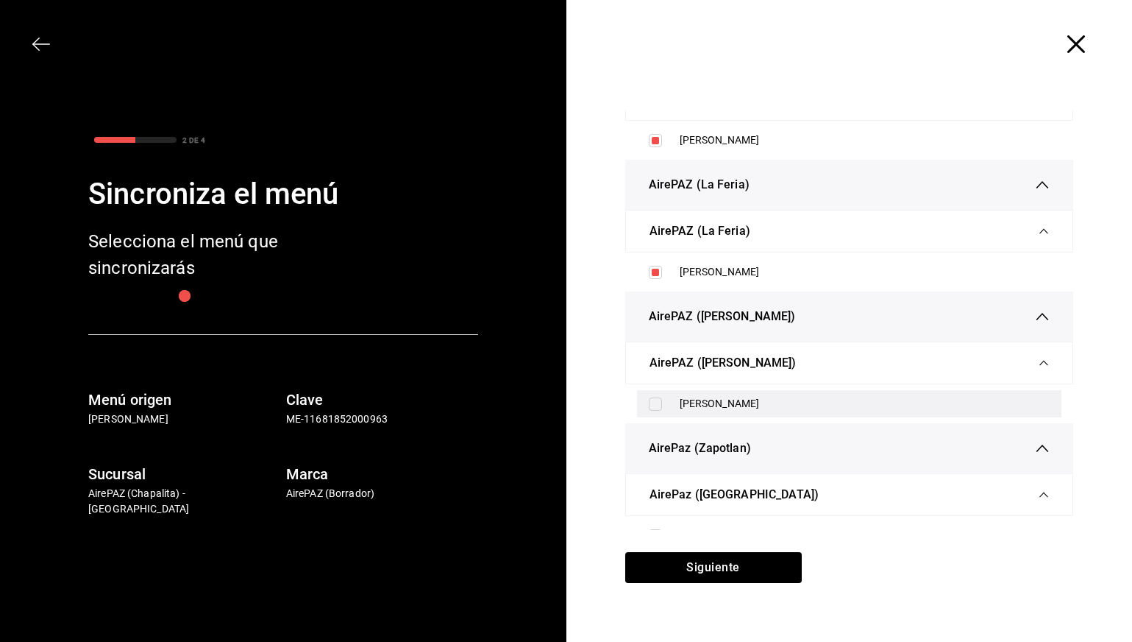
click at [694, 416] on div "[PERSON_NAME]" at bounding box center [849, 403] width 425 height 27
checkbox input "true"
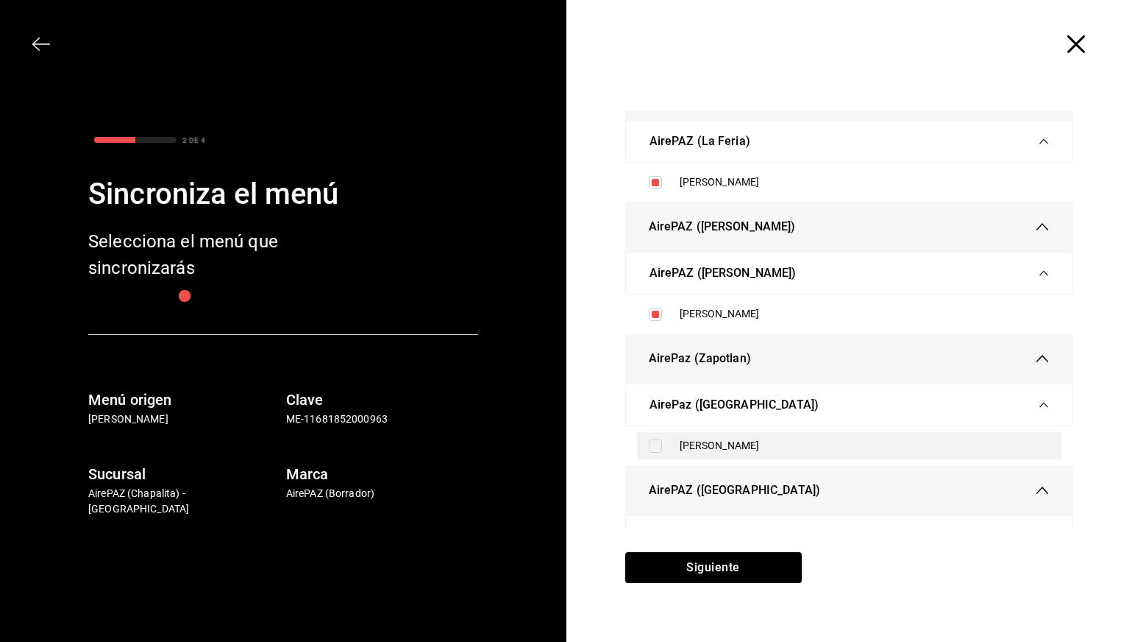
click at [695, 453] on div "[PERSON_NAME]" at bounding box center [865, 445] width 371 height 15
checkbox input "true"
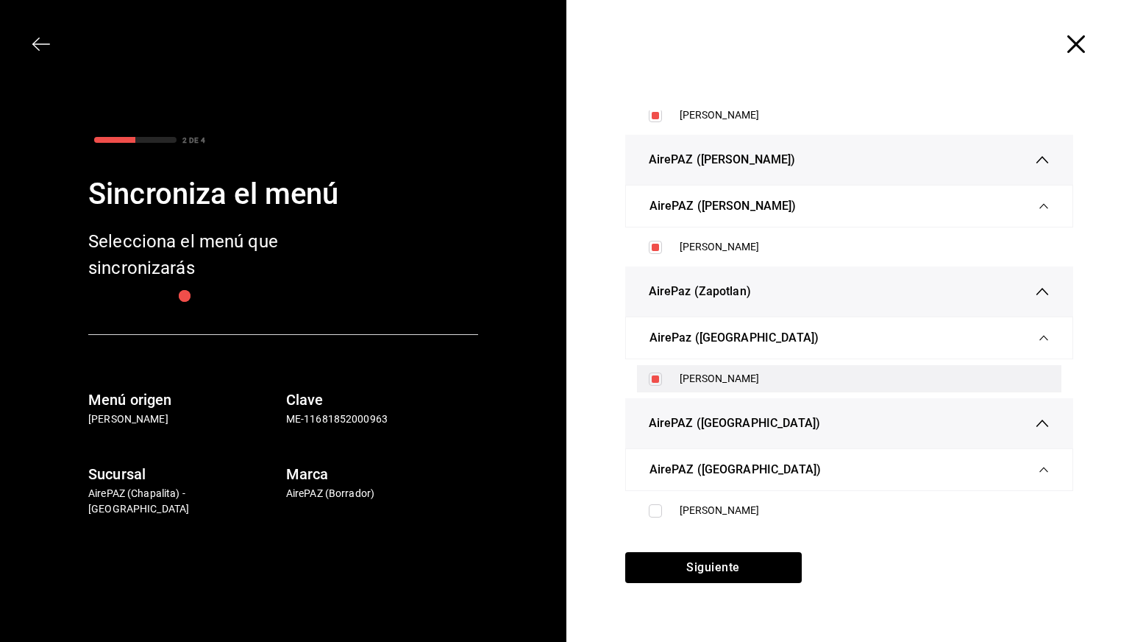
scroll to position [375, 0]
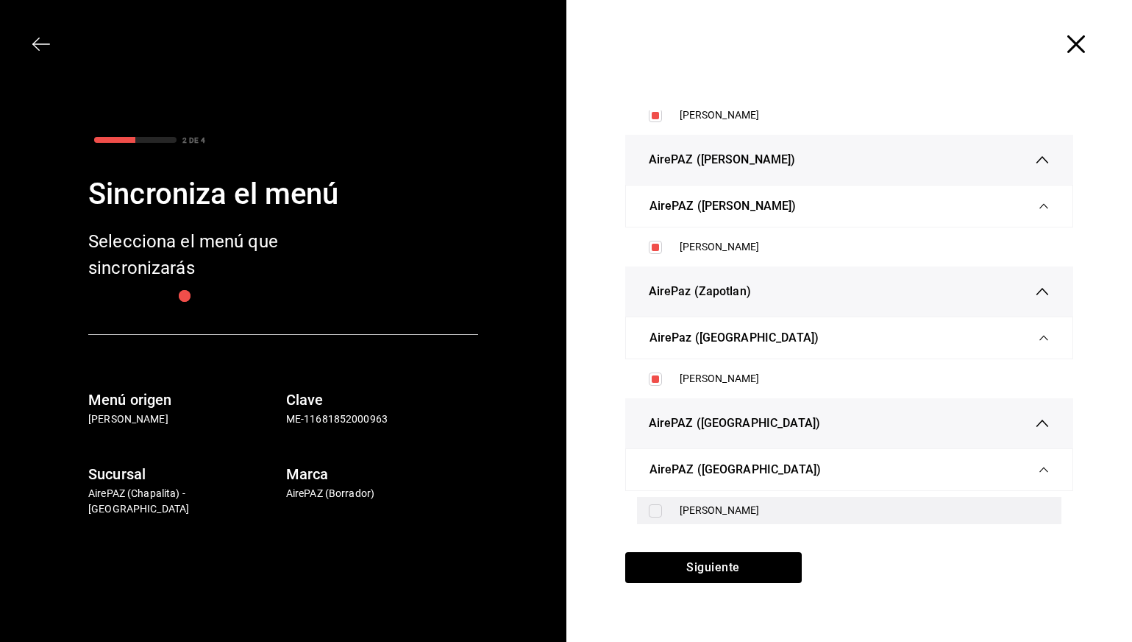
click at [700, 505] on div "[PERSON_NAME]" at bounding box center [865, 510] width 371 height 15
checkbox input "true"
click at [709, 549] on div "AirePAZ (Cd. [PERSON_NAME]) AirePAZ (Cd. [PERSON_NAME]) Precio Tienda AirePAZ (…" at bounding box center [850, 320] width 567 height 464
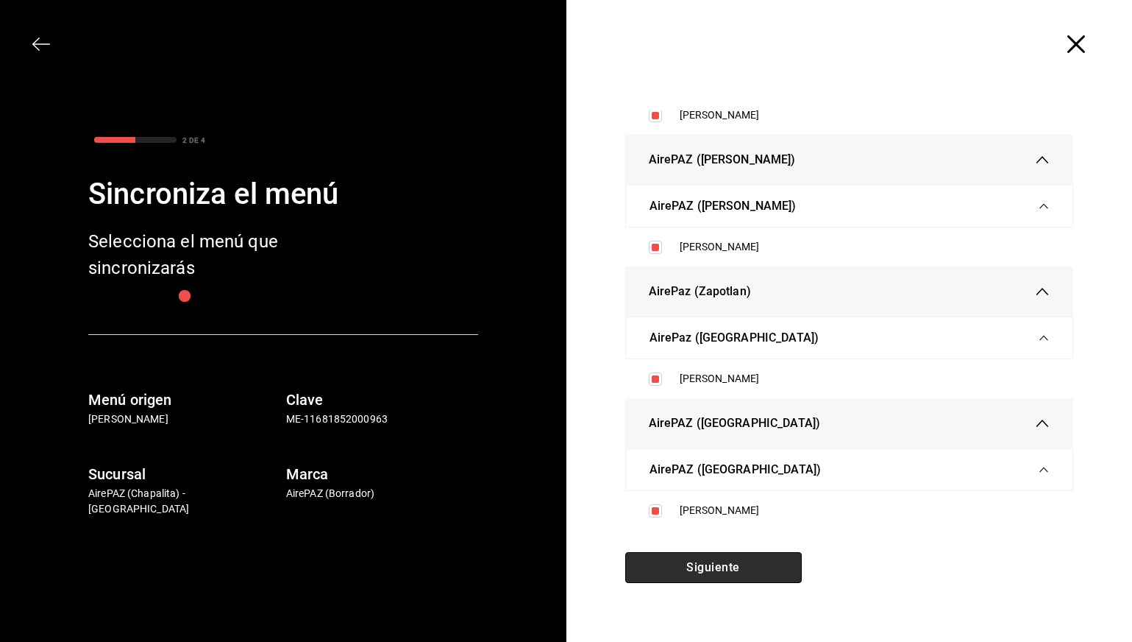
click at [709, 564] on button "Siguiente" at bounding box center [713, 567] width 177 height 31
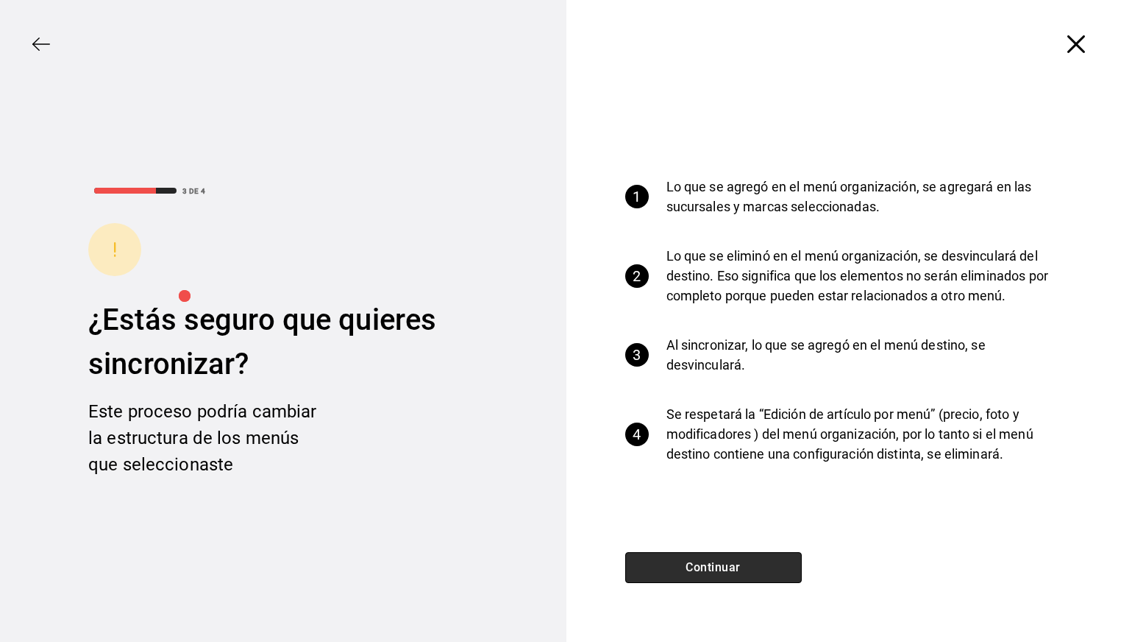
click at [709, 564] on button "Continuar" at bounding box center [713, 567] width 177 height 31
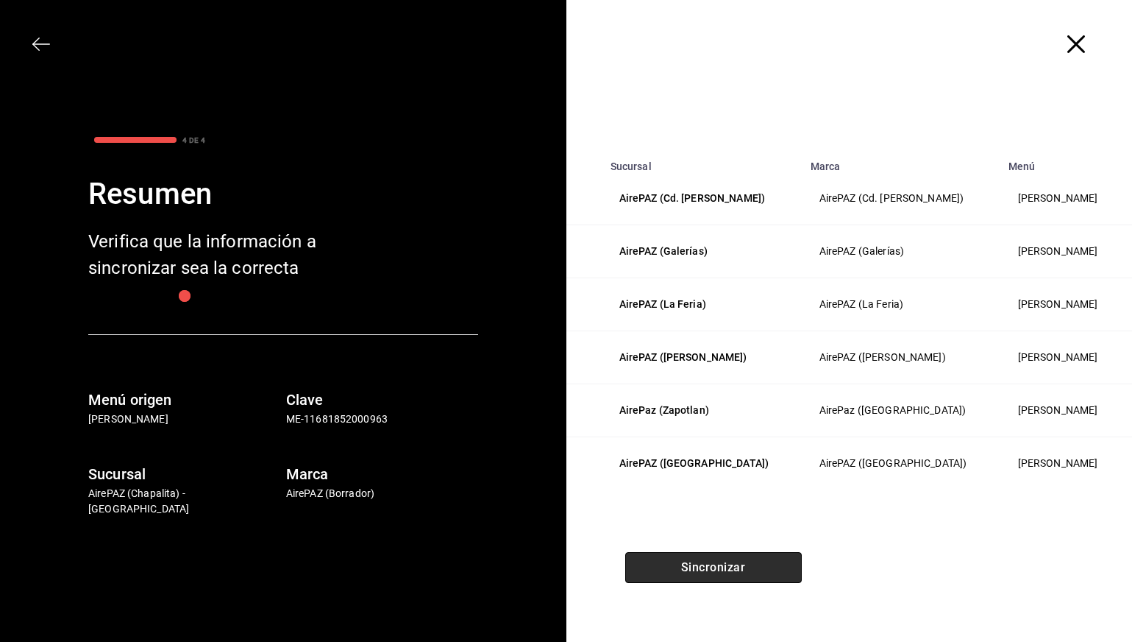
click at [715, 560] on button "Sincronizar" at bounding box center [713, 567] width 177 height 31
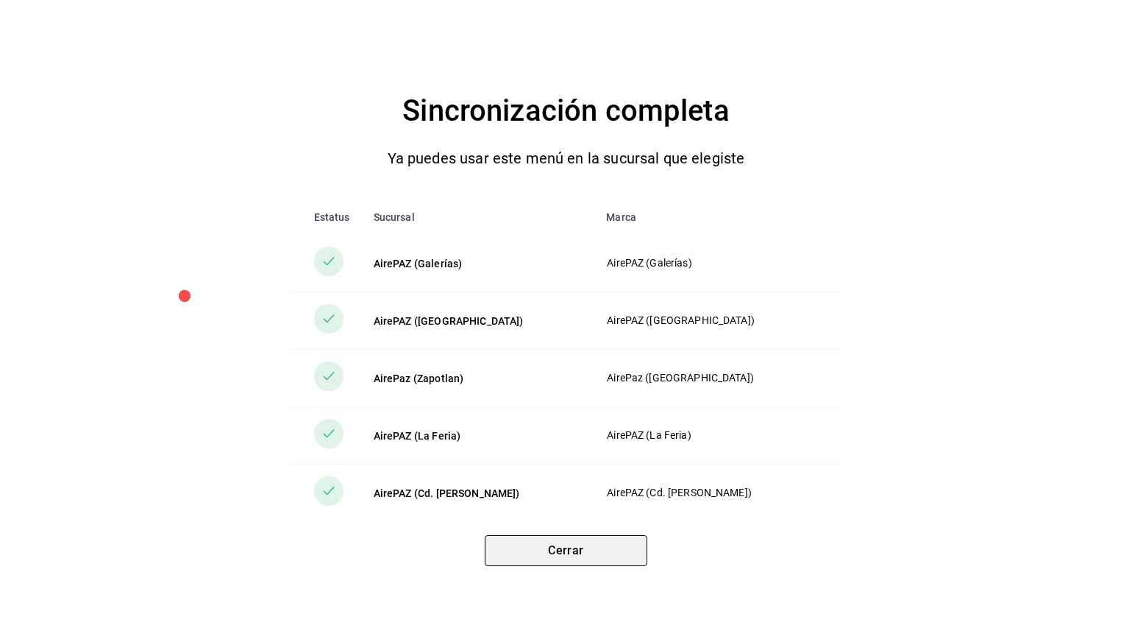
click at [575, 540] on button "Cerrar" at bounding box center [566, 550] width 163 height 31
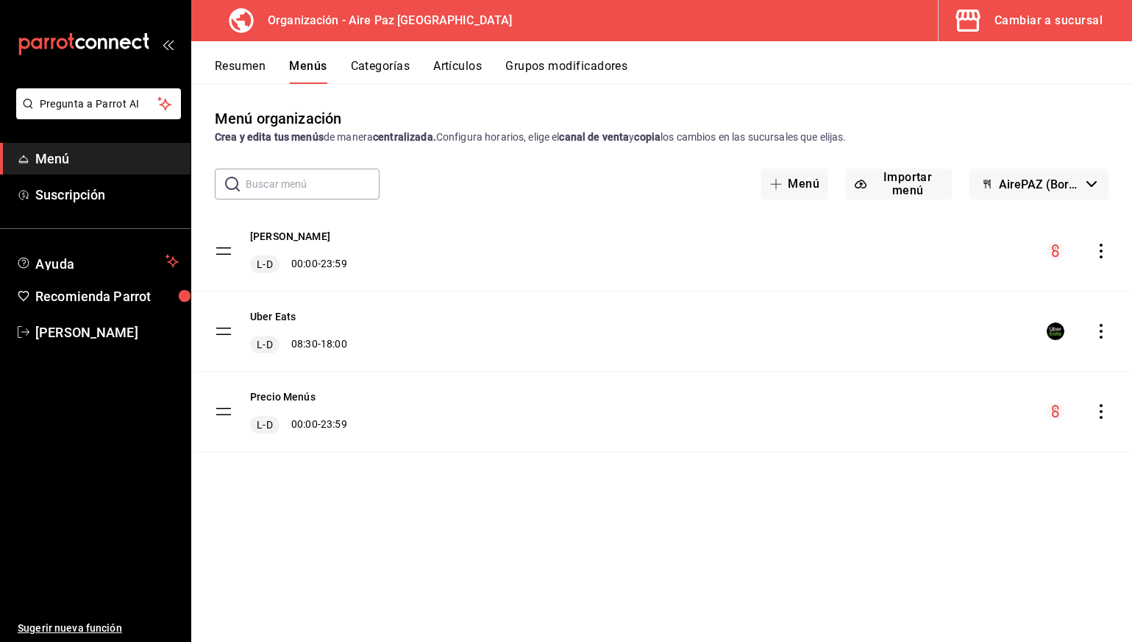
click at [1107, 338] on icon "actions" at bounding box center [1101, 331] width 15 height 15
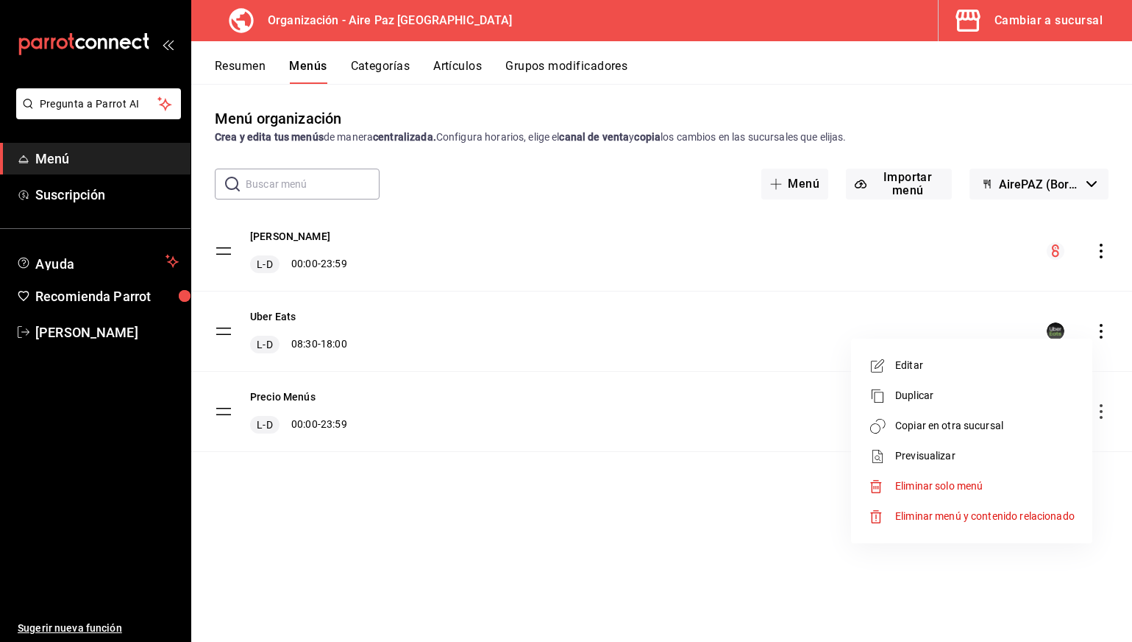
click at [978, 422] on span "Copiar en otra sucursal" at bounding box center [985, 425] width 180 height 15
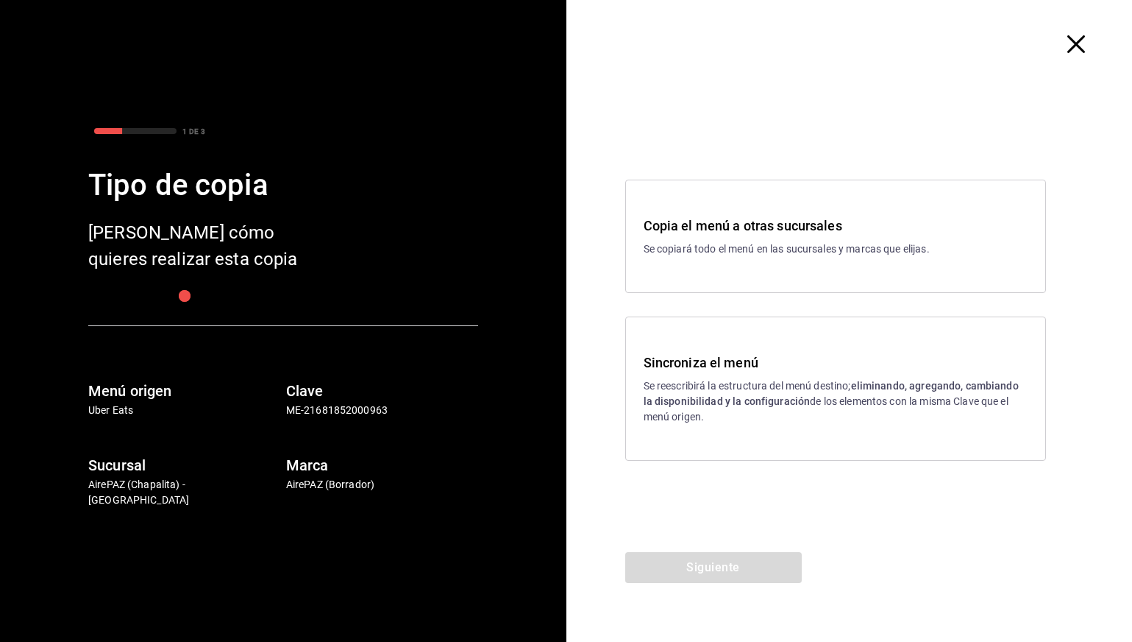
click at [701, 348] on div "Sincroniza el menú Se reescribirá la estructura del menú destino; eliminando, a…" at bounding box center [835, 388] width 421 height 144
click at [693, 583] on div "Siguiente" at bounding box center [714, 597] width 294 height 90
click at [693, 570] on button "Siguiente" at bounding box center [713, 567] width 177 height 31
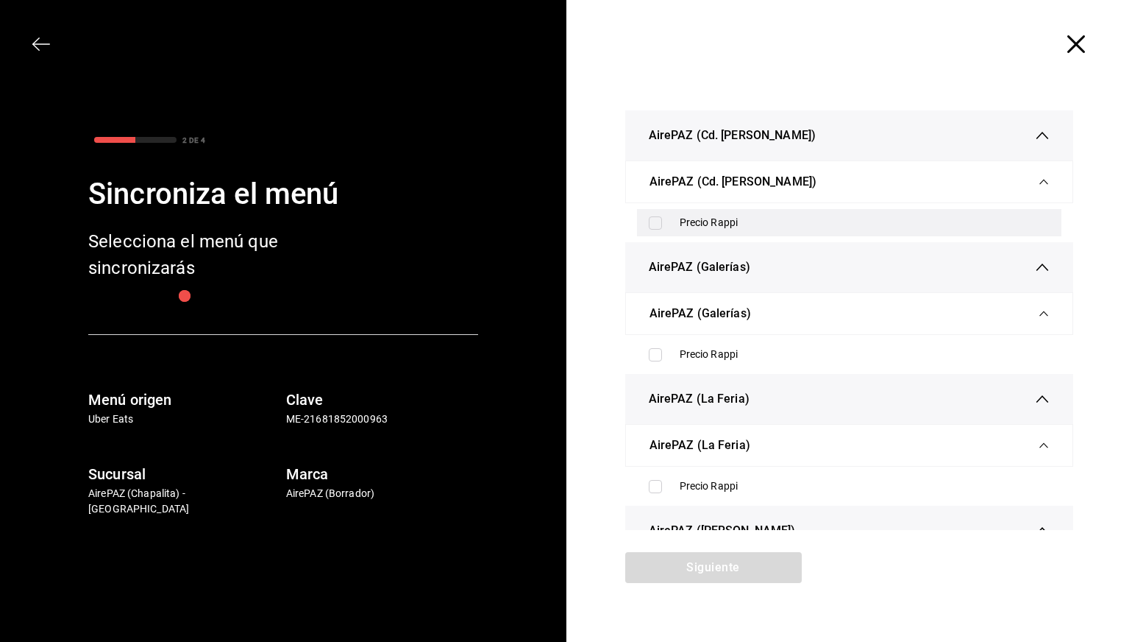
click at [722, 234] on div "Precio Rappi" at bounding box center [849, 222] width 425 height 27
checkbox input "true"
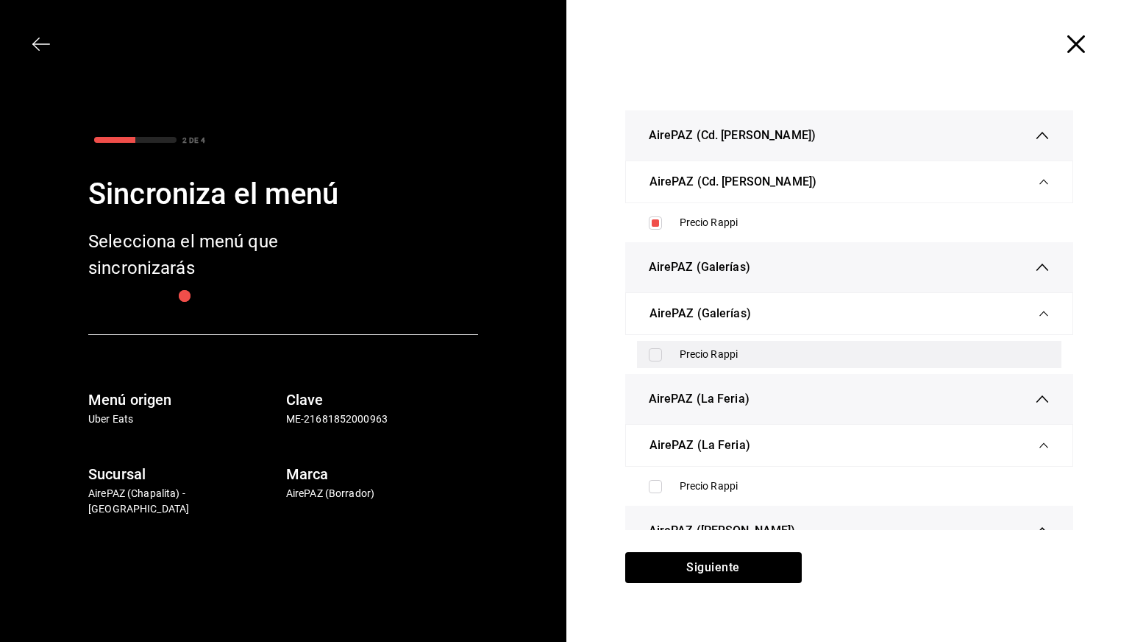
click at [720, 359] on div "Precio Rappi" at bounding box center [865, 354] width 371 height 15
checkbox input "true"
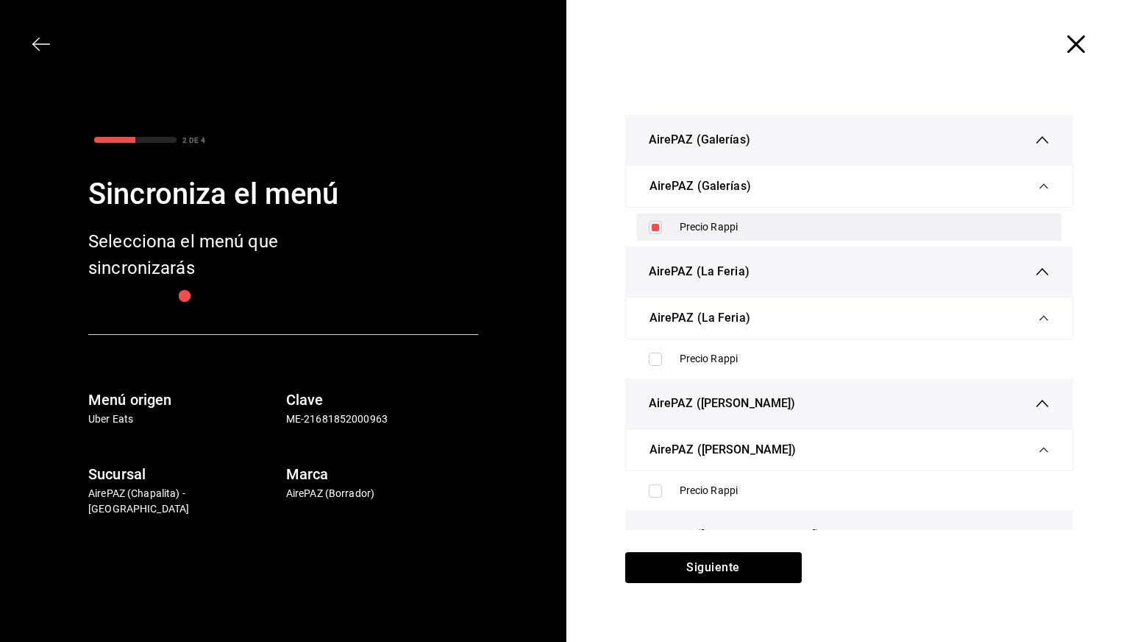
click at [720, 359] on div "Precio Rappi" at bounding box center [865, 358] width 371 height 15
checkbox input "true"
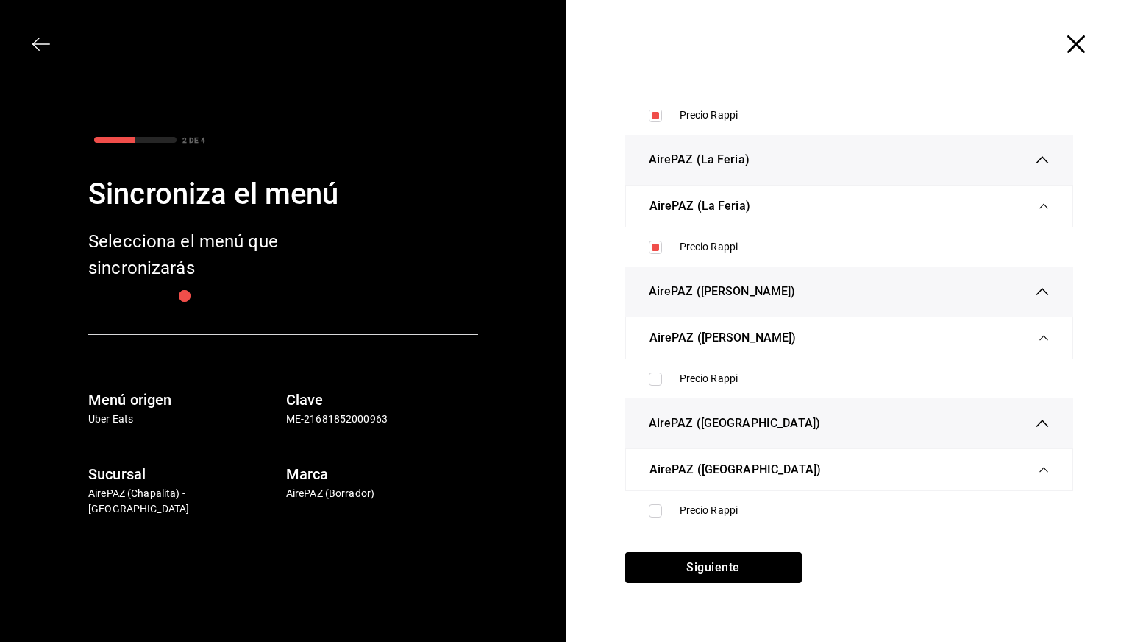
click at [720, 361] on ul "Precio Rappi" at bounding box center [849, 378] width 449 height 39
click at [720, 377] on div "Precio Rappi" at bounding box center [865, 378] width 371 height 15
checkbox input "true"
click at [703, 500] on div "Precio Rappi" at bounding box center [849, 510] width 425 height 27
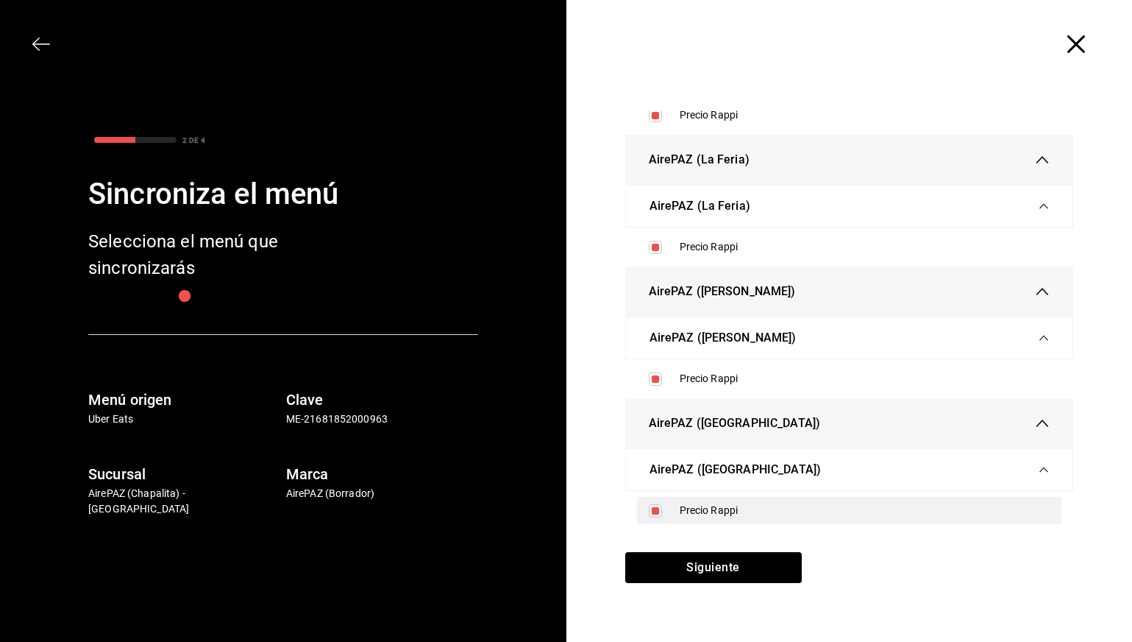
checkbox input "true"
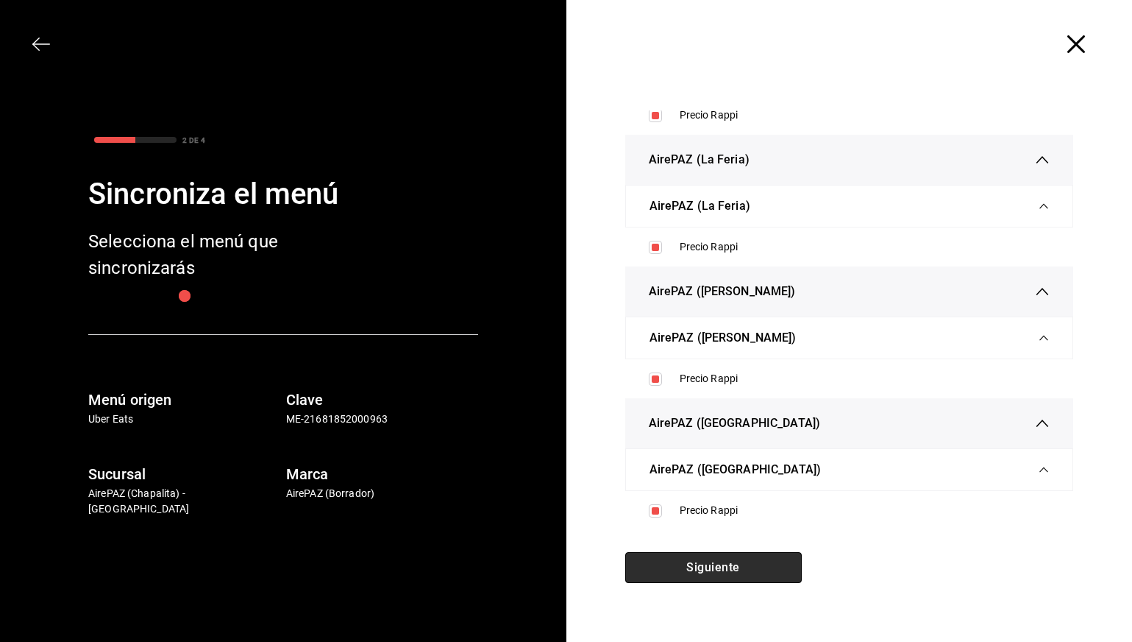
click at [703, 567] on button "Siguiente" at bounding box center [713, 567] width 177 height 31
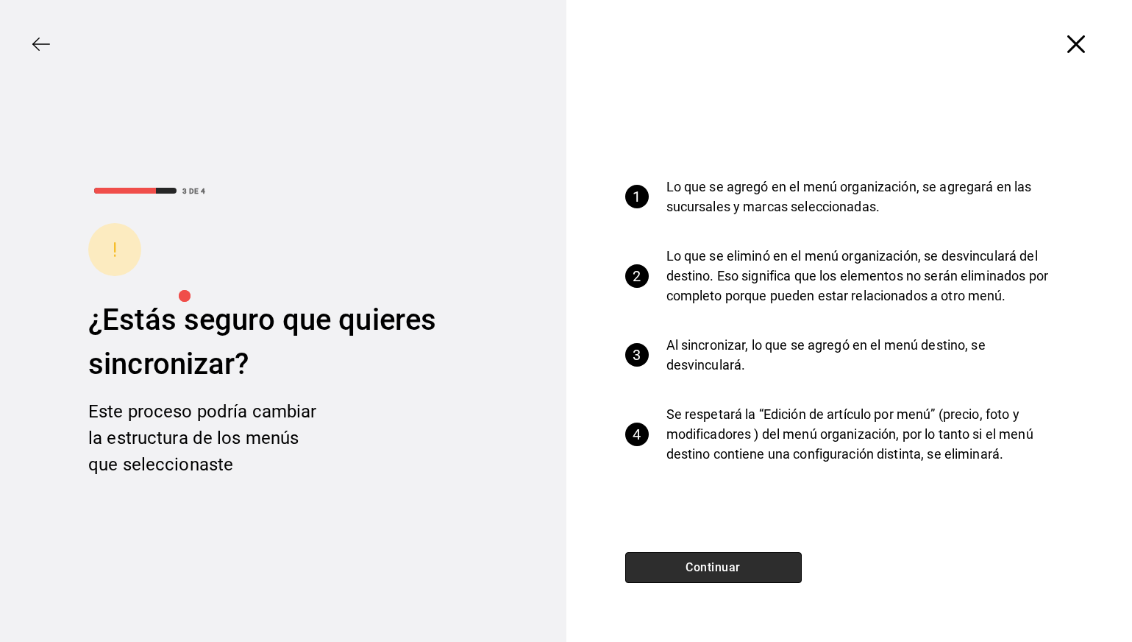
click at [703, 567] on button "Continuar" at bounding box center [713, 567] width 177 height 31
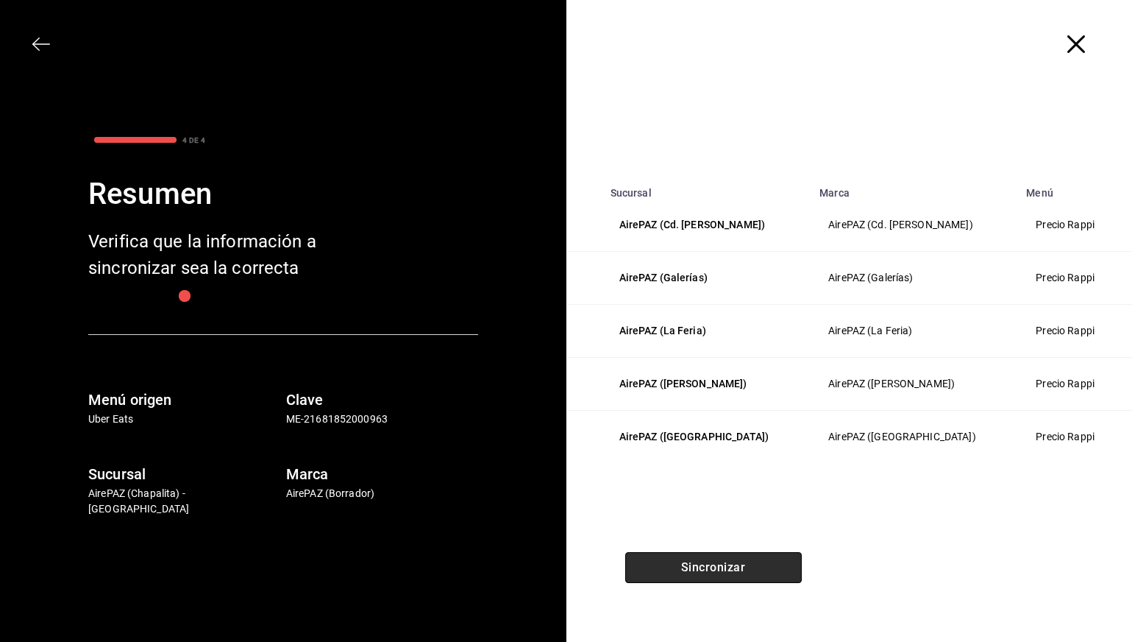
click at [703, 567] on button "Sincronizar" at bounding box center [713, 567] width 177 height 31
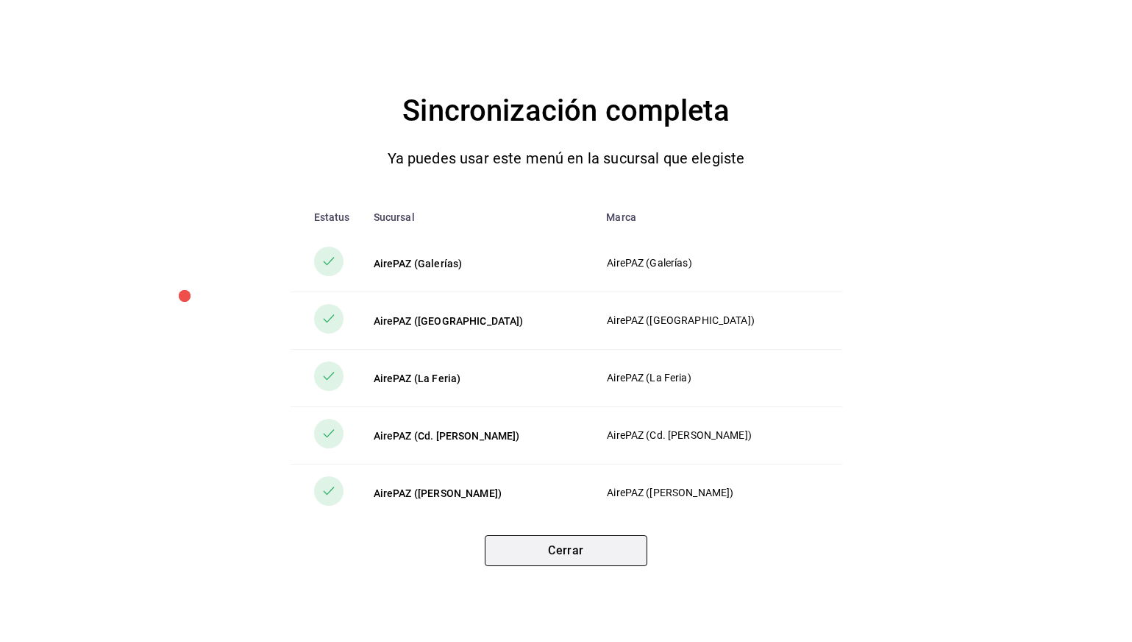
click at [592, 536] on button "Cerrar" at bounding box center [566, 550] width 163 height 31
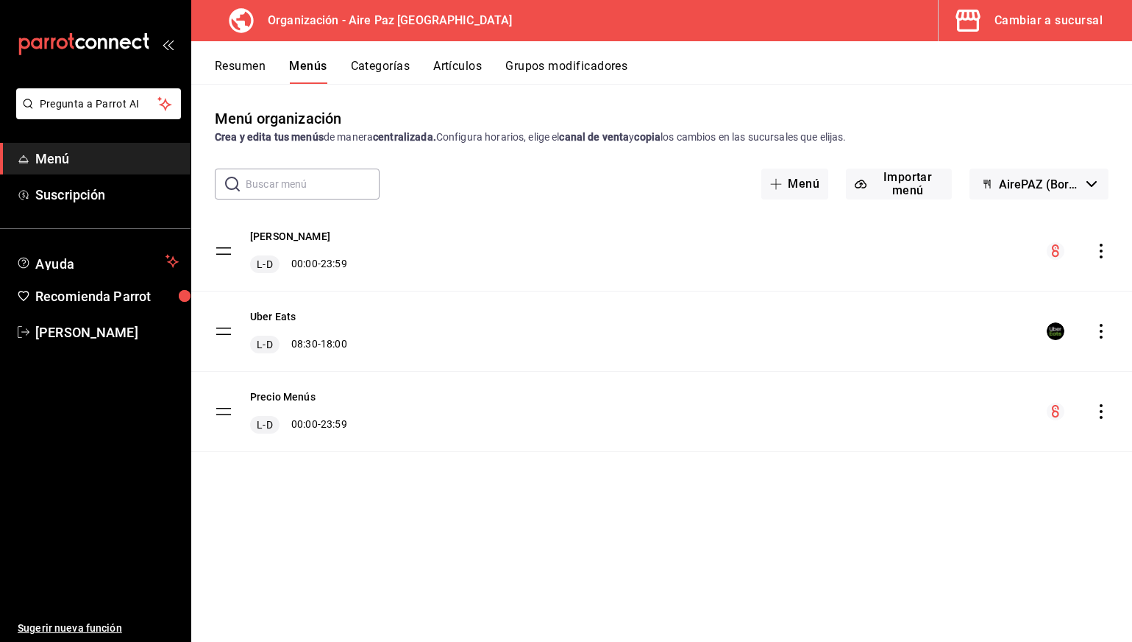
click at [1085, 396] on div "Precio Menús L-D 00:00 - 23:59" at bounding box center [661, 411] width 941 height 79
click at [1096, 399] on div "Precio Menús L-D 00:00 - 23:59" at bounding box center [661, 411] width 941 height 79
click at [1097, 405] on icon "actions" at bounding box center [1101, 411] width 15 height 15
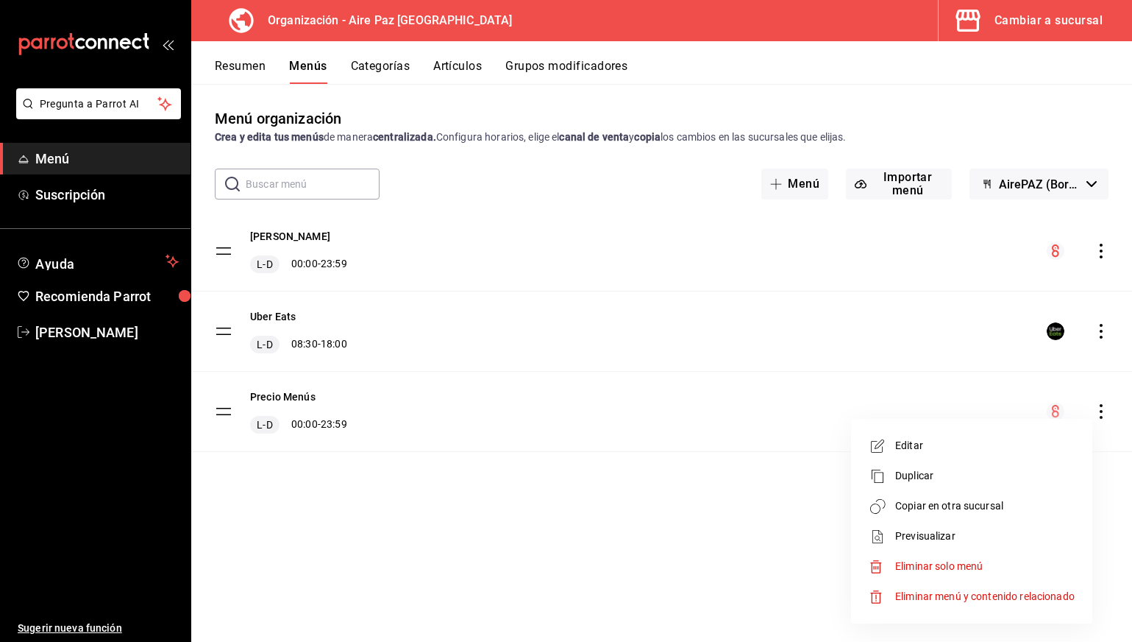
click at [938, 494] on li "Copiar en otra sucursal" at bounding box center [972, 506] width 230 height 30
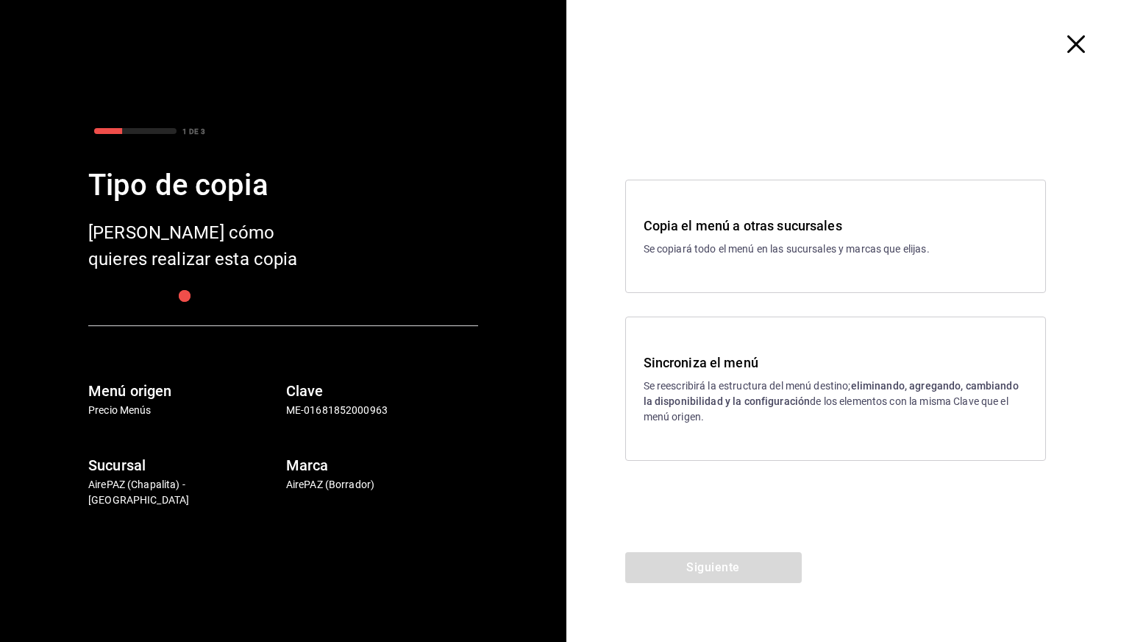
click at [818, 391] on p "Se reescribirá la estructura del menú destino; eliminando, agregando, cambiando…" at bounding box center [836, 401] width 384 height 46
click at [700, 564] on button "Siguiente" at bounding box center [713, 567] width 177 height 31
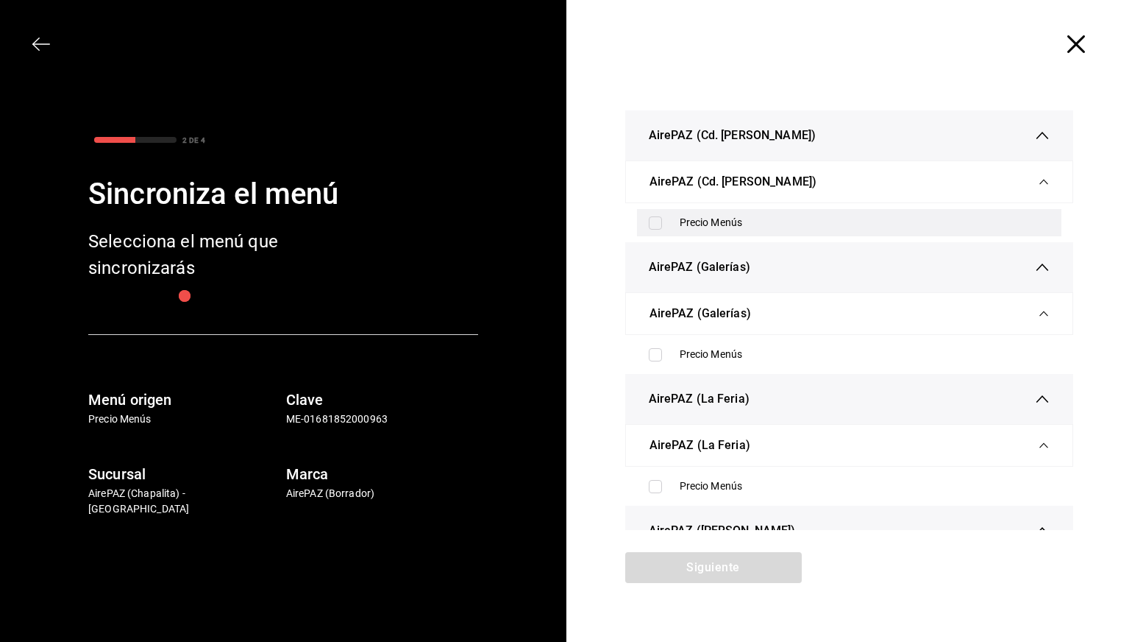
click at [689, 231] on div "Precio Menús" at bounding box center [849, 222] width 425 height 27
checkbox input "true"
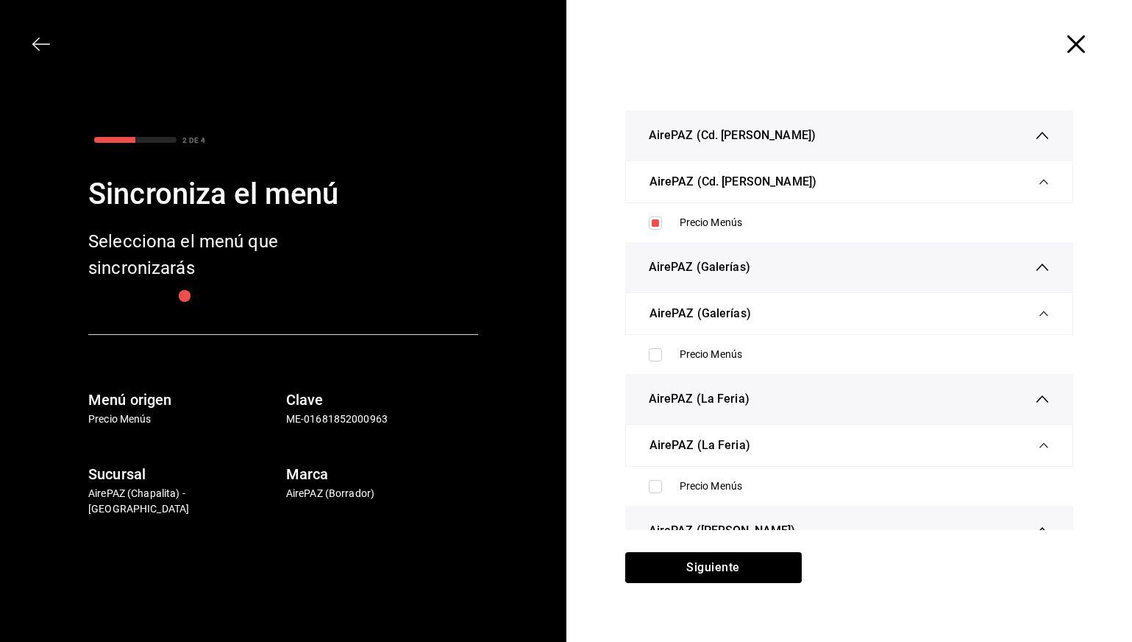
click at [688, 379] on div "AirePAZ (La Feria)" at bounding box center [850, 399] width 402 height 50
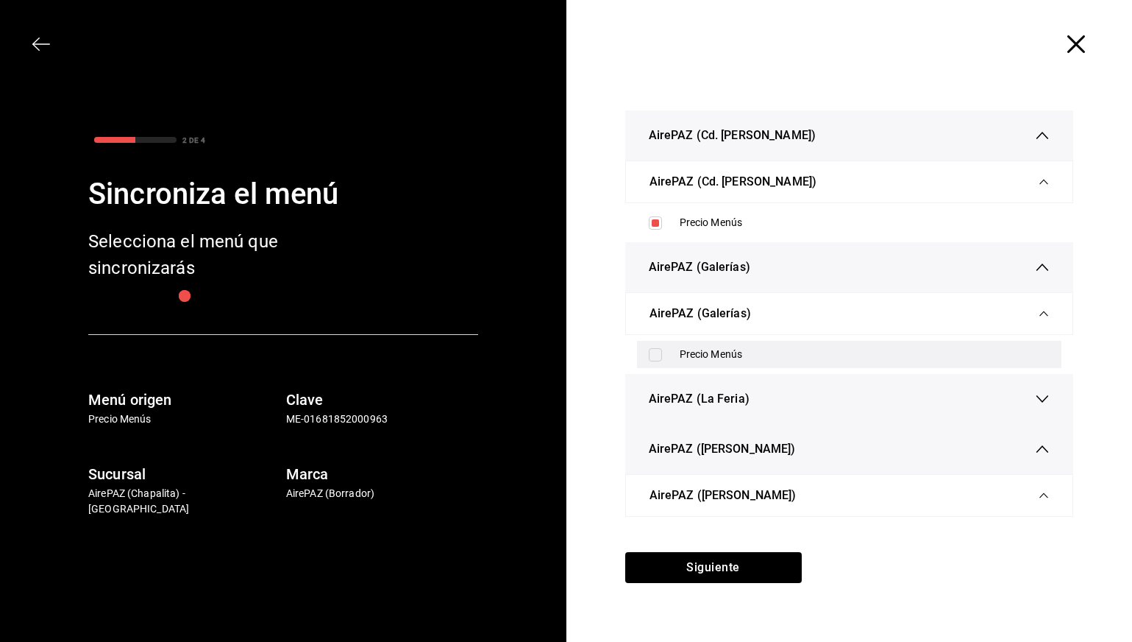
click at [688, 366] on div "Precio Menús" at bounding box center [849, 354] width 425 height 27
checkbox input "true"
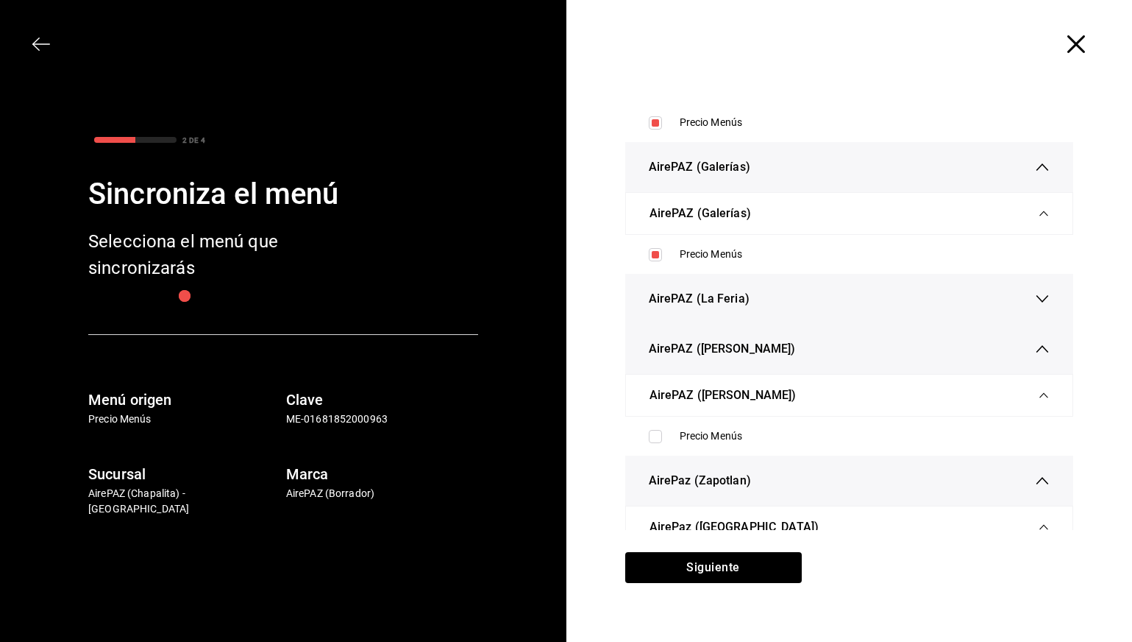
scroll to position [103, 0]
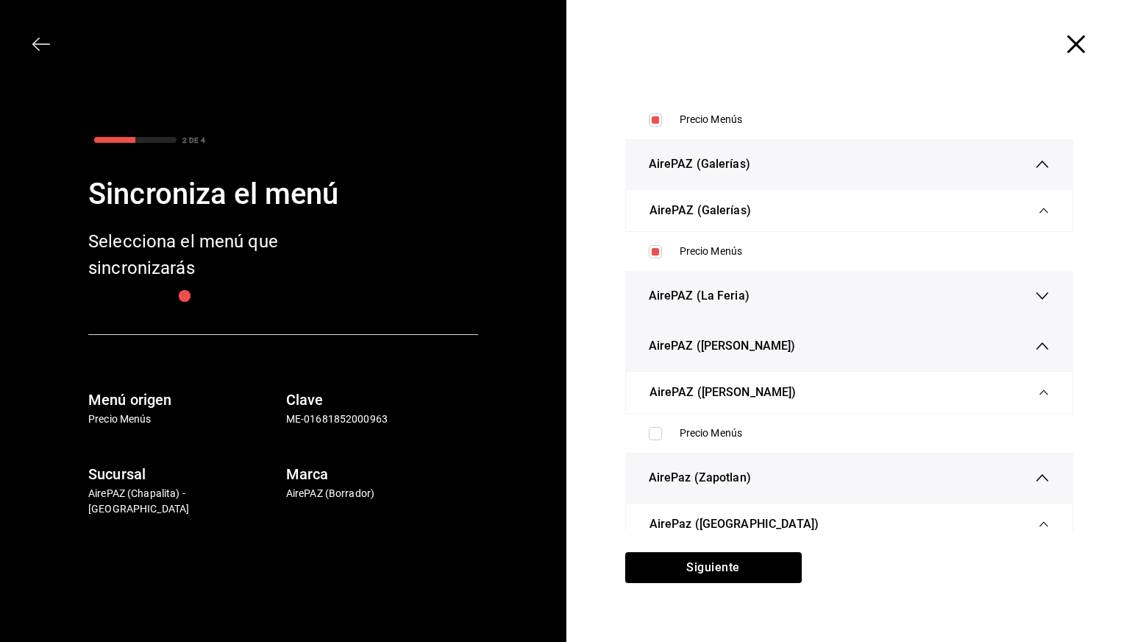
click at [705, 363] on div "AirePAZ ([PERSON_NAME])" at bounding box center [850, 346] width 402 height 50
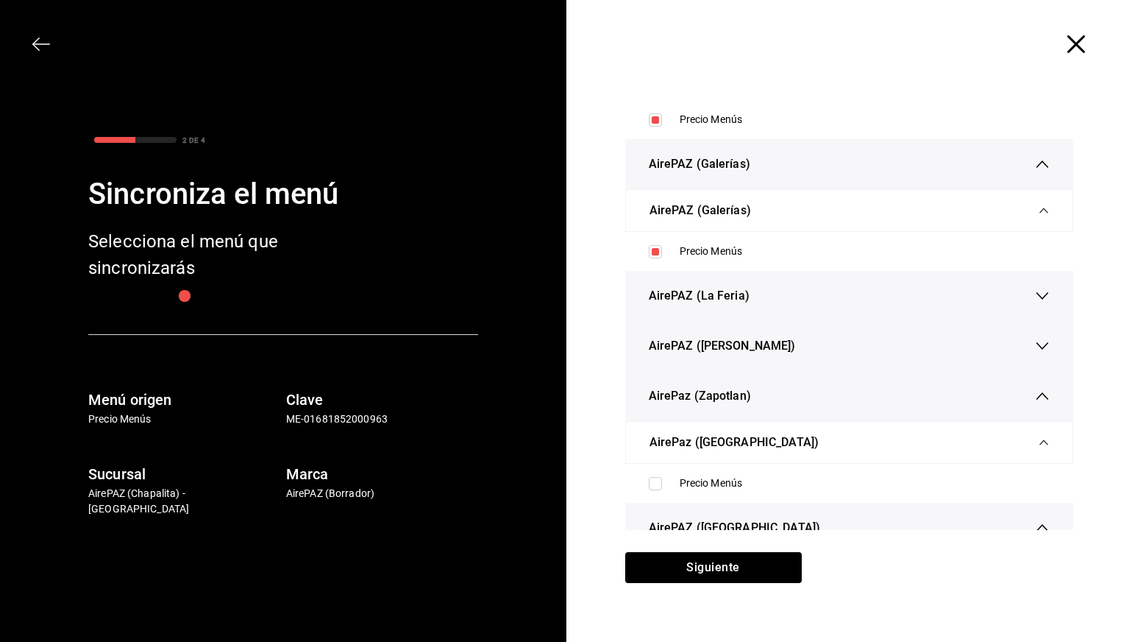
click at [711, 357] on div "AirePAZ ([PERSON_NAME])" at bounding box center [850, 346] width 402 height 50
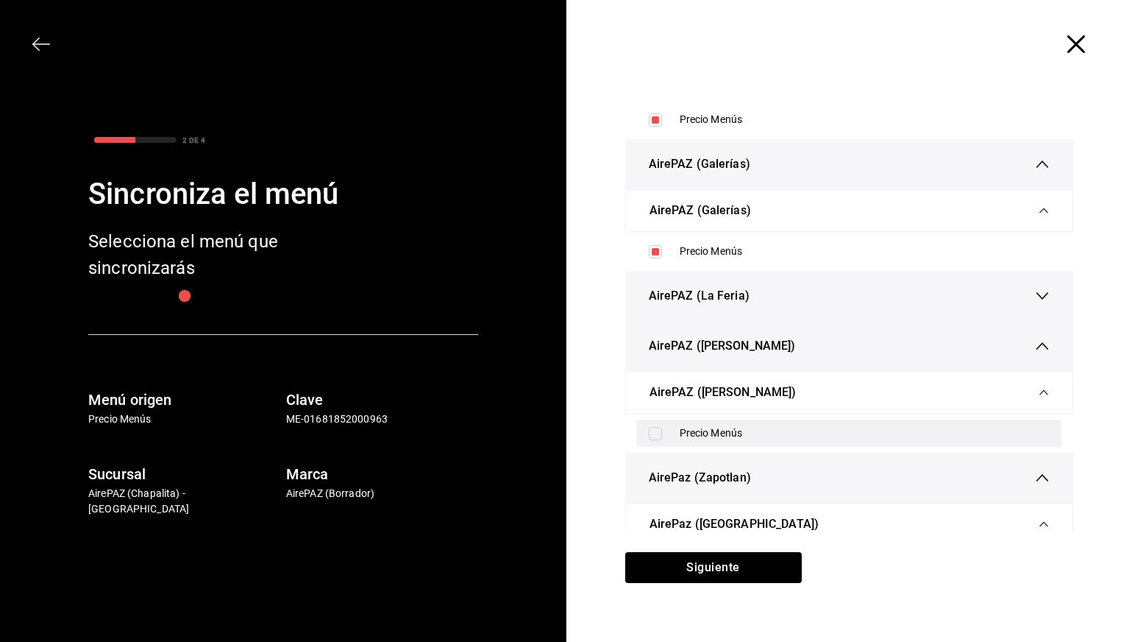
click at [700, 437] on div "Precio Menús" at bounding box center [865, 432] width 371 height 15
checkbox input "true"
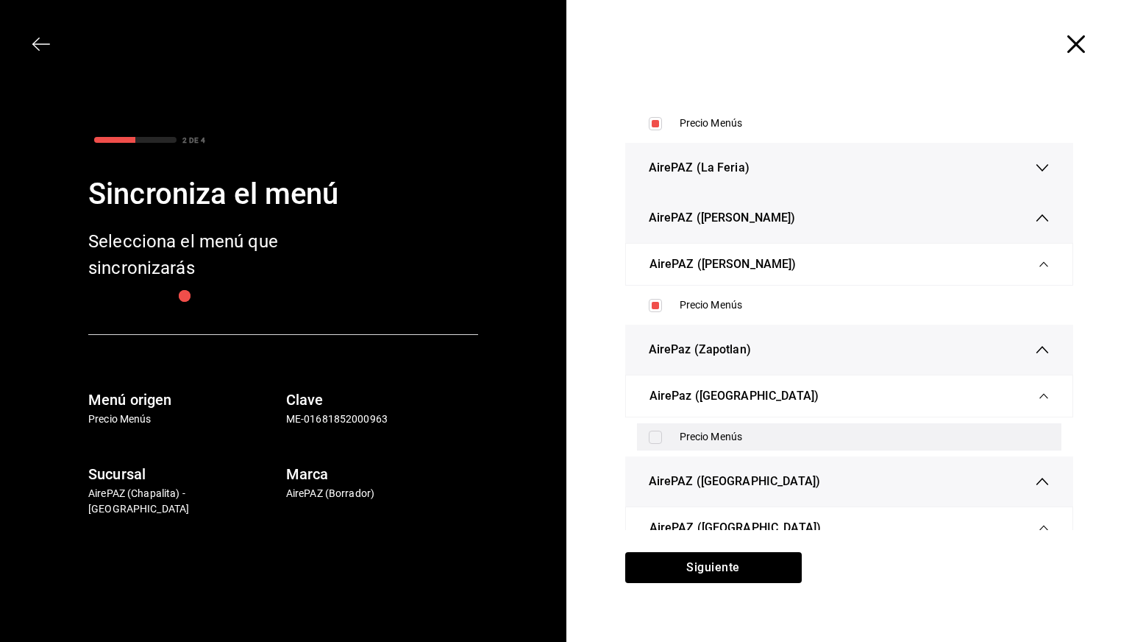
click at [708, 436] on div "Precio Menús" at bounding box center [865, 436] width 371 height 15
checkbox input "true"
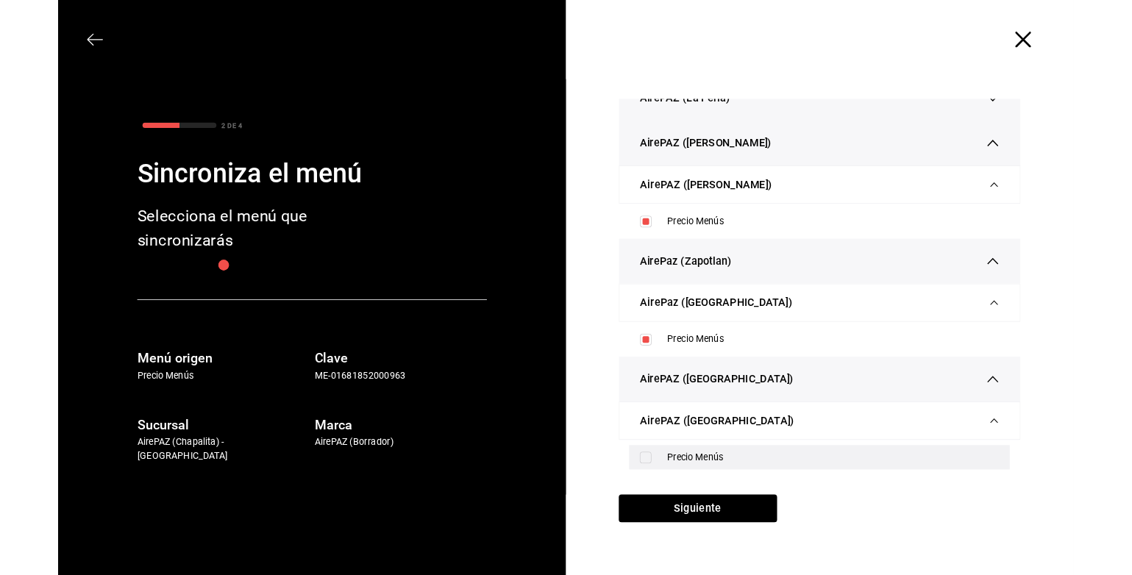
scroll to position [293, 0]
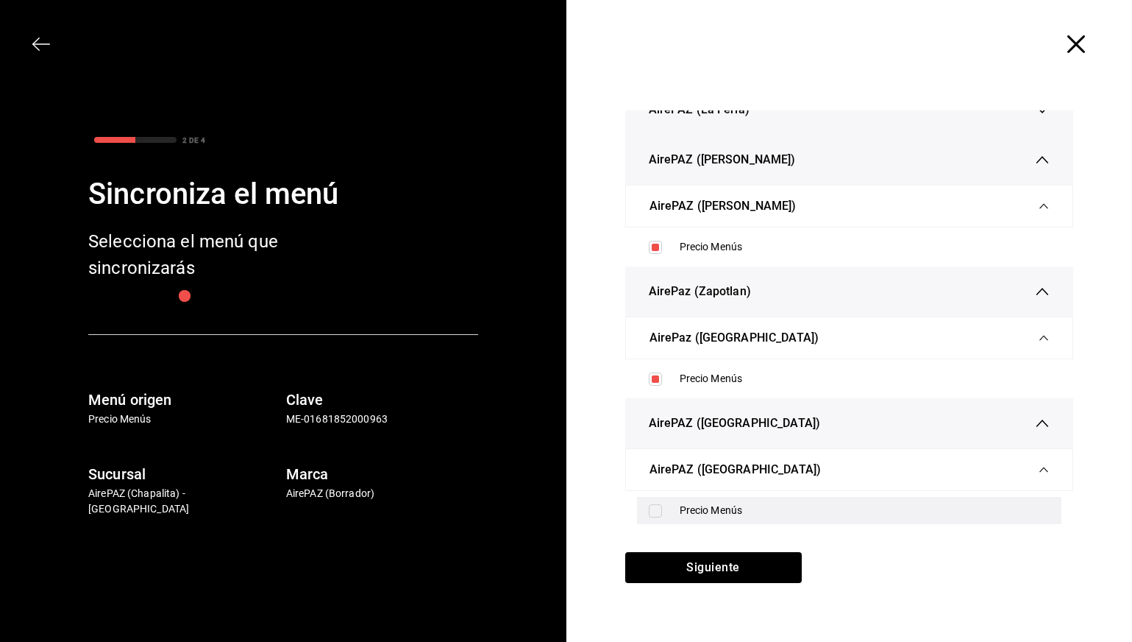
click at [702, 499] on div "Precio Menús" at bounding box center [849, 510] width 425 height 27
checkbox input "true"
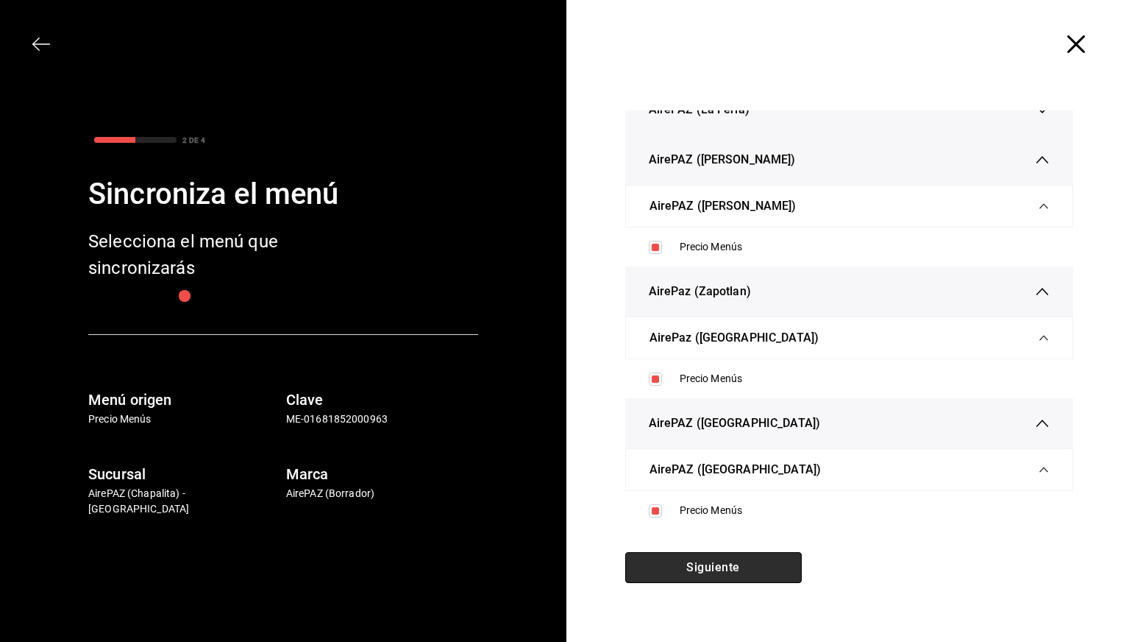
click at [708, 574] on button "Siguiente" at bounding box center [713, 567] width 177 height 31
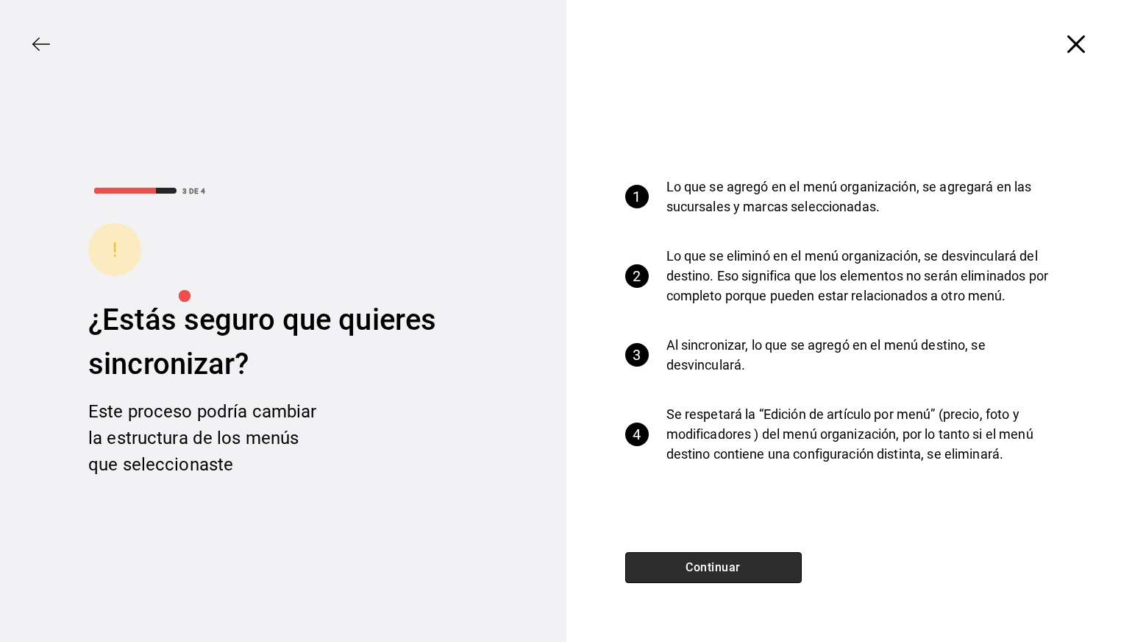
click at [708, 574] on button "Continuar" at bounding box center [713, 567] width 177 height 31
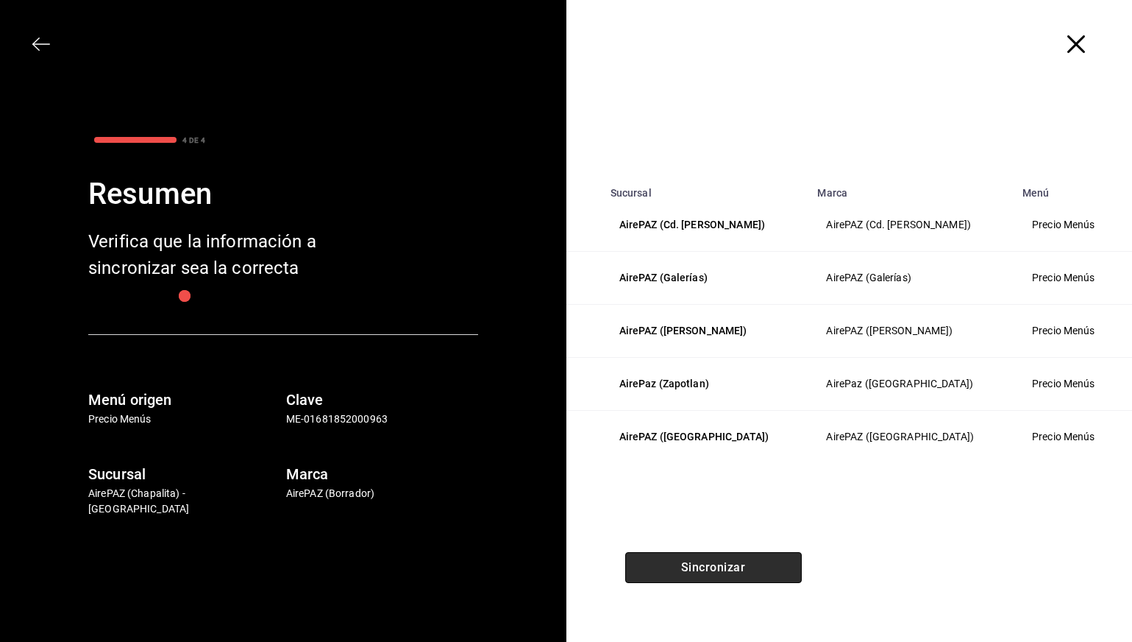
click at [708, 574] on button "Sincronizar" at bounding box center [713, 567] width 177 height 31
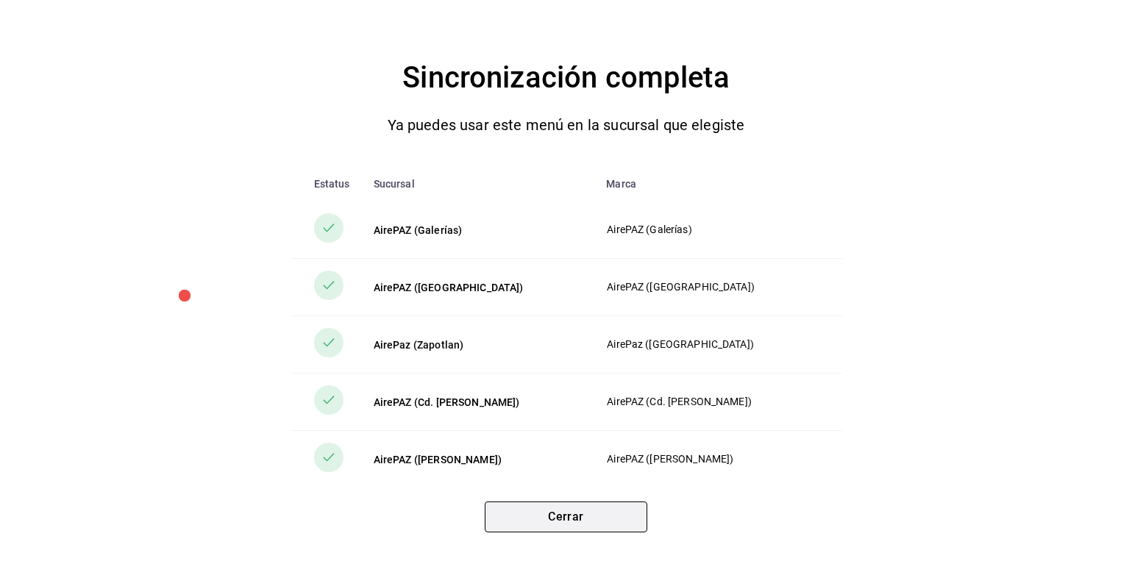
click at [581, 519] on button "Cerrar" at bounding box center [566, 517] width 163 height 31
